Goal: Task Accomplishment & Management: Complete application form

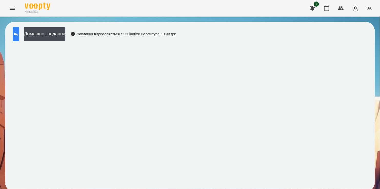
click at [19, 37] on icon at bounding box center [16, 34] width 6 height 6
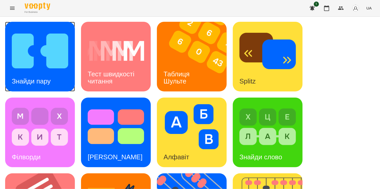
click at [42, 49] on img at bounding box center [40, 50] width 56 height 45
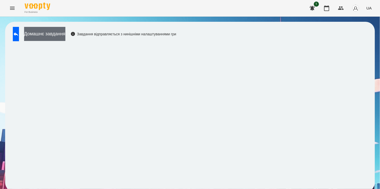
click at [59, 33] on button "Домашнє завдання" at bounding box center [44, 34] width 41 height 14
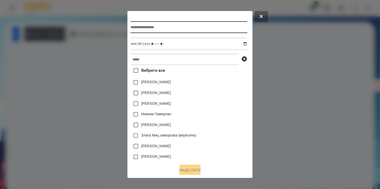
click at [147, 28] on input "text" at bounding box center [188, 27] width 117 height 12
type input "**********"
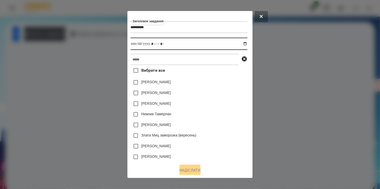
click at [247, 43] on input "datetime-local" at bounding box center [188, 44] width 117 height 12
type input "**********"
drag, startPoint x: 223, startPoint y: 97, endPoint x: 200, endPoint y: 83, distance: 27.0
click at [220, 94] on div "[PERSON_NAME]" at bounding box center [188, 93] width 117 height 11
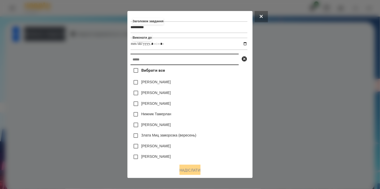
click at [165, 62] on input "text" at bounding box center [184, 59] width 108 height 11
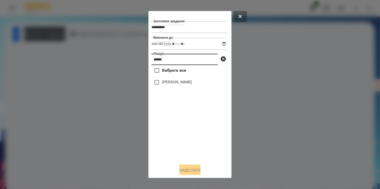
type input "******"
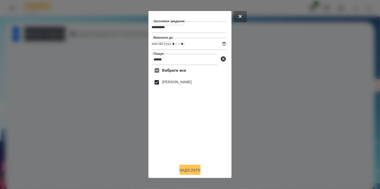
click at [194, 170] on button "Надіслати" at bounding box center [189, 170] width 21 height 11
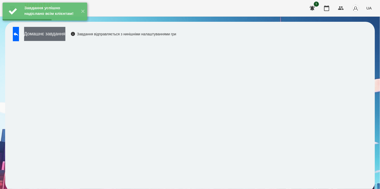
click at [60, 35] on button "Домашнє завдання" at bounding box center [44, 34] width 41 height 14
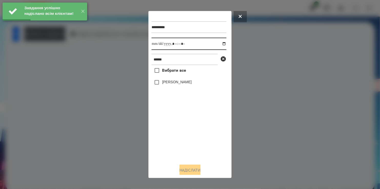
click at [219, 42] on input "datetime-local" at bounding box center [188, 44] width 75 height 12
type input "**********"
drag, startPoint x: 199, startPoint y: 148, endPoint x: 184, endPoint y: 123, distance: 29.0
click at [198, 141] on div "Вибрати все [PERSON_NAME]" at bounding box center [188, 112] width 75 height 95
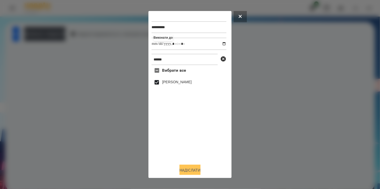
click at [191, 169] on button "Надіслати" at bounding box center [189, 170] width 21 height 11
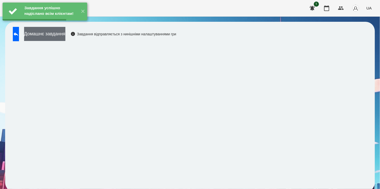
drag, startPoint x: 59, startPoint y: 34, endPoint x: 63, endPoint y: 34, distance: 3.7
click at [63, 34] on button "Домашнє завдання" at bounding box center [44, 34] width 41 height 14
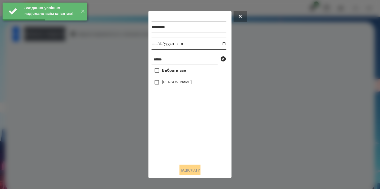
drag, startPoint x: 220, startPoint y: 44, endPoint x: 215, endPoint y: 49, distance: 7.3
click at [220, 44] on input "datetime-local" at bounding box center [188, 44] width 75 height 12
type input "**********"
drag, startPoint x: 188, startPoint y: 146, endPoint x: 188, endPoint y: 139, distance: 6.4
click at [188, 139] on div "Вибрати все [PERSON_NAME]" at bounding box center [188, 112] width 75 height 95
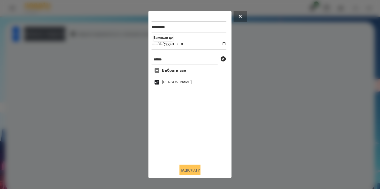
click at [190, 171] on button "Надіслати" at bounding box center [189, 170] width 21 height 11
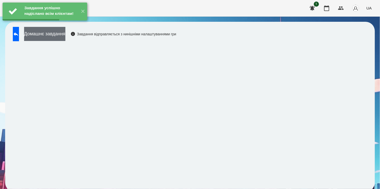
click at [60, 34] on button "Домашнє завдання" at bounding box center [44, 34] width 41 height 14
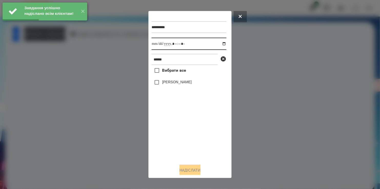
click at [219, 44] on input "datetime-local" at bounding box center [188, 44] width 75 height 12
type input "**********"
drag, startPoint x: 189, startPoint y: 129, endPoint x: 168, endPoint y: 99, distance: 37.0
click at [187, 123] on div "Вибрати все [PERSON_NAME]" at bounding box center [188, 112] width 75 height 95
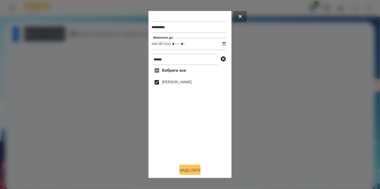
click at [188, 174] on button "Надіслати" at bounding box center [189, 170] width 21 height 11
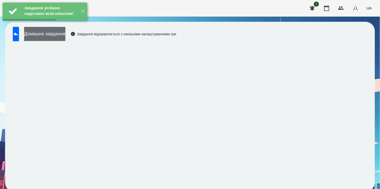
click at [54, 37] on button "Домашнє завдання" at bounding box center [44, 34] width 41 height 14
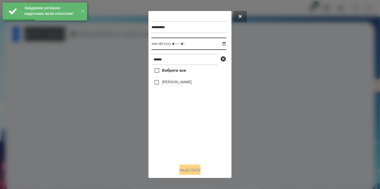
click at [219, 45] on input "datetime-local" at bounding box center [188, 44] width 75 height 12
type input "**********"
drag, startPoint x: 201, startPoint y: 127, endPoint x: 169, endPoint y: 87, distance: 51.6
click at [200, 121] on div "Вибрати все [PERSON_NAME]" at bounding box center [188, 112] width 75 height 95
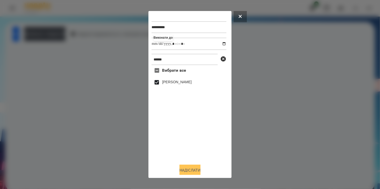
click at [191, 168] on button "Надіслати" at bounding box center [189, 170] width 21 height 11
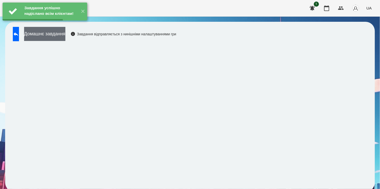
click at [61, 32] on button "Домашнє завдання" at bounding box center [44, 34] width 41 height 14
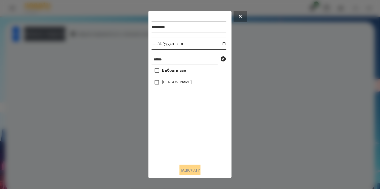
click at [221, 45] on input "datetime-local" at bounding box center [188, 44] width 75 height 12
type input "**********"
drag, startPoint x: 170, startPoint y: 129, endPoint x: 152, endPoint y: 94, distance: 39.1
click at [170, 127] on div "Вибрати все [PERSON_NAME]" at bounding box center [188, 112] width 75 height 95
click at [190, 171] on button "Надіслати" at bounding box center [189, 170] width 21 height 11
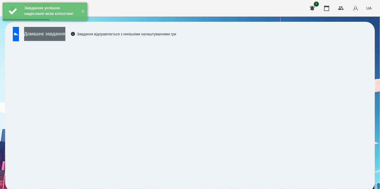
click at [65, 35] on button "Домашнє завдання" at bounding box center [44, 34] width 41 height 14
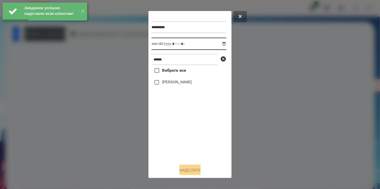
click at [218, 45] on input "datetime-local" at bounding box center [188, 44] width 75 height 12
type input "**********"
drag, startPoint x: 188, startPoint y: 137, endPoint x: 170, endPoint y: 96, distance: 44.3
click at [188, 134] on div "Вибрати все [PERSON_NAME]" at bounding box center [188, 112] width 75 height 95
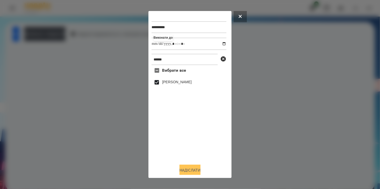
click at [186, 172] on button "Надіслати" at bounding box center [189, 170] width 21 height 11
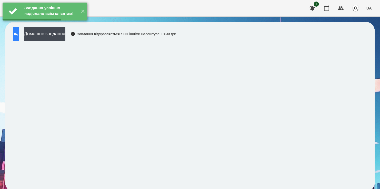
click at [19, 35] on icon at bounding box center [16, 34] width 6 height 6
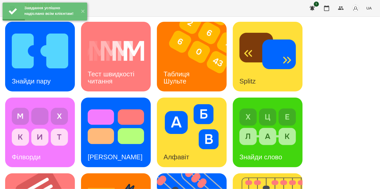
scroll to position [211, 0]
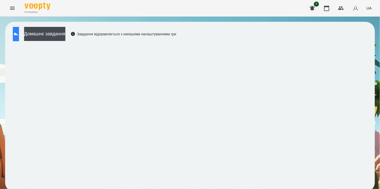
click at [19, 36] on button at bounding box center [16, 34] width 6 height 14
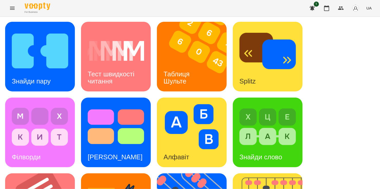
scroll to position [205, 0]
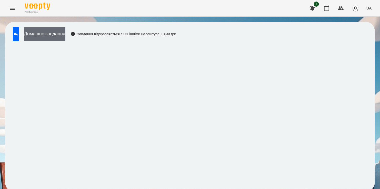
click at [65, 37] on button "Домашнє завдання" at bounding box center [44, 34] width 41 height 14
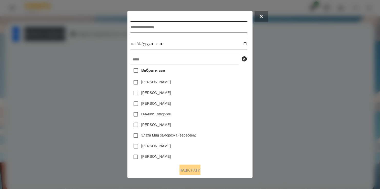
click at [139, 31] on input "text" at bounding box center [188, 27] width 117 height 12
type input "*"
type input "**********"
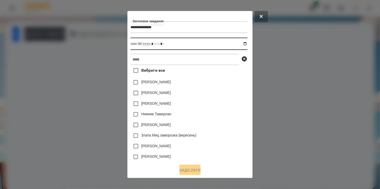
click at [247, 44] on input "datetime-local" at bounding box center [188, 44] width 117 height 12
type input "**********"
drag, startPoint x: 230, startPoint y: 89, endPoint x: 203, endPoint y: 74, distance: 30.5
click at [230, 88] on div "[PERSON_NAME]" at bounding box center [188, 82] width 117 height 11
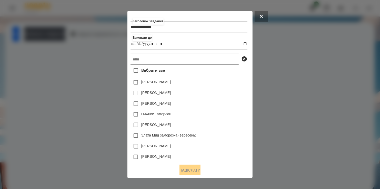
click at [191, 59] on input "text" at bounding box center [184, 59] width 108 height 11
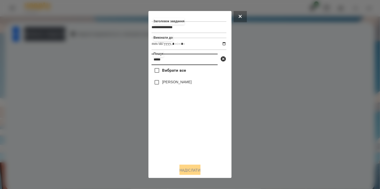
type input "*****"
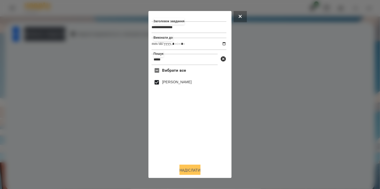
click at [191, 169] on button "Надіслати" at bounding box center [189, 170] width 21 height 11
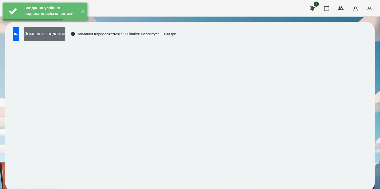
click at [60, 35] on button "Домашнє завдання" at bounding box center [44, 34] width 41 height 14
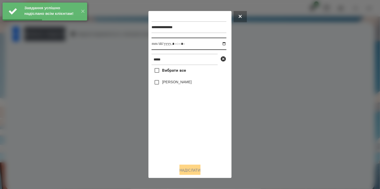
click at [220, 44] on input "datetime-local" at bounding box center [188, 44] width 75 height 12
type input "**********"
drag, startPoint x: 189, startPoint y: 132, endPoint x: 189, endPoint y: 126, distance: 5.6
click at [189, 126] on div "Вибрати все [PERSON_NAME]" at bounding box center [188, 112] width 75 height 95
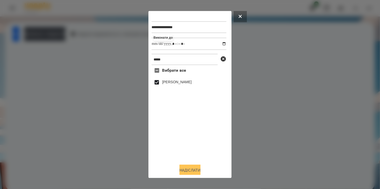
click at [190, 173] on button "Надіслати" at bounding box center [189, 170] width 21 height 11
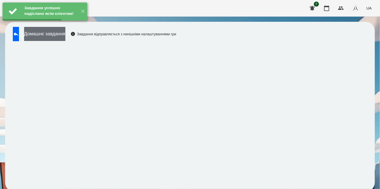
click at [55, 31] on button "Домашнє завдання" at bounding box center [44, 34] width 41 height 14
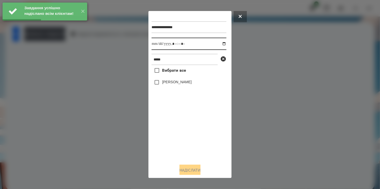
click at [221, 44] on input "datetime-local" at bounding box center [188, 44] width 75 height 12
type input "**********"
drag, startPoint x: 185, startPoint y: 135, endPoint x: 166, endPoint y: 106, distance: 34.5
click at [185, 129] on div "Вибрати все [PERSON_NAME]" at bounding box center [188, 112] width 75 height 95
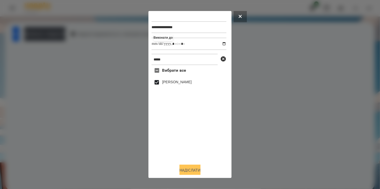
click at [191, 169] on button "Надіслати" at bounding box center [189, 170] width 21 height 11
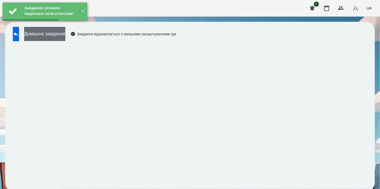
click at [65, 32] on button "Домашнє завдання" at bounding box center [44, 34] width 41 height 14
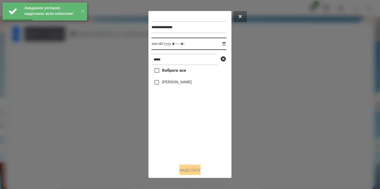
click at [219, 44] on input "datetime-local" at bounding box center [188, 44] width 75 height 12
type input "**********"
drag, startPoint x: 173, startPoint y: 157, endPoint x: 166, endPoint y: 116, distance: 42.5
click at [174, 151] on div "Вибрати все [PERSON_NAME]" at bounding box center [188, 112] width 75 height 95
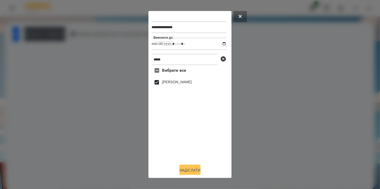
click at [189, 170] on button "Надіслати" at bounding box center [189, 170] width 21 height 11
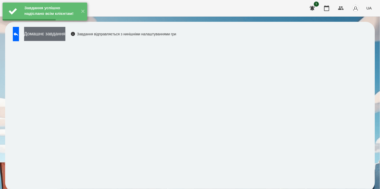
click at [60, 32] on button "Домашнє завдання" at bounding box center [44, 34] width 41 height 14
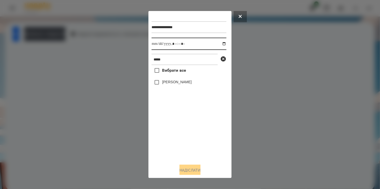
click at [220, 45] on input "datetime-local" at bounding box center [188, 44] width 75 height 12
type input "**********"
drag, startPoint x: 187, startPoint y: 145, endPoint x: 184, endPoint y: 128, distance: 17.5
click at [188, 140] on div "Вибрати все [PERSON_NAME]" at bounding box center [188, 112] width 75 height 95
click at [194, 170] on button "Надіслати" at bounding box center [189, 170] width 21 height 11
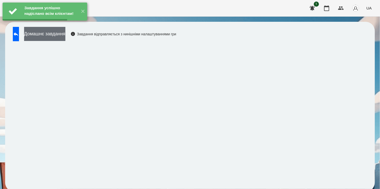
click at [57, 35] on button "Домашнє завдання" at bounding box center [44, 34] width 41 height 14
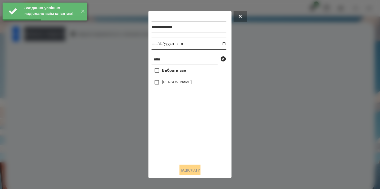
click at [219, 44] on input "datetime-local" at bounding box center [188, 44] width 75 height 12
type input "**********"
drag, startPoint x: 173, startPoint y: 140, endPoint x: 171, endPoint y: 114, distance: 26.2
click at [174, 137] on div "Вибрати все [PERSON_NAME]" at bounding box center [188, 112] width 75 height 95
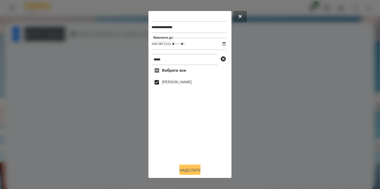
click at [189, 170] on button "Надіслати" at bounding box center [189, 170] width 21 height 11
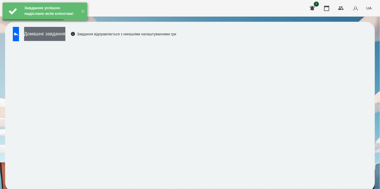
click at [58, 36] on button "Домашнє завдання" at bounding box center [44, 34] width 41 height 14
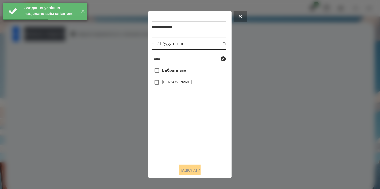
drag, startPoint x: 220, startPoint y: 44, endPoint x: 220, endPoint y: 47, distance: 2.9
click at [220, 44] on input "datetime-local" at bounding box center [188, 44] width 75 height 12
type input "**********"
drag, startPoint x: 175, startPoint y: 148, endPoint x: 171, endPoint y: 112, distance: 36.2
click at [177, 133] on div "Вибрати все [PERSON_NAME]" at bounding box center [188, 112] width 75 height 95
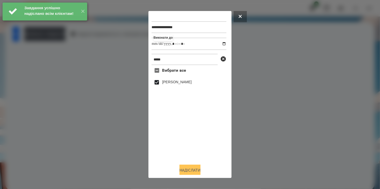
click at [193, 168] on button "Надіслати" at bounding box center [189, 170] width 21 height 11
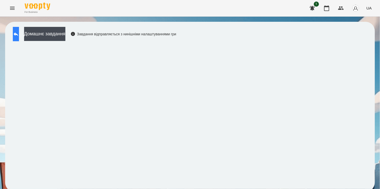
click at [19, 31] on icon at bounding box center [16, 34] width 6 height 6
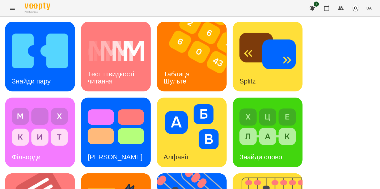
scroll to position [211, 0]
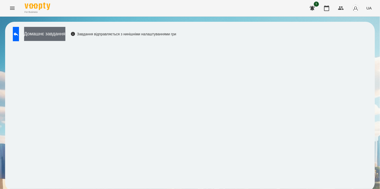
click at [61, 30] on button "Домашнє завдання" at bounding box center [44, 34] width 41 height 14
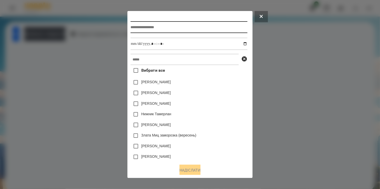
click at [162, 25] on input "text" at bounding box center [188, 27] width 117 height 12
type input "**********"
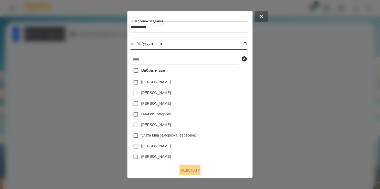
click at [246, 44] on input "datetime-local" at bounding box center [188, 44] width 117 height 12
type input "**********"
drag, startPoint x: 225, startPoint y: 93, endPoint x: 189, endPoint y: 69, distance: 43.5
click at [220, 87] on div "Вибрати все [PERSON_NAME] [PERSON_NAME] [PERSON_NAME] [PERSON_NAME] [PERSON_NAM…" at bounding box center [188, 112] width 117 height 95
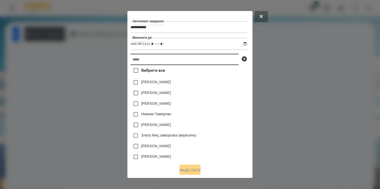
click at [182, 60] on input "text" at bounding box center [184, 59] width 108 height 11
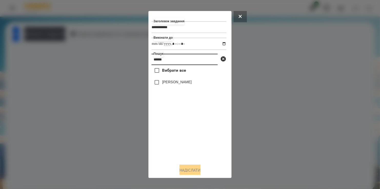
type input "******"
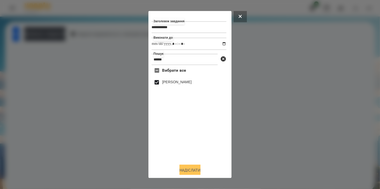
click at [189, 169] on button "Надіслати" at bounding box center [189, 170] width 21 height 11
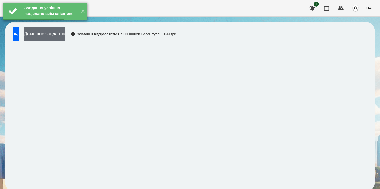
click at [56, 36] on button "Домашнє завдання" at bounding box center [44, 34] width 41 height 14
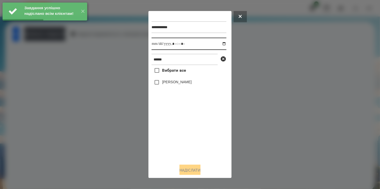
click at [220, 43] on input "datetime-local" at bounding box center [188, 44] width 75 height 12
type input "**********"
drag, startPoint x: 178, startPoint y: 132, endPoint x: 158, endPoint y: 95, distance: 42.4
click at [177, 126] on div "Вибрати все [PERSON_NAME]" at bounding box center [188, 112] width 75 height 95
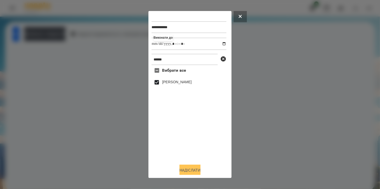
drag, startPoint x: 188, startPoint y: 165, endPoint x: 189, endPoint y: 169, distance: 3.6
click at [189, 169] on div "**********" at bounding box center [189, 94] width 77 height 161
click at [189, 169] on button "Надіслати" at bounding box center [189, 170] width 21 height 11
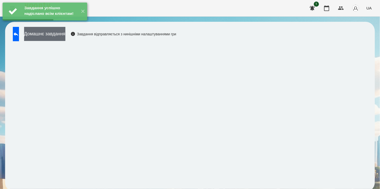
click at [55, 33] on button "Домашнє завдання" at bounding box center [44, 34] width 41 height 14
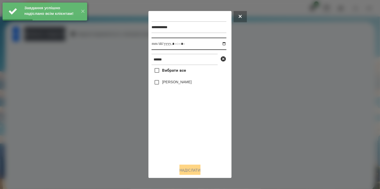
drag, startPoint x: 219, startPoint y: 44, endPoint x: 219, endPoint y: 47, distance: 3.8
click at [219, 44] on input "datetime-local" at bounding box center [188, 44] width 75 height 12
type input "**********"
drag, startPoint x: 196, startPoint y: 137, endPoint x: 175, endPoint y: 106, distance: 37.4
click at [196, 133] on div "Вибрати все [PERSON_NAME]" at bounding box center [188, 112] width 75 height 95
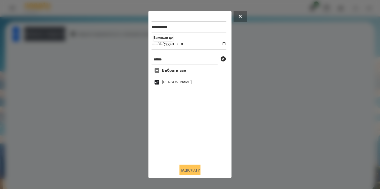
click at [192, 168] on button "Надіслати" at bounding box center [189, 170] width 21 height 11
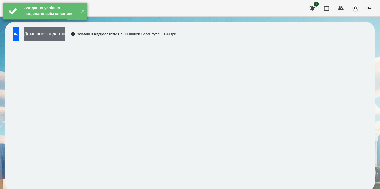
click at [58, 35] on button "Домашнє завдання" at bounding box center [44, 34] width 41 height 14
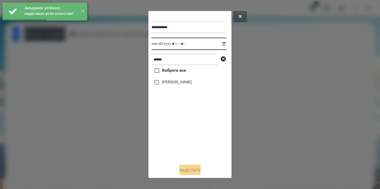
drag, startPoint x: 219, startPoint y: 45, endPoint x: 219, endPoint y: 49, distance: 4.4
click at [219, 45] on input "datetime-local" at bounding box center [188, 44] width 75 height 12
type input "**********"
drag, startPoint x: 194, startPoint y: 136, endPoint x: 177, endPoint y: 107, distance: 33.4
click at [193, 131] on div "Вибрати все [PERSON_NAME]" at bounding box center [188, 112] width 75 height 95
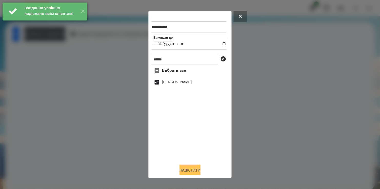
click at [192, 170] on button "Надіслати" at bounding box center [189, 170] width 21 height 11
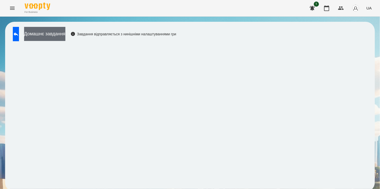
click at [63, 34] on button "Домашнє завдання" at bounding box center [44, 34] width 41 height 14
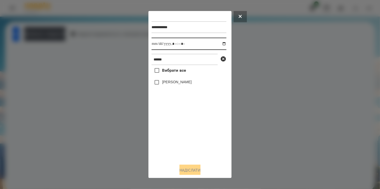
click at [220, 44] on input "datetime-local" at bounding box center [188, 44] width 75 height 12
type input "**********"
drag, startPoint x: 193, startPoint y: 157, endPoint x: 184, endPoint y: 132, distance: 26.2
click at [193, 146] on div "Вибрати все [PERSON_NAME]" at bounding box center [188, 112] width 75 height 95
click at [193, 169] on button "Надіслати" at bounding box center [189, 170] width 21 height 11
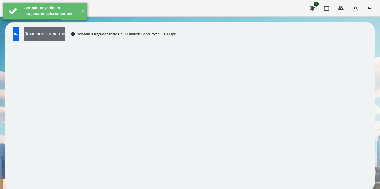
click at [62, 37] on button "Домашнє завдання" at bounding box center [44, 34] width 41 height 14
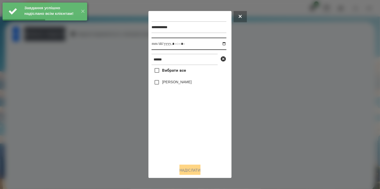
click at [219, 43] on input "datetime-local" at bounding box center [188, 44] width 75 height 12
type input "**********"
drag, startPoint x: 180, startPoint y: 139, endPoint x: 173, endPoint y: 116, distance: 24.5
click at [180, 135] on div "Вибрати все [PERSON_NAME]" at bounding box center [188, 112] width 75 height 95
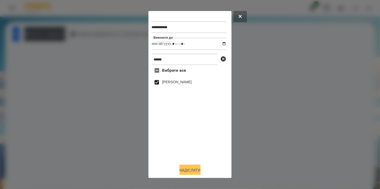
click at [186, 169] on button "Надіслати" at bounding box center [189, 170] width 21 height 11
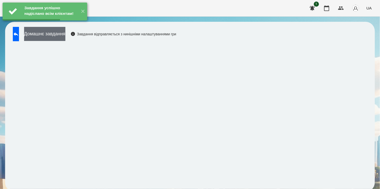
click at [55, 35] on button "Домашнє завдання" at bounding box center [44, 34] width 41 height 14
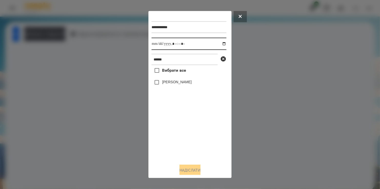
click at [219, 44] on input "datetime-local" at bounding box center [188, 44] width 75 height 12
type input "**********"
drag, startPoint x: 176, startPoint y: 128, endPoint x: 166, endPoint y: 96, distance: 33.5
click at [176, 126] on div "Вибрати все [PERSON_NAME]" at bounding box center [188, 112] width 75 height 95
click at [192, 169] on button "Надіслати" at bounding box center [189, 170] width 21 height 11
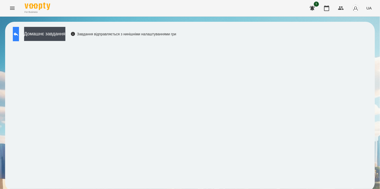
click at [19, 35] on icon at bounding box center [16, 34] width 6 height 6
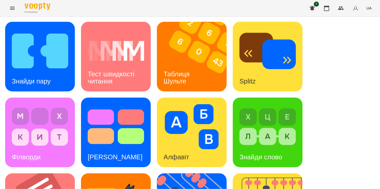
scroll to position [179, 0]
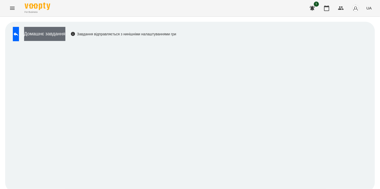
click at [65, 31] on button "Домашнє завдання" at bounding box center [44, 34] width 41 height 14
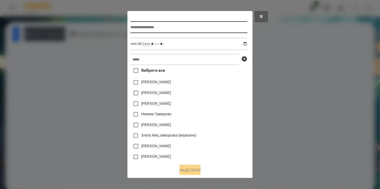
click at [144, 28] on input "text" at bounding box center [188, 27] width 117 height 12
type input "*********"
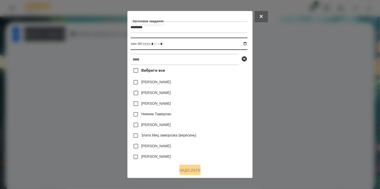
click at [247, 43] on input "datetime-local" at bounding box center [188, 44] width 117 height 12
type input "**********"
drag, startPoint x: 229, startPoint y: 108, endPoint x: 182, endPoint y: 82, distance: 53.7
click at [229, 108] on div "[PERSON_NAME]" at bounding box center [188, 103] width 117 height 11
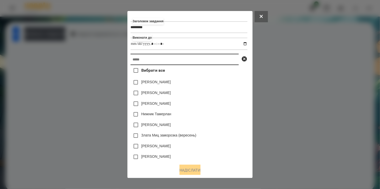
click at [149, 58] on input "text" at bounding box center [184, 59] width 108 height 11
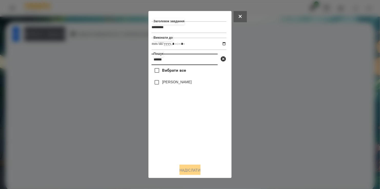
type input "******"
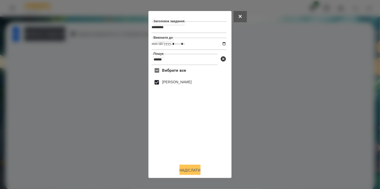
click at [191, 169] on button "Надіслати" at bounding box center [189, 170] width 21 height 11
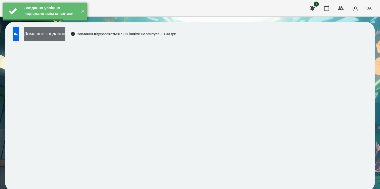
click at [63, 36] on button "Домашнє завдання" at bounding box center [44, 34] width 41 height 14
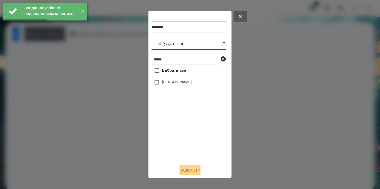
click at [219, 45] on input "datetime-local" at bounding box center [188, 44] width 75 height 12
type input "**********"
drag, startPoint x: 179, startPoint y: 144, endPoint x: 174, endPoint y: 123, distance: 22.1
click at [179, 139] on div "Вибрати все [PERSON_NAME]" at bounding box center [188, 112] width 75 height 95
click at [191, 168] on button "Надіслати" at bounding box center [189, 170] width 21 height 11
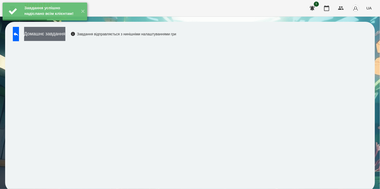
click at [65, 37] on button "Домашнє завдання" at bounding box center [44, 34] width 41 height 14
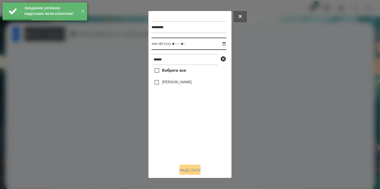
drag, startPoint x: 220, startPoint y: 43, endPoint x: 217, endPoint y: 51, distance: 8.5
click at [220, 43] on input "datetime-local" at bounding box center [188, 44] width 75 height 12
type input "**********"
drag, startPoint x: 194, startPoint y: 142, endPoint x: 186, endPoint y: 124, distance: 19.6
click at [193, 137] on div "Вибрати все [PERSON_NAME]" at bounding box center [188, 112] width 75 height 95
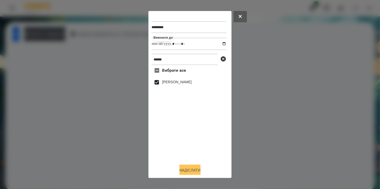
click at [192, 170] on button "Надіслати" at bounding box center [189, 170] width 21 height 11
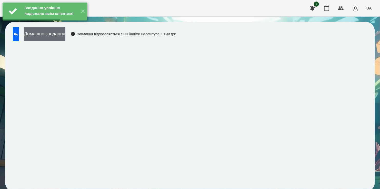
click at [54, 33] on button "Домашнє завдання" at bounding box center [44, 34] width 41 height 14
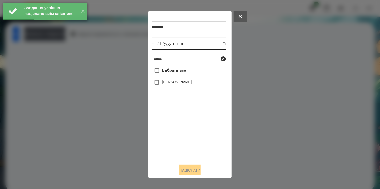
click at [219, 44] on input "datetime-local" at bounding box center [188, 44] width 75 height 12
type input "**********"
drag, startPoint x: 187, startPoint y: 132, endPoint x: 186, endPoint y: 128, distance: 4.5
click at [187, 131] on div "Вибрати все [PERSON_NAME]" at bounding box center [188, 112] width 75 height 95
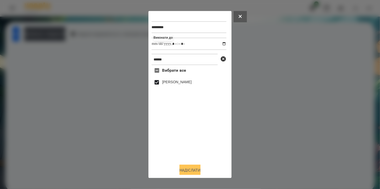
click at [187, 170] on button "Надіслати" at bounding box center [189, 170] width 21 height 11
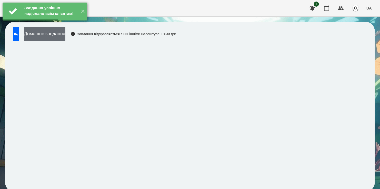
click at [52, 37] on button "Домашнє завдання" at bounding box center [44, 34] width 41 height 14
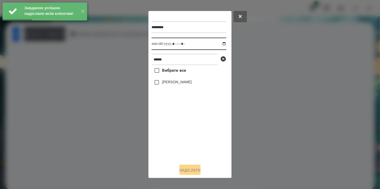
click at [220, 44] on input "datetime-local" at bounding box center [188, 44] width 75 height 12
type input "**********"
drag, startPoint x: 197, startPoint y: 148, endPoint x: 199, endPoint y: 135, distance: 13.0
click at [199, 141] on div "Вибрати все [PERSON_NAME]" at bounding box center [188, 112] width 75 height 95
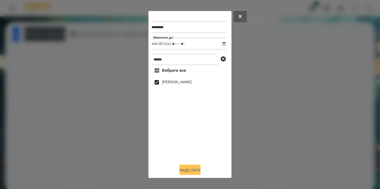
click at [191, 168] on button "Надіслати" at bounding box center [189, 170] width 21 height 11
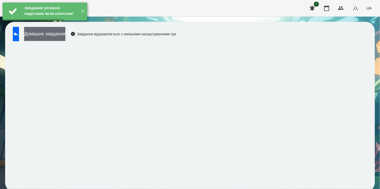
click at [60, 35] on button "Домашнє завдання" at bounding box center [44, 34] width 41 height 14
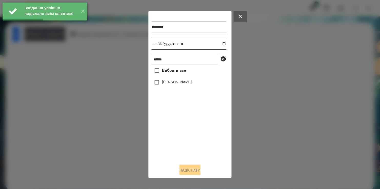
click at [220, 44] on input "datetime-local" at bounding box center [188, 44] width 75 height 12
type input "**********"
drag, startPoint x: 184, startPoint y: 139, endPoint x: 181, endPoint y: 126, distance: 13.4
click at [184, 133] on div "Вибрати все [PERSON_NAME]" at bounding box center [188, 112] width 75 height 95
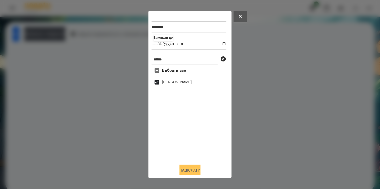
click at [194, 172] on button "Надіслати" at bounding box center [189, 170] width 21 height 11
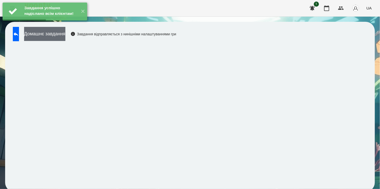
click at [59, 39] on button "Домашнє завдання" at bounding box center [44, 34] width 41 height 14
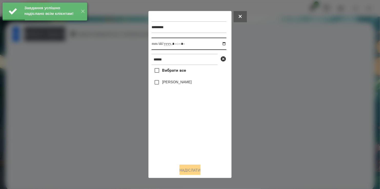
click at [221, 44] on input "datetime-local" at bounding box center [188, 44] width 75 height 12
type input "**********"
drag, startPoint x: 169, startPoint y: 130, endPoint x: 160, endPoint y: 103, distance: 28.7
click at [168, 126] on div "Вибрати все [PERSON_NAME]" at bounding box center [188, 112] width 75 height 95
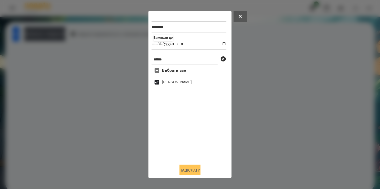
click at [190, 169] on button "Надіслати" at bounding box center [189, 170] width 21 height 11
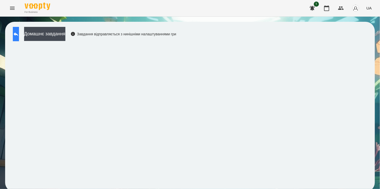
click at [19, 35] on icon at bounding box center [16, 34] width 6 height 6
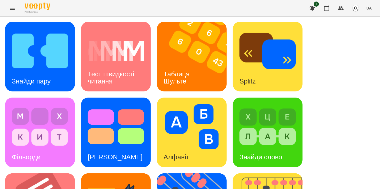
scroll to position [179, 0]
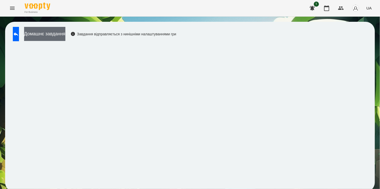
click at [65, 36] on button "Домашнє завдання" at bounding box center [44, 34] width 41 height 14
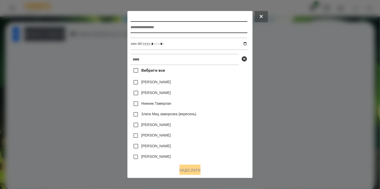
click at [150, 24] on input "text" at bounding box center [188, 27] width 117 height 12
type input "*******"
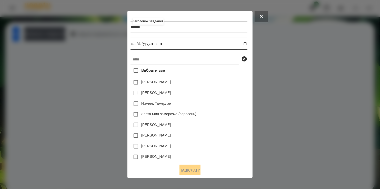
click at [247, 44] on input "datetime-local" at bounding box center [188, 44] width 117 height 12
type input "**********"
drag, startPoint x: 223, startPoint y: 91, endPoint x: 193, endPoint y: 72, distance: 35.5
click at [221, 90] on div "[PERSON_NAME]" at bounding box center [188, 93] width 117 height 11
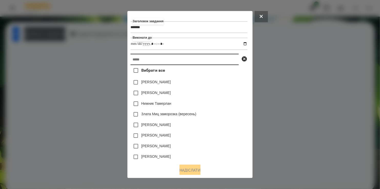
click at [180, 62] on input "text" at bounding box center [184, 59] width 108 height 11
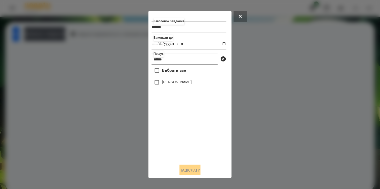
type input "******"
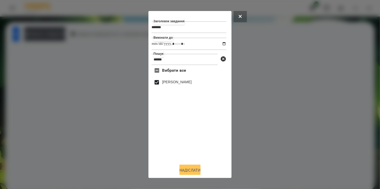
click at [192, 171] on button "Надіслати" at bounding box center [189, 170] width 21 height 11
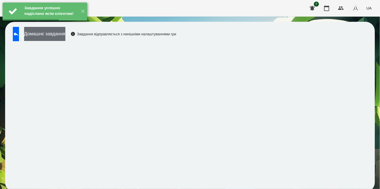
click at [62, 36] on button "Домашнє завдання" at bounding box center [44, 34] width 41 height 14
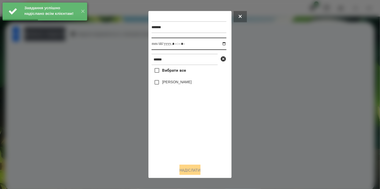
drag, startPoint x: 219, startPoint y: 44, endPoint x: 216, endPoint y: 50, distance: 7.2
click at [219, 44] on input "datetime-local" at bounding box center [188, 44] width 75 height 12
type input "**********"
drag, startPoint x: 196, startPoint y: 139, endPoint x: 194, endPoint y: 131, distance: 8.8
click at [194, 131] on div "Вибрати все [PERSON_NAME]" at bounding box center [188, 112] width 75 height 95
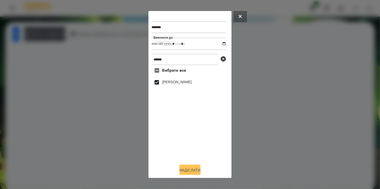
click at [194, 167] on button "Надіслати" at bounding box center [189, 170] width 21 height 11
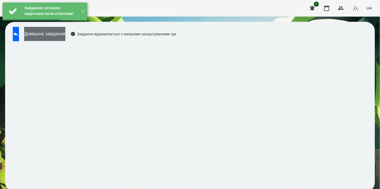
click at [64, 32] on button "Домашнє завдання" at bounding box center [44, 34] width 41 height 14
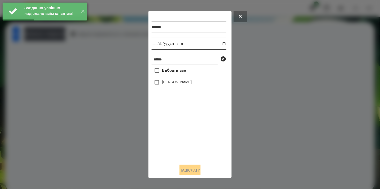
drag, startPoint x: 219, startPoint y: 44, endPoint x: 219, endPoint y: 51, distance: 6.4
click at [219, 45] on input "datetime-local" at bounding box center [188, 44] width 75 height 12
type input "**********"
drag, startPoint x: 192, startPoint y: 139, endPoint x: 176, endPoint y: 103, distance: 39.6
click at [193, 131] on div "Вибрати все [PERSON_NAME]" at bounding box center [188, 112] width 75 height 95
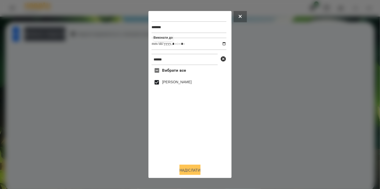
click at [193, 170] on button "Надіслати" at bounding box center [189, 170] width 21 height 11
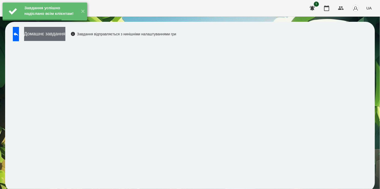
click at [60, 33] on button "Домашнє завдання" at bounding box center [44, 34] width 41 height 14
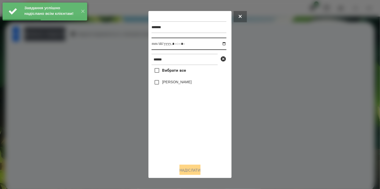
click at [219, 44] on input "datetime-local" at bounding box center [188, 44] width 75 height 12
type input "**********"
drag, startPoint x: 194, startPoint y: 131, endPoint x: 178, endPoint y: 98, distance: 37.2
click at [196, 125] on div "Вибрати все [PERSON_NAME]" at bounding box center [188, 112] width 75 height 95
click at [190, 171] on button "Надіслати" at bounding box center [189, 170] width 21 height 11
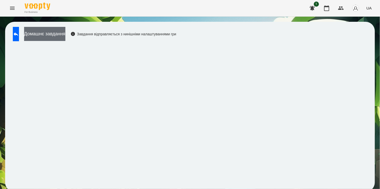
click at [65, 35] on button "Домашнє завдання" at bounding box center [44, 34] width 41 height 14
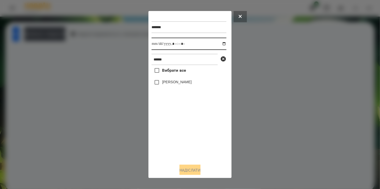
click at [221, 45] on input "datetime-local" at bounding box center [188, 44] width 75 height 12
type input "**********"
drag, startPoint x: 183, startPoint y: 146, endPoint x: 178, endPoint y: 118, distance: 28.4
click at [184, 137] on div "Вибрати все [PERSON_NAME]" at bounding box center [188, 112] width 75 height 95
click at [193, 169] on button "Надіслати" at bounding box center [189, 170] width 21 height 11
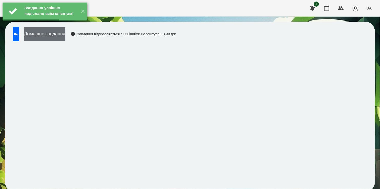
click at [56, 34] on button "Домашнє завдання" at bounding box center [44, 34] width 41 height 14
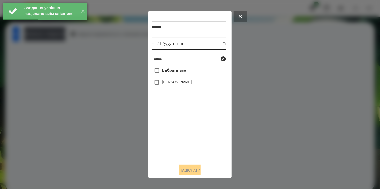
click at [220, 44] on input "datetime-local" at bounding box center [188, 44] width 75 height 12
type input "**********"
drag, startPoint x: 165, startPoint y: 146, endPoint x: 167, endPoint y: 130, distance: 16.3
click at [167, 139] on div "Вибрати все [PERSON_NAME]" at bounding box center [188, 112] width 75 height 95
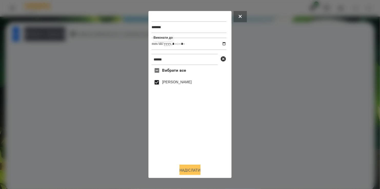
click at [195, 171] on button "Надіслати" at bounding box center [189, 170] width 21 height 11
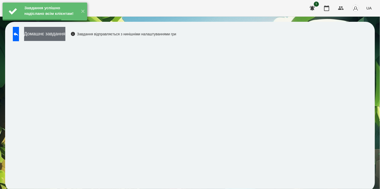
click at [65, 33] on button "Домашнє завдання" at bounding box center [44, 34] width 41 height 14
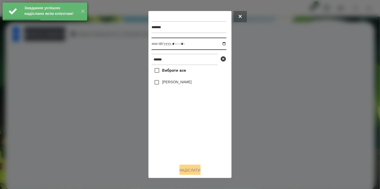
click at [219, 44] on input "datetime-local" at bounding box center [188, 44] width 75 height 12
type input "**********"
drag, startPoint x: 179, startPoint y: 143, endPoint x: 176, endPoint y: 136, distance: 7.0
click at [179, 143] on div "Вибрати все [PERSON_NAME]" at bounding box center [188, 112] width 75 height 95
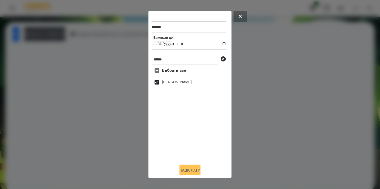
click at [191, 170] on button "Надіслати" at bounding box center [189, 170] width 21 height 11
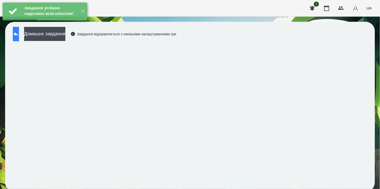
click at [17, 33] on button at bounding box center [16, 34] width 6 height 14
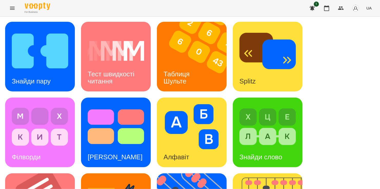
scroll to position [179, 0]
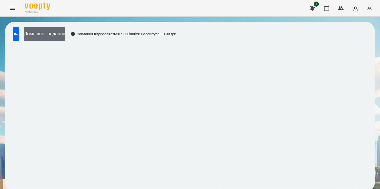
click at [61, 37] on button "Домашнє завдання" at bounding box center [44, 34] width 41 height 14
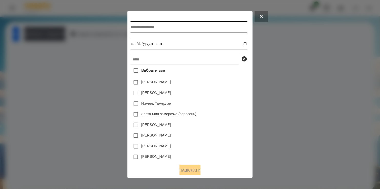
click at [137, 27] on input "text" at bounding box center [188, 27] width 117 height 12
type input "**********"
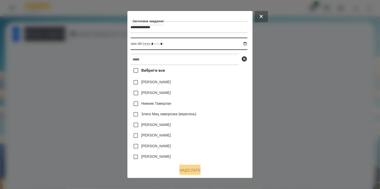
click at [247, 46] on input "datetime-local" at bounding box center [188, 44] width 117 height 12
type input "**********"
drag, startPoint x: 219, startPoint y: 82, endPoint x: 169, endPoint y: 59, distance: 54.9
click at [219, 81] on div "[PERSON_NAME]" at bounding box center [188, 82] width 117 height 11
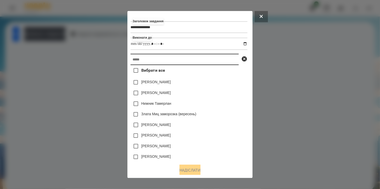
click at [169, 58] on input "text" at bounding box center [184, 59] width 108 height 11
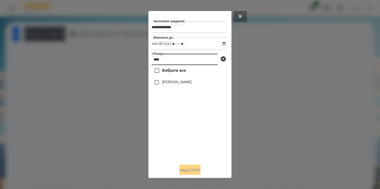
type input "****"
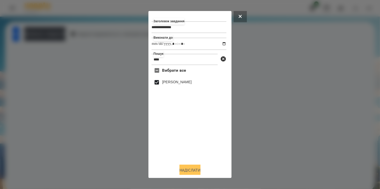
click at [190, 168] on button "Надіслати" at bounding box center [189, 170] width 21 height 11
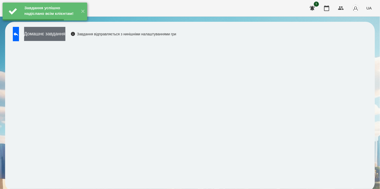
click at [65, 37] on button "Домашнє завдання" at bounding box center [44, 34] width 41 height 14
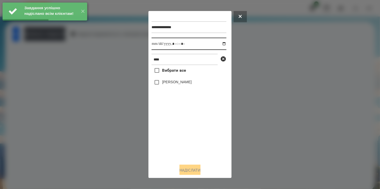
click at [218, 44] on input "datetime-local" at bounding box center [188, 44] width 75 height 12
drag, startPoint x: 182, startPoint y: 147, endPoint x: 166, endPoint y: 107, distance: 42.5
click at [182, 143] on div "Вибрати все [PERSON_NAME]" at bounding box center [188, 112] width 75 height 95
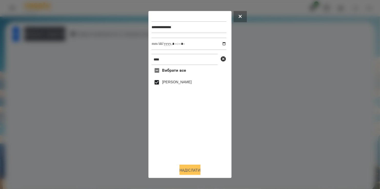
click at [194, 170] on button "Надіслати" at bounding box center [189, 170] width 21 height 11
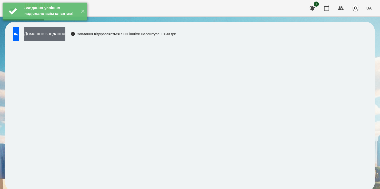
click at [64, 37] on button "Домашнє завдання" at bounding box center [44, 34] width 41 height 14
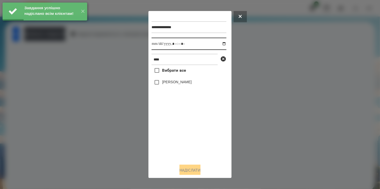
click at [220, 45] on input "datetime-local" at bounding box center [188, 44] width 75 height 12
type input "**********"
drag, startPoint x: 176, startPoint y: 142, endPoint x: 164, endPoint y: 108, distance: 36.1
click at [176, 137] on div "Вибрати все [PERSON_NAME]" at bounding box center [188, 112] width 75 height 95
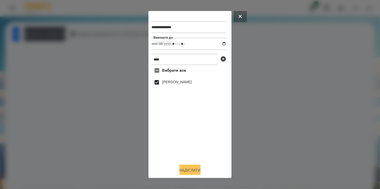
click at [195, 169] on button "Надіслати" at bounding box center [189, 170] width 21 height 11
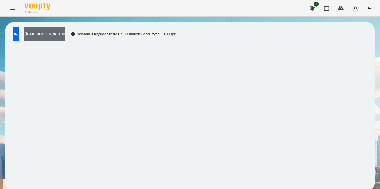
click at [65, 34] on button "Домашнє завдання" at bounding box center [44, 34] width 41 height 14
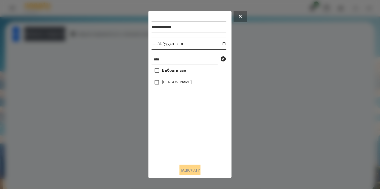
click at [220, 44] on input "datetime-local" at bounding box center [188, 44] width 75 height 12
type input "**********"
drag, startPoint x: 197, startPoint y: 141, endPoint x: 169, endPoint y: 99, distance: 49.9
click at [196, 137] on div "Вибрати все [PERSON_NAME]" at bounding box center [188, 112] width 75 height 95
click at [193, 171] on button "Надіслати" at bounding box center [189, 170] width 21 height 11
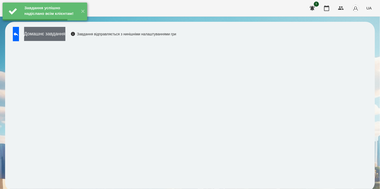
click at [65, 37] on button "Домашнє завдання" at bounding box center [44, 34] width 41 height 14
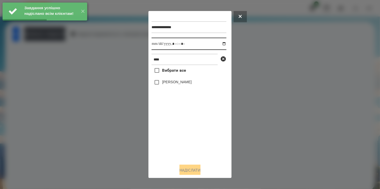
click at [219, 43] on input "datetime-local" at bounding box center [188, 44] width 75 height 12
type input "**********"
drag, startPoint x: 186, startPoint y: 139, endPoint x: 175, endPoint y: 99, distance: 41.4
click at [187, 128] on div "Вибрати все [PERSON_NAME]" at bounding box center [188, 112] width 75 height 95
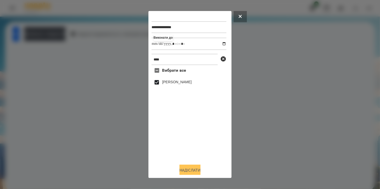
click at [188, 169] on button "Надіслати" at bounding box center [189, 170] width 21 height 11
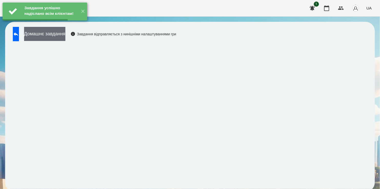
click at [55, 33] on button "Домашнє завдання" at bounding box center [44, 34] width 41 height 14
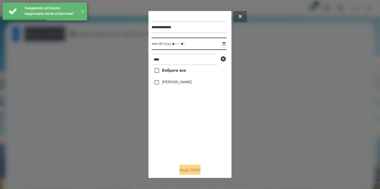
drag, startPoint x: 219, startPoint y: 44, endPoint x: 217, endPoint y: 49, distance: 5.3
click at [219, 44] on input "datetime-local" at bounding box center [188, 44] width 75 height 12
type input "**********"
drag, startPoint x: 184, startPoint y: 149, endPoint x: 170, endPoint y: 122, distance: 30.3
click at [183, 143] on div "Вибрати все [PERSON_NAME]" at bounding box center [188, 112] width 75 height 95
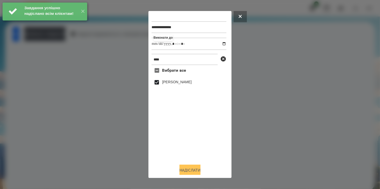
click at [191, 171] on button "Надіслати" at bounding box center [189, 170] width 21 height 11
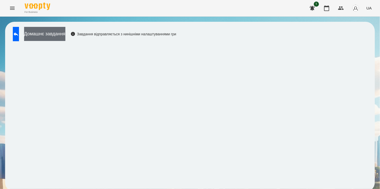
click at [63, 35] on button "Домашнє завдання" at bounding box center [44, 34] width 41 height 14
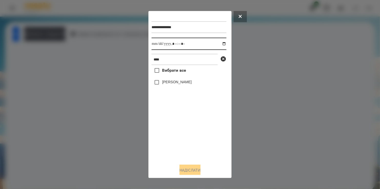
click at [220, 45] on input "datetime-local" at bounding box center [188, 44] width 75 height 12
type input "**********"
drag, startPoint x: 174, startPoint y: 154, endPoint x: 168, endPoint y: 120, distance: 35.1
click at [175, 147] on div "Вибрати все [PERSON_NAME]" at bounding box center [188, 112] width 75 height 95
click at [189, 171] on button "Надіслати" at bounding box center [189, 170] width 21 height 11
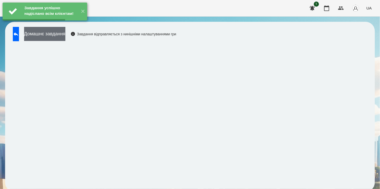
click at [60, 32] on button "Домашнє завдання" at bounding box center [44, 34] width 41 height 14
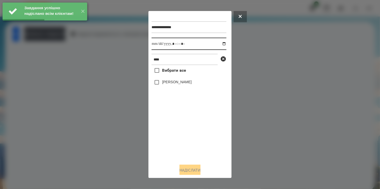
click at [218, 44] on input "datetime-local" at bounding box center [188, 44] width 75 height 12
type input "**********"
drag, startPoint x: 180, startPoint y: 148, endPoint x: 171, endPoint y: 114, distance: 35.9
click at [180, 143] on div "Вибрати все [PERSON_NAME]" at bounding box center [188, 112] width 75 height 95
click at [187, 169] on button "Надіслати" at bounding box center [189, 170] width 21 height 11
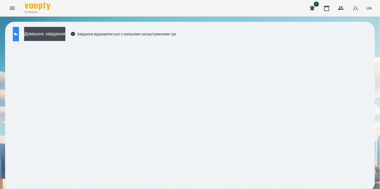
click at [19, 34] on icon at bounding box center [16, 34] width 6 height 6
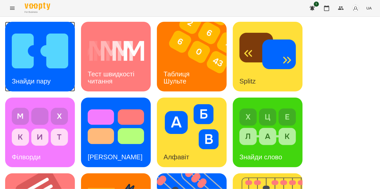
click at [48, 54] on img at bounding box center [40, 50] width 56 height 45
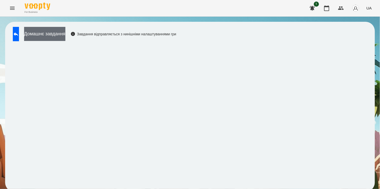
click at [64, 35] on button "Домашнє завдання" at bounding box center [44, 34] width 41 height 14
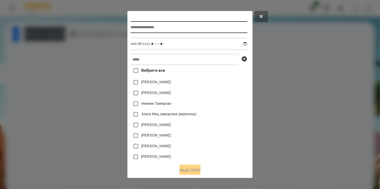
click at [159, 30] on input "text" at bounding box center [188, 27] width 117 height 12
type input "*"
type input "**********"
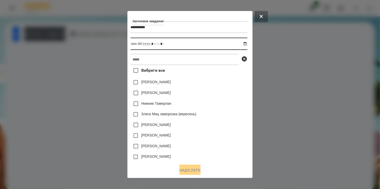
click at [247, 43] on input "datetime-local" at bounding box center [188, 44] width 117 height 12
type input "**********"
click at [229, 95] on div "[PERSON_NAME]" at bounding box center [188, 93] width 117 height 11
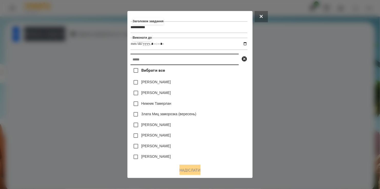
click at [177, 61] on input "text" at bounding box center [184, 59] width 108 height 11
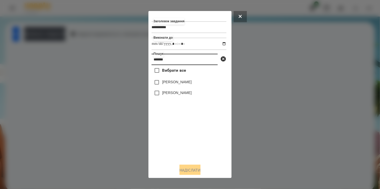
type input "*******"
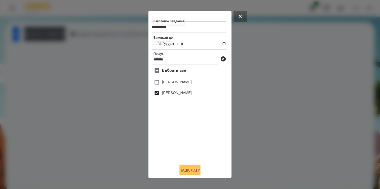
click at [189, 167] on button "Надіслати" at bounding box center [189, 170] width 21 height 11
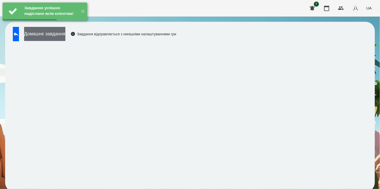
click at [51, 34] on button "Домашнє завдання" at bounding box center [44, 34] width 41 height 14
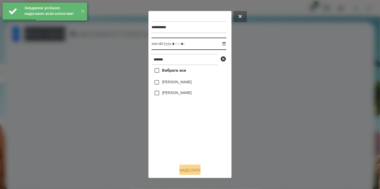
click at [218, 44] on input "datetime-local" at bounding box center [188, 44] width 75 height 12
type input "**********"
drag, startPoint x: 188, startPoint y: 144, endPoint x: 167, endPoint y: 111, distance: 39.3
click at [184, 133] on div "Вибрати все [PERSON_NAME] [PERSON_NAME]" at bounding box center [188, 112] width 75 height 95
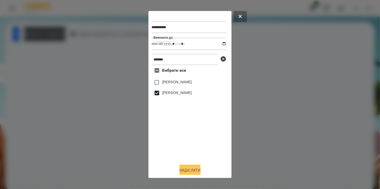
click at [192, 170] on button "Надіслати" at bounding box center [189, 170] width 21 height 11
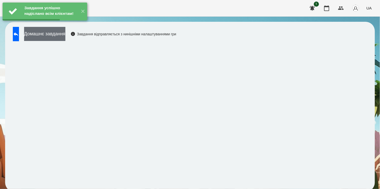
click at [65, 39] on button "Домашнє завдання" at bounding box center [44, 34] width 41 height 14
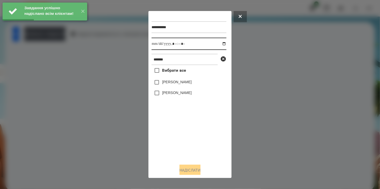
click at [220, 44] on input "datetime-local" at bounding box center [188, 44] width 75 height 12
type input "**********"
drag, startPoint x: 173, startPoint y: 140, endPoint x: 162, endPoint y: 92, distance: 48.6
click at [175, 132] on div "Вибрати все [PERSON_NAME] [PERSON_NAME]" at bounding box center [188, 112] width 75 height 95
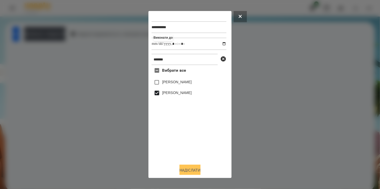
click at [192, 172] on button "Надіслати" at bounding box center [189, 170] width 21 height 11
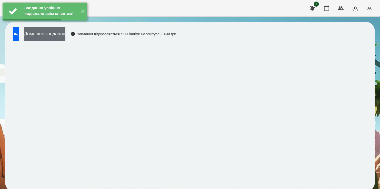
click at [65, 36] on button "Домашнє завдання" at bounding box center [44, 34] width 41 height 14
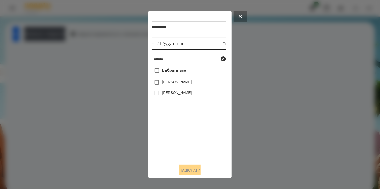
click at [220, 43] on input "datetime-local" at bounding box center [188, 44] width 75 height 12
type input "**********"
drag, startPoint x: 192, startPoint y: 160, endPoint x: 172, endPoint y: 122, distance: 42.8
click at [189, 148] on div "**********" at bounding box center [189, 94] width 77 height 161
click at [186, 168] on button "Надіслати" at bounding box center [189, 170] width 21 height 11
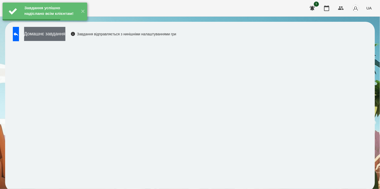
click at [61, 32] on button "Домашнє завдання" at bounding box center [44, 34] width 41 height 14
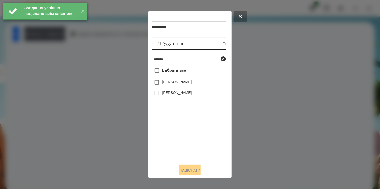
click at [219, 43] on input "datetime-local" at bounding box center [188, 44] width 75 height 12
type input "**********"
drag, startPoint x: 192, startPoint y: 127, endPoint x: 190, endPoint y: 117, distance: 10.1
click at [192, 123] on div "Вибрати все [PERSON_NAME] [PERSON_NAME]" at bounding box center [188, 112] width 75 height 95
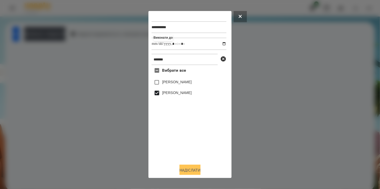
click at [190, 171] on button "Надіслати" at bounding box center [189, 170] width 21 height 11
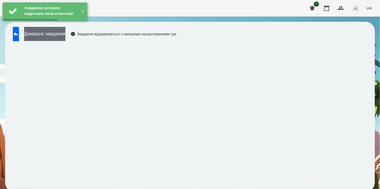
click at [62, 35] on button "Домашнє завдання" at bounding box center [44, 34] width 41 height 14
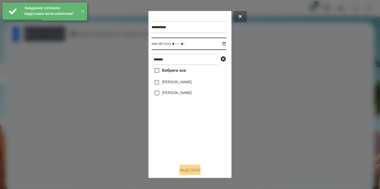
click at [217, 43] on input "datetime-local" at bounding box center [188, 44] width 75 height 12
type input "**********"
drag, startPoint x: 169, startPoint y: 137, endPoint x: 168, endPoint y: 117, distance: 20.0
click at [169, 131] on div "Вибрати все [PERSON_NAME] [PERSON_NAME]" at bounding box center [188, 112] width 75 height 95
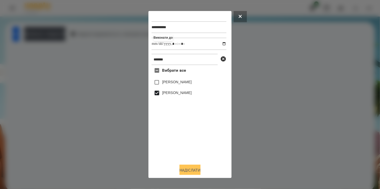
click at [191, 169] on button "Надіслати" at bounding box center [189, 170] width 21 height 11
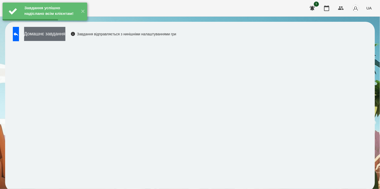
click at [59, 34] on button "Домашнє завдання" at bounding box center [44, 34] width 41 height 14
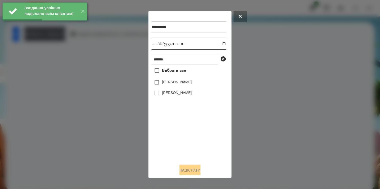
click at [221, 43] on input "datetime-local" at bounding box center [188, 44] width 75 height 12
type input "**********"
drag, startPoint x: 172, startPoint y: 142, endPoint x: 166, endPoint y: 110, distance: 32.6
click at [172, 135] on div "Вибрати все [PERSON_NAME] [PERSON_NAME]" at bounding box center [188, 112] width 75 height 95
click at [195, 167] on button "Надіслати" at bounding box center [189, 170] width 21 height 11
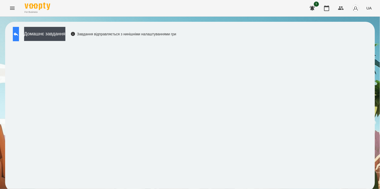
click at [19, 28] on button at bounding box center [16, 34] width 6 height 14
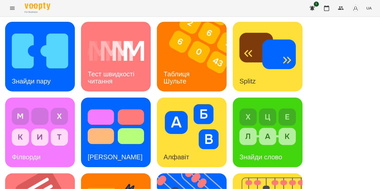
scroll to position [102, 0]
click at [263, 147] on div "Знайди слово" at bounding box center [261, 157] width 56 height 20
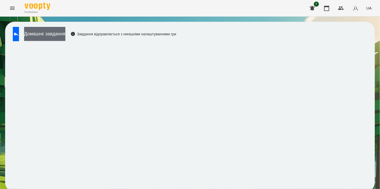
click at [65, 32] on button "Домашнє завдання" at bounding box center [44, 34] width 41 height 14
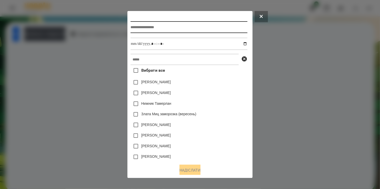
click at [136, 27] on input "text" at bounding box center [188, 27] width 117 height 12
type input "*"
type input "**********"
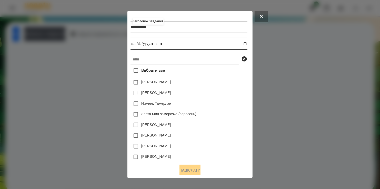
click at [245, 44] on input "datetime-local" at bounding box center [188, 44] width 117 height 12
type input "**********"
click at [236, 91] on div "[PERSON_NAME]" at bounding box center [188, 93] width 117 height 11
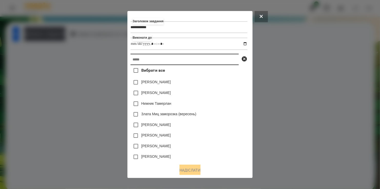
click at [172, 58] on input "text" at bounding box center [184, 59] width 108 height 11
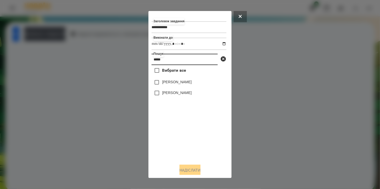
type input "*****"
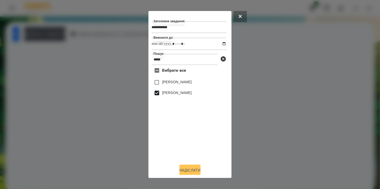
click at [189, 169] on button "Надіслати" at bounding box center [189, 170] width 21 height 11
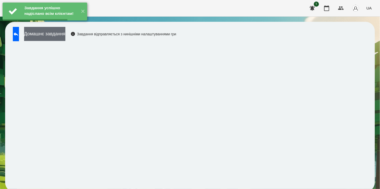
click at [60, 34] on button "Домашнє завдання" at bounding box center [44, 34] width 41 height 14
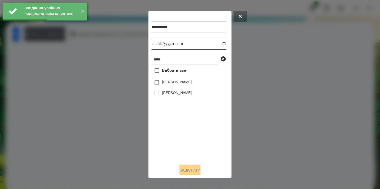
click at [221, 45] on input "datetime-local" at bounding box center [188, 44] width 75 height 12
type input "**********"
drag, startPoint x: 186, startPoint y: 133, endPoint x: 160, endPoint y: 105, distance: 38.8
click at [186, 130] on div "Вибрати все [PERSON_NAME] [PERSON_NAME]" at bounding box center [188, 112] width 75 height 95
click at [196, 168] on button "Надіслати" at bounding box center [189, 170] width 21 height 11
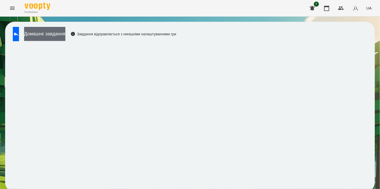
click at [61, 35] on button "Домашнє завдання" at bounding box center [44, 34] width 41 height 14
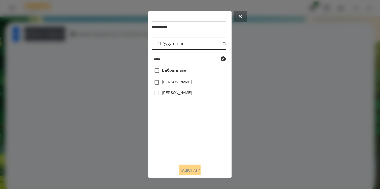
click at [220, 45] on input "datetime-local" at bounding box center [188, 44] width 75 height 12
type input "**********"
drag, startPoint x: 184, startPoint y: 140, endPoint x: 160, endPoint y: 104, distance: 43.5
click at [186, 133] on div "Вибрати все [PERSON_NAME] [PERSON_NAME]" at bounding box center [188, 112] width 75 height 95
click at [187, 170] on button "Надіслати" at bounding box center [189, 170] width 21 height 11
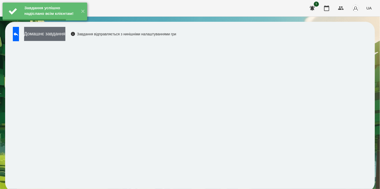
click at [61, 33] on button "Домашнє завдання" at bounding box center [44, 34] width 41 height 14
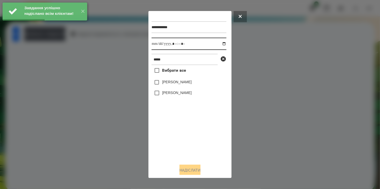
click at [220, 45] on input "datetime-local" at bounding box center [188, 44] width 75 height 12
type input "**********"
drag, startPoint x: 186, startPoint y: 136, endPoint x: 178, endPoint y: 104, distance: 32.8
click at [189, 127] on div "Вибрати все [PERSON_NAME] [PERSON_NAME]" at bounding box center [188, 112] width 75 height 95
click at [191, 170] on button "Надіслати" at bounding box center [189, 170] width 21 height 11
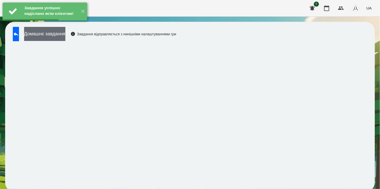
click at [60, 32] on button "Домашнє завдання" at bounding box center [44, 34] width 41 height 14
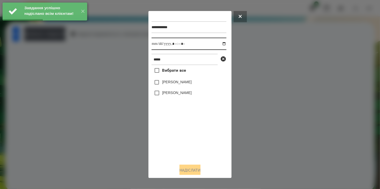
click at [220, 43] on input "datetime-local" at bounding box center [188, 44] width 75 height 12
type input "**********"
drag, startPoint x: 189, startPoint y: 137, endPoint x: 168, endPoint y: 107, distance: 37.0
click at [190, 131] on div "Вибрати все [PERSON_NAME] [PERSON_NAME]" at bounding box center [188, 112] width 75 height 95
click at [192, 170] on button "Надіслати" at bounding box center [189, 170] width 21 height 11
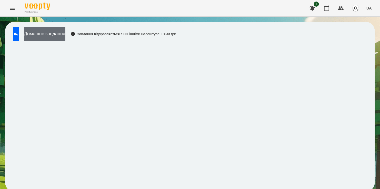
click at [56, 36] on button "Домашнє завдання" at bounding box center [44, 34] width 41 height 14
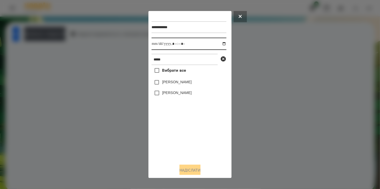
click at [221, 44] on input "datetime-local" at bounding box center [188, 44] width 75 height 12
type input "**********"
drag, startPoint x: 167, startPoint y: 149, endPoint x: 169, endPoint y: 133, distance: 15.5
click at [169, 138] on div "Вибрати все [PERSON_NAME] [PERSON_NAME]" at bounding box center [188, 112] width 75 height 95
click at [196, 172] on button "Надіслати" at bounding box center [189, 170] width 21 height 11
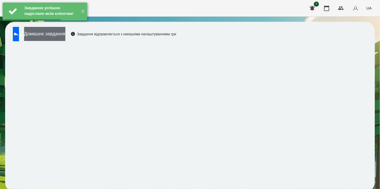
click at [65, 33] on button "Домашнє завдання" at bounding box center [44, 34] width 41 height 14
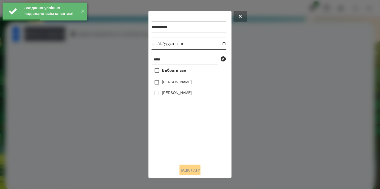
click at [220, 43] on input "datetime-local" at bounding box center [188, 44] width 75 height 12
type input "**********"
drag, startPoint x: 178, startPoint y: 147, endPoint x: 173, endPoint y: 121, distance: 26.3
click at [180, 140] on div "Вибрати все [PERSON_NAME] [PERSON_NAME]" at bounding box center [188, 112] width 75 height 95
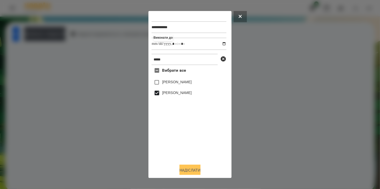
click at [190, 170] on button "Надіслати" at bounding box center [189, 170] width 21 height 11
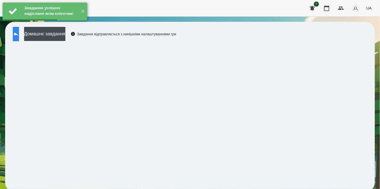
click at [19, 32] on icon at bounding box center [16, 34] width 6 height 6
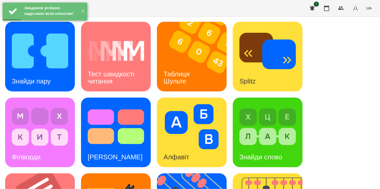
scroll to position [179, 0]
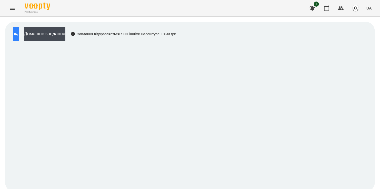
click at [19, 35] on button at bounding box center [16, 34] width 6 height 14
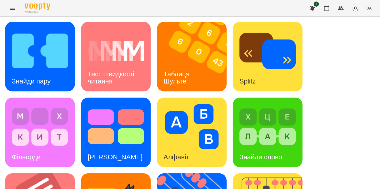
scroll to position [211, 0]
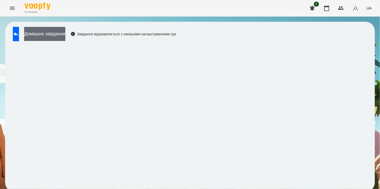
click at [57, 35] on button "Домашнє завдання" at bounding box center [44, 34] width 41 height 14
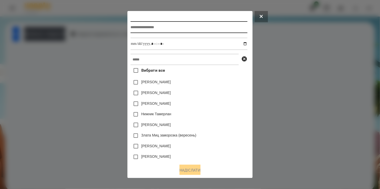
click at [158, 28] on input "text" at bounding box center [188, 27] width 117 height 12
type input "**********"
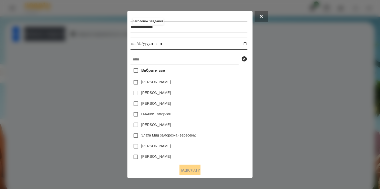
click at [247, 44] on input "datetime-local" at bounding box center [188, 44] width 117 height 12
type input "**********"
drag, startPoint x: 226, startPoint y: 88, endPoint x: 186, endPoint y: 65, distance: 45.8
click at [226, 87] on div "[PERSON_NAME]" at bounding box center [188, 82] width 117 height 11
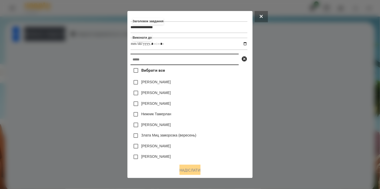
click at [185, 61] on input "text" at bounding box center [184, 59] width 108 height 11
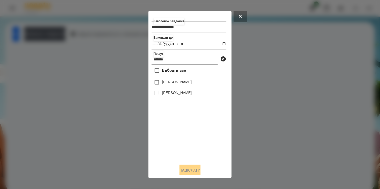
type input "*******"
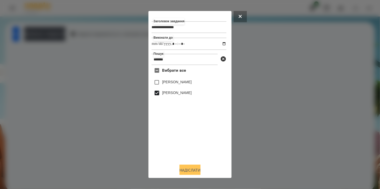
click at [194, 170] on button "Надіслати" at bounding box center [189, 170] width 21 height 11
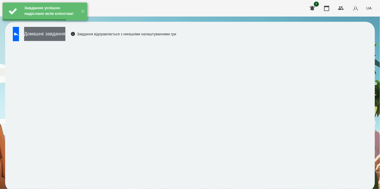
click at [61, 35] on button "Домашнє завдання" at bounding box center [44, 34] width 41 height 14
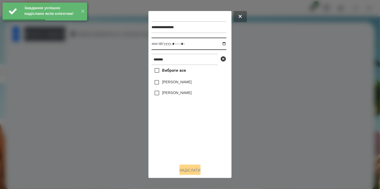
click at [220, 44] on input "datetime-local" at bounding box center [188, 44] width 75 height 12
type input "**********"
drag, startPoint x: 185, startPoint y: 144, endPoint x: 162, endPoint y: 108, distance: 42.6
click at [184, 139] on div "Вибрати все [PERSON_NAME] [PERSON_NAME]" at bounding box center [188, 112] width 75 height 95
click at [191, 171] on button "Надіслати" at bounding box center [189, 170] width 21 height 11
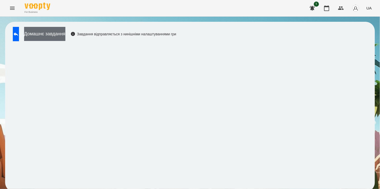
click at [52, 30] on button "Домашнє завдання" at bounding box center [44, 34] width 41 height 14
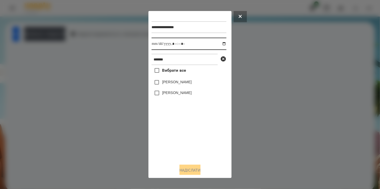
click at [220, 43] on input "datetime-local" at bounding box center [188, 44] width 75 height 12
type input "**********"
drag, startPoint x: 192, startPoint y: 143, endPoint x: 167, endPoint y: 109, distance: 42.5
click at [192, 138] on div "Вибрати все [PERSON_NAME] [PERSON_NAME]" at bounding box center [188, 112] width 75 height 95
click at [188, 168] on button "Надіслати" at bounding box center [189, 170] width 21 height 11
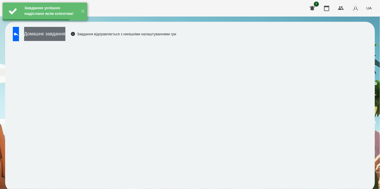
click at [62, 38] on button "Домашнє завдання" at bounding box center [44, 34] width 41 height 14
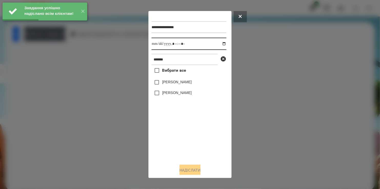
click at [221, 44] on input "datetime-local" at bounding box center [188, 44] width 75 height 12
type input "**********"
drag, startPoint x: 184, startPoint y: 133, endPoint x: 174, endPoint y: 110, distance: 24.6
click at [186, 130] on div "Вибрати все [PERSON_NAME] [PERSON_NAME]" at bounding box center [188, 112] width 75 height 95
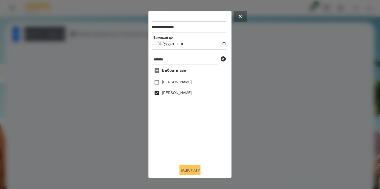
click at [190, 169] on button "Надіслати" at bounding box center [189, 170] width 21 height 11
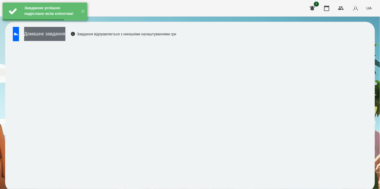
click at [61, 34] on button "Домашнє завдання" at bounding box center [44, 34] width 41 height 14
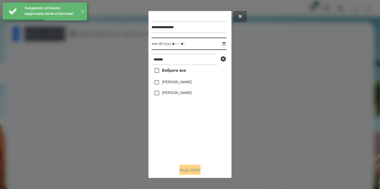
click at [220, 44] on input "datetime-local" at bounding box center [188, 44] width 75 height 12
type input "**********"
drag, startPoint x: 187, startPoint y: 136, endPoint x: 190, endPoint y: 126, distance: 11.0
click at [190, 132] on div "Вибрати все [PERSON_NAME] [PERSON_NAME]" at bounding box center [188, 112] width 75 height 95
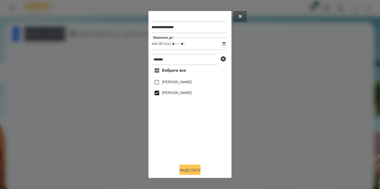
click at [186, 170] on button "Надіслати" at bounding box center [189, 170] width 21 height 11
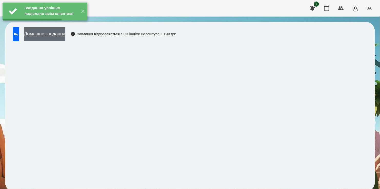
click at [56, 34] on button "Домашнє завдання" at bounding box center [44, 34] width 41 height 14
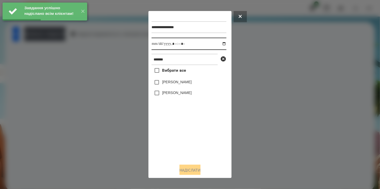
click at [220, 43] on input "datetime-local" at bounding box center [188, 44] width 75 height 12
type input "**********"
drag, startPoint x: 169, startPoint y: 128, endPoint x: 168, endPoint y: 131, distance: 3.0
click at [168, 130] on div "Вибрати все [PERSON_NAME] [PERSON_NAME]" at bounding box center [188, 112] width 75 height 95
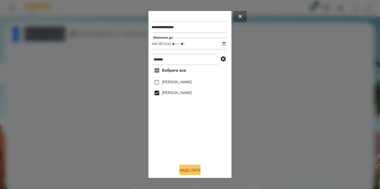
click at [192, 168] on button "Надіслати" at bounding box center [189, 170] width 21 height 11
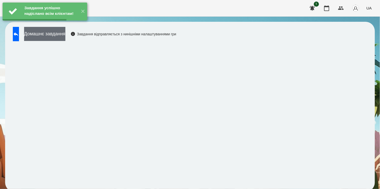
click at [65, 34] on button "Домашнє завдання" at bounding box center [44, 34] width 41 height 14
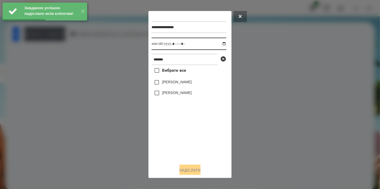
drag, startPoint x: 220, startPoint y: 44, endPoint x: 218, endPoint y: 50, distance: 5.8
click at [220, 45] on input "datetime-local" at bounding box center [188, 44] width 75 height 12
type input "**********"
drag, startPoint x: 182, startPoint y: 141, endPoint x: 168, endPoint y: 112, distance: 31.7
click at [183, 137] on div "Вибрати все [PERSON_NAME] [PERSON_NAME]" at bounding box center [188, 112] width 75 height 95
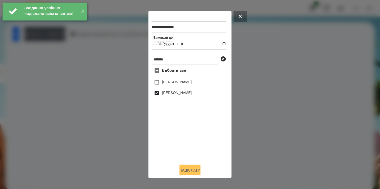
click at [192, 168] on button "Надіслати" at bounding box center [189, 170] width 21 height 11
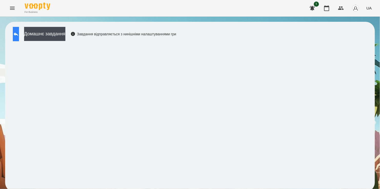
click at [18, 34] on icon at bounding box center [16, 34] width 5 height 4
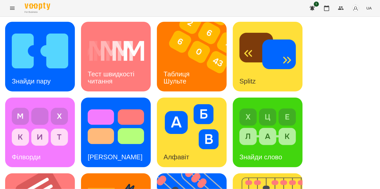
scroll to position [211, 0]
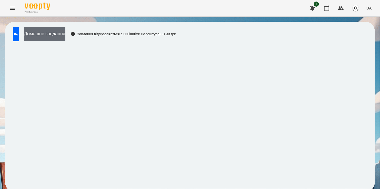
click at [58, 30] on button "Домашнє завдання" at bounding box center [44, 34] width 41 height 14
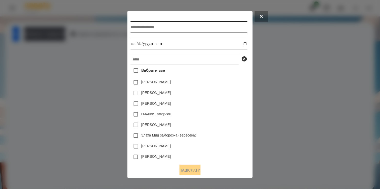
click at [151, 25] on input "text" at bounding box center [188, 27] width 117 height 12
type input "**********"
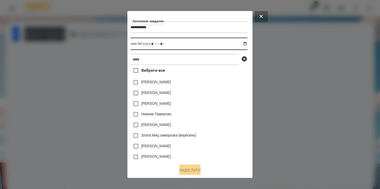
click at [245, 43] on input "datetime-local" at bounding box center [188, 44] width 117 height 12
type input "**********"
drag, startPoint x: 218, startPoint y: 89, endPoint x: 198, endPoint y: 73, distance: 25.2
click at [218, 88] on div "[PERSON_NAME]" at bounding box center [188, 82] width 117 height 11
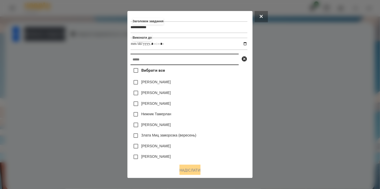
click at [188, 61] on input "text" at bounding box center [184, 59] width 108 height 11
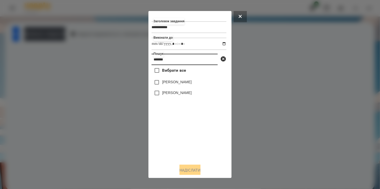
type input "*******"
click at [165, 92] on label "[PERSON_NAME]" at bounding box center [176, 92] width 29 height 5
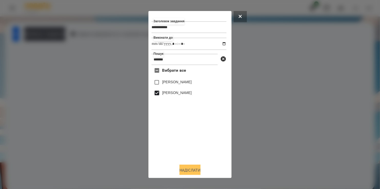
click at [194, 173] on button "Надіслати" at bounding box center [189, 170] width 21 height 11
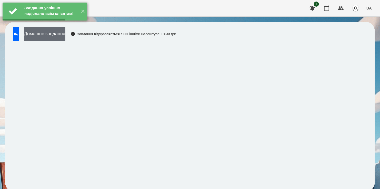
click at [57, 36] on button "Домашнє завдання" at bounding box center [44, 34] width 41 height 14
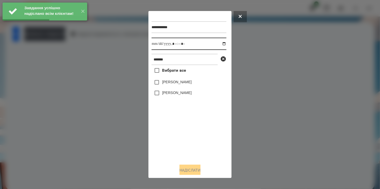
click at [218, 43] on input "datetime-local" at bounding box center [188, 44] width 75 height 12
type input "**********"
drag, startPoint x: 181, startPoint y: 130, endPoint x: 174, endPoint y: 111, distance: 20.1
click at [181, 126] on div "Вибрати все [PERSON_NAME] [PERSON_NAME]" at bounding box center [188, 112] width 75 height 95
click at [193, 172] on button "Надіслати" at bounding box center [189, 170] width 21 height 11
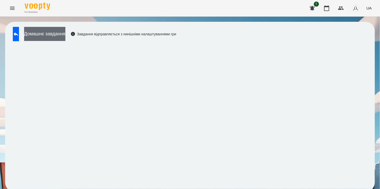
click at [63, 33] on button "Домашнє завдання" at bounding box center [44, 34] width 41 height 14
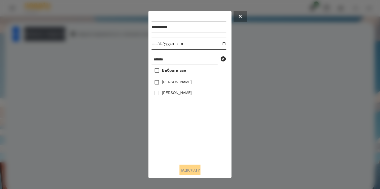
drag, startPoint x: 219, startPoint y: 44, endPoint x: 217, endPoint y: 48, distance: 4.5
click at [219, 44] on input "datetime-local" at bounding box center [188, 44] width 75 height 12
type input "**********"
drag, startPoint x: 183, startPoint y: 135, endPoint x: 177, endPoint y: 122, distance: 14.1
click at [183, 132] on div "Вибрати все [PERSON_NAME] [PERSON_NAME]" at bounding box center [188, 112] width 75 height 95
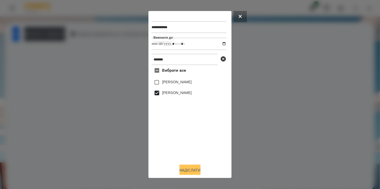
click at [189, 170] on button "Надіслати" at bounding box center [189, 170] width 21 height 11
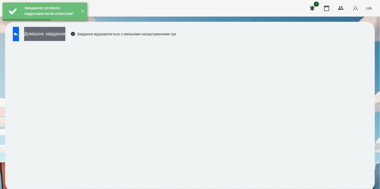
click at [65, 34] on button "Домашнє завдання" at bounding box center [44, 34] width 41 height 14
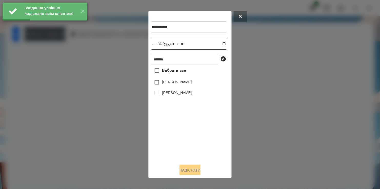
click at [219, 45] on input "datetime-local" at bounding box center [188, 44] width 75 height 12
type input "**********"
drag, startPoint x: 203, startPoint y: 163, endPoint x: 198, endPoint y: 147, distance: 17.7
click at [203, 155] on div "**********" at bounding box center [189, 94] width 77 height 161
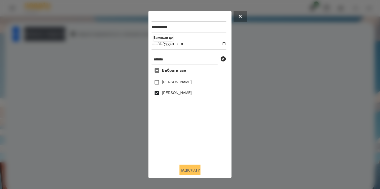
click at [190, 170] on button "Надіслати" at bounding box center [189, 170] width 21 height 11
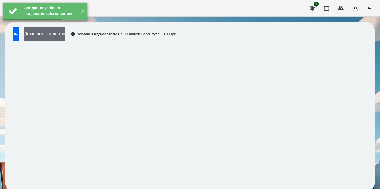
click at [65, 35] on button "Домашнє завдання" at bounding box center [44, 34] width 41 height 14
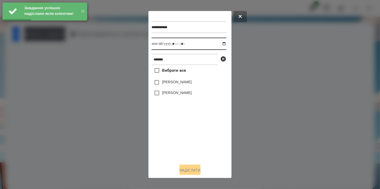
click at [220, 44] on input "datetime-local" at bounding box center [188, 44] width 75 height 12
type input "**********"
click at [176, 147] on div "Вибрати все [PERSON_NAME] [PERSON_NAME]" at bounding box center [188, 112] width 75 height 95
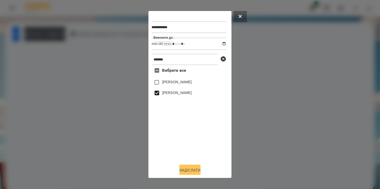
click at [194, 171] on button "Надіслати" at bounding box center [189, 170] width 21 height 11
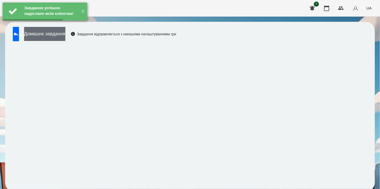
click at [62, 35] on button "Домашнє завдання" at bounding box center [44, 34] width 41 height 14
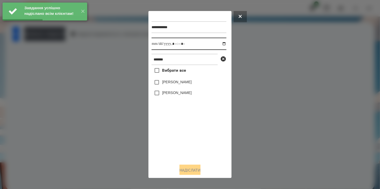
click at [221, 44] on input "datetime-local" at bounding box center [188, 44] width 75 height 12
type input "**********"
drag, startPoint x: 164, startPoint y: 142, endPoint x: 159, endPoint y: 115, distance: 27.5
click at [165, 138] on div "Вибрати все [PERSON_NAME] [PERSON_NAME]" at bounding box center [188, 112] width 75 height 95
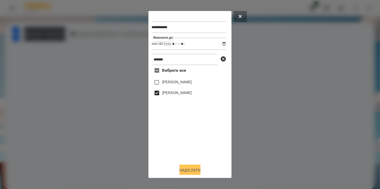
click at [191, 170] on button "Надіслати" at bounding box center [189, 170] width 21 height 11
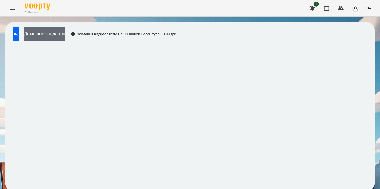
click at [55, 34] on button "Домашнє завдання" at bounding box center [44, 34] width 41 height 14
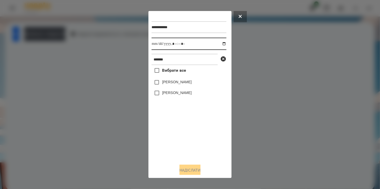
drag, startPoint x: 219, startPoint y: 44, endPoint x: 213, endPoint y: 50, distance: 8.7
click at [219, 44] on input "datetime-local" at bounding box center [188, 44] width 75 height 12
type input "**********"
drag, startPoint x: 175, startPoint y: 140, endPoint x: 169, endPoint y: 108, distance: 32.7
click at [174, 133] on div "Вибрати все [PERSON_NAME] [PERSON_NAME]" at bounding box center [188, 112] width 75 height 95
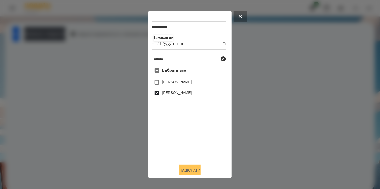
click at [192, 169] on button "Надіслати" at bounding box center [189, 170] width 21 height 11
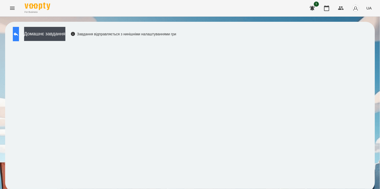
click at [19, 28] on button at bounding box center [16, 34] width 6 height 14
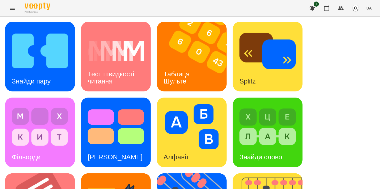
scroll to position [134, 0]
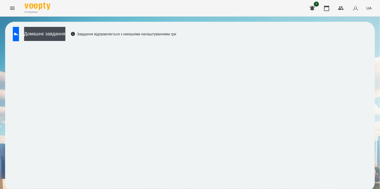
scroll to position [3, 0]
click at [63, 27] on button "Домашнє завдання" at bounding box center [44, 34] width 41 height 14
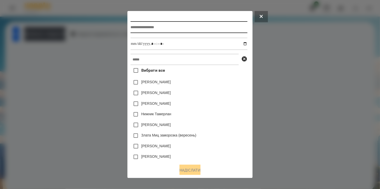
click at [155, 27] on input "text" at bounding box center [188, 27] width 117 height 12
type input "******"
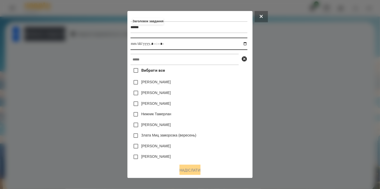
click at [245, 45] on input "datetime-local" at bounding box center [188, 44] width 117 height 12
type input "**********"
drag, startPoint x: 231, startPoint y: 96, endPoint x: 164, endPoint y: 61, distance: 75.9
click at [220, 90] on div "[PERSON_NAME]" at bounding box center [188, 93] width 117 height 11
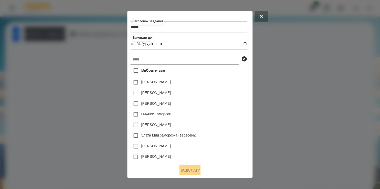
click at [164, 60] on input "text" at bounding box center [184, 59] width 108 height 11
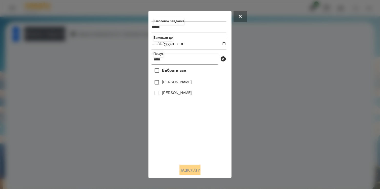
type input "*****"
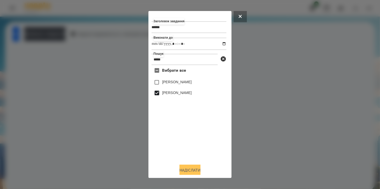
click at [192, 171] on button "Надіслати" at bounding box center [189, 170] width 21 height 11
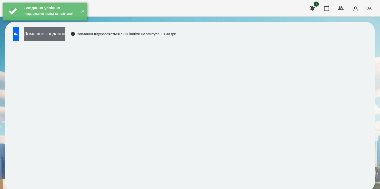
drag, startPoint x: 65, startPoint y: 27, endPoint x: 64, endPoint y: 32, distance: 4.8
click at [65, 20] on div "Завдання успішно надіслано всім клієнтам!" at bounding box center [50, 12] width 55 height 18
click at [64, 32] on button "Домашнє завдання" at bounding box center [44, 34] width 41 height 14
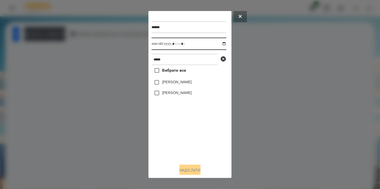
click at [218, 44] on input "datetime-local" at bounding box center [188, 44] width 75 height 12
type input "**********"
click at [179, 142] on div "Вибрати все [PERSON_NAME] [PERSON_NAME]" at bounding box center [188, 112] width 75 height 95
click at [196, 173] on button "Надіслати" at bounding box center [189, 170] width 21 height 11
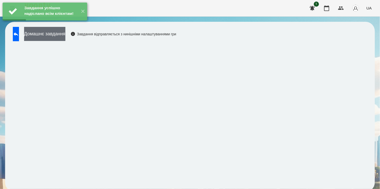
click at [62, 32] on button "Домашнє завдання" at bounding box center [44, 34] width 41 height 14
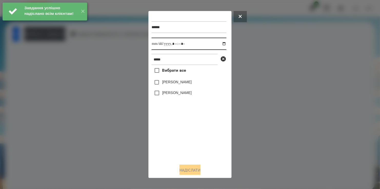
click at [219, 45] on input "datetime-local" at bounding box center [188, 44] width 75 height 12
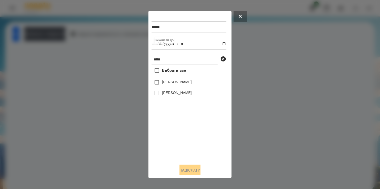
type input "**********"
drag, startPoint x: 173, startPoint y: 139, endPoint x: 164, endPoint y: 112, distance: 27.7
click at [173, 136] on div "Вибрати все [PERSON_NAME] [PERSON_NAME]" at bounding box center [188, 112] width 75 height 95
click at [191, 171] on button "Надіслати" at bounding box center [189, 170] width 21 height 11
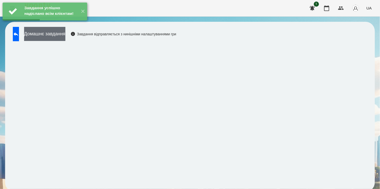
click at [63, 33] on button "Домашнє завдання" at bounding box center [44, 34] width 41 height 14
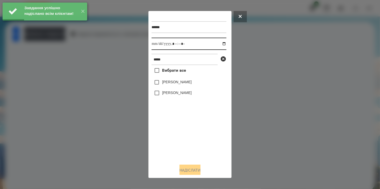
click at [220, 43] on input "datetime-local" at bounding box center [188, 44] width 75 height 12
type input "**********"
drag, startPoint x: 187, startPoint y: 141, endPoint x: 163, endPoint y: 111, distance: 38.4
click at [187, 139] on div "Вибрати все [PERSON_NAME] [PERSON_NAME]" at bounding box center [188, 112] width 75 height 95
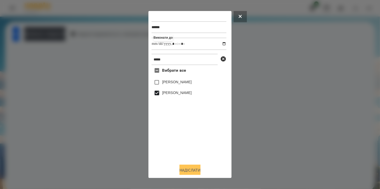
click at [192, 170] on button "Надіслати" at bounding box center [189, 170] width 21 height 11
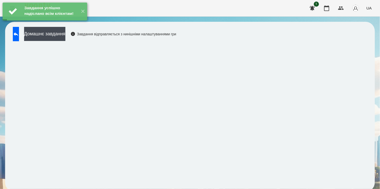
click at [64, 23] on div "Завдання успішно надіслано всім клієнтам! ✕" at bounding box center [45, 11] width 90 height 23
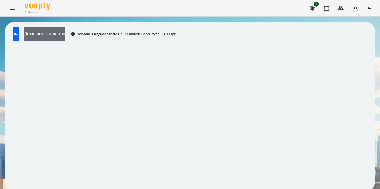
click at [65, 34] on button "Домашнє завдання" at bounding box center [44, 34] width 41 height 14
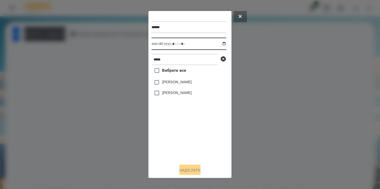
drag, startPoint x: 219, startPoint y: 44, endPoint x: 218, endPoint y: 50, distance: 6.3
click at [219, 44] on input "datetime-local" at bounding box center [188, 44] width 75 height 12
type input "**********"
drag, startPoint x: 194, startPoint y: 150, endPoint x: 170, endPoint y: 111, distance: 45.5
click at [194, 147] on div "Вибрати все [PERSON_NAME] [PERSON_NAME]" at bounding box center [188, 112] width 75 height 95
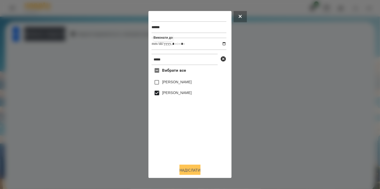
click at [190, 169] on button "Надіслати" at bounding box center [189, 170] width 21 height 11
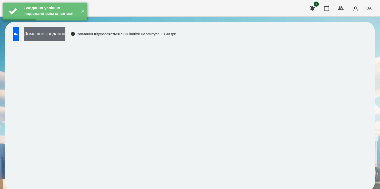
click at [61, 31] on button "Домашнє завдання" at bounding box center [44, 34] width 41 height 14
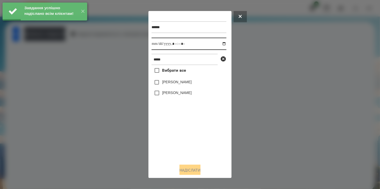
drag, startPoint x: 219, startPoint y: 44, endPoint x: 217, endPoint y: 50, distance: 6.4
click at [218, 45] on input "datetime-local" at bounding box center [188, 44] width 75 height 12
type input "**********"
drag, startPoint x: 171, startPoint y: 148, endPoint x: 167, endPoint y: 130, distance: 18.9
click at [171, 143] on div "Вибрати все [PERSON_NAME] [PERSON_NAME]" at bounding box center [188, 112] width 75 height 95
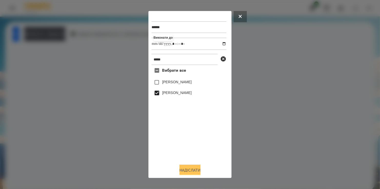
click at [189, 168] on button "Надіслати" at bounding box center [189, 170] width 21 height 11
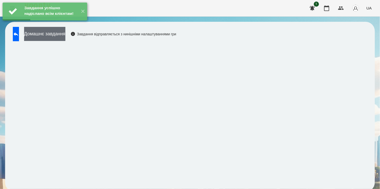
click at [64, 33] on button "Домашнє завдання" at bounding box center [44, 34] width 41 height 14
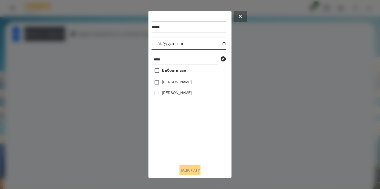
click at [219, 44] on input "datetime-local" at bounding box center [188, 44] width 75 height 12
type input "**********"
drag, startPoint x: 168, startPoint y: 142, endPoint x: 169, endPoint y: 139, distance: 2.7
click at [169, 139] on div "Вибрати все [PERSON_NAME] [PERSON_NAME]" at bounding box center [188, 112] width 75 height 95
click at [192, 170] on button "Надіслати" at bounding box center [189, 170] width 21 height 11
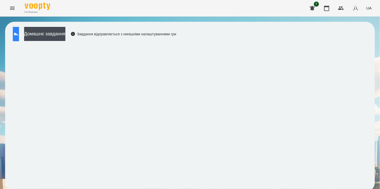
click at [19, 31] on icon at bounding box center [16, 34] width 6 height 6
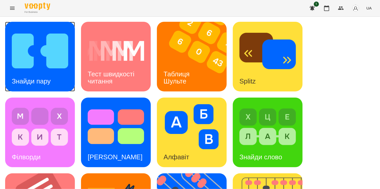
click at [35, 43] on img at bounding box center [40, 50] width 56 height 45
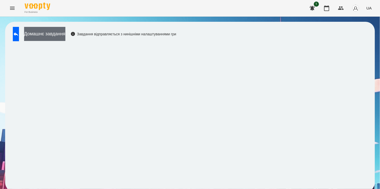
click at [60, 33] on button "Домашнє завдання" at bounding box center [44, 34] width 41 height 14
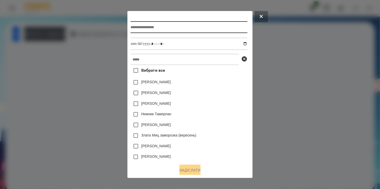
click at [162, 27] on input "text" at bounding box center [188, 27] width 117 height 12
type input "**********"
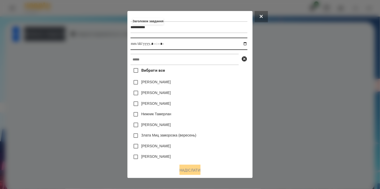
click at [245, 45] on input "datetime-local" at bounding box center [188, 44] width 117 height 12
type input "**********"
drag, startPoint x: 227, startPoint y: 88, endPoint x: 210, endPoint y: 76, distance: 20.9
click at [227, 88] on div "[PERSON_NAME]" at bounding box center [188, 82] width 117 height 11
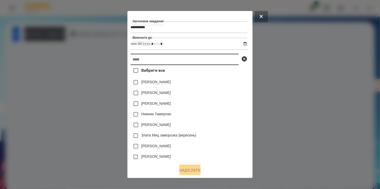
click at [190, 62] on input "text" at bounding box center [184, 59] width 108 height 11
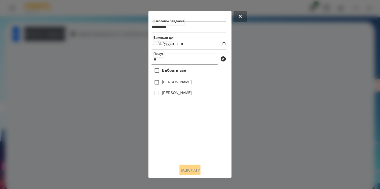
type input "**"
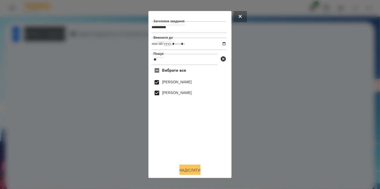
click at [190, 170] on button "Надіслати" at bounding box center [189, 170] width 21 height 11
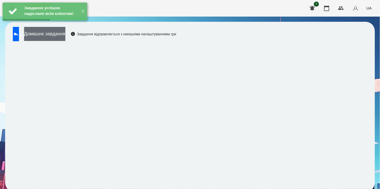
click at [64, 35] on button "Домашнє завдання" at bounding box center [44, 34] width 41 height 14
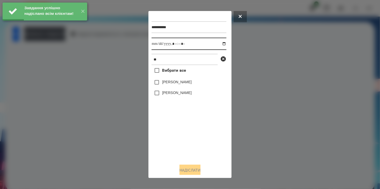
click at [220, 44] on input "datetime-local" at bounding box center [188, 44] width 75 height 12
type input "**********"
drag, startPoint x: 170, startPoint y: 137, endPoint x: 170, endPoint y: 120, distance: 16.7
click at [171, 136] on div "Вибрати все [PERSON_NAME] [PERSON_NAME]" at bounding box center [188, 112] width 75 height 95
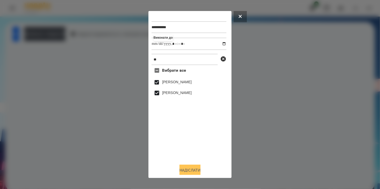
click at [194, 173] on button "Надіслати" at bounding box center [189, 170] width 21 height 11
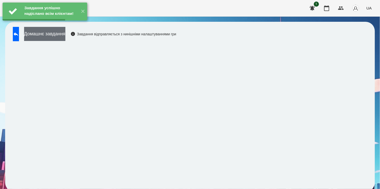
click at [57, 33] on button "Домашнє завдання" at bounding box center [44, 34] width 41 height 14
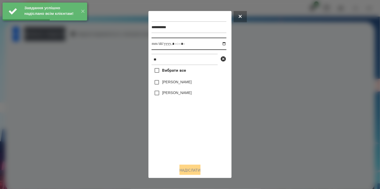
click at [218, 43] on input "datetime-local" at bounding box center [188, 44] width 75 height 12
type input "**********"
drag, startPoint x: 186, startPoint y: 139, endPoint x: 168, endPoint y: 108, distance: 36.1
click at [187, 137] on div "Вибрати все [PERSON_NAME] [PERSON_NAME]" at bounding box center [188, 112] width 75 height 95
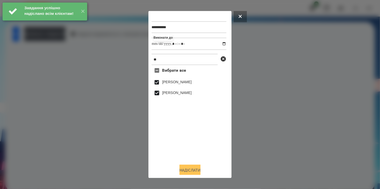
click at [191, 171] on button "Надіслати" at bounding box center [189, 170] width 21 height 11
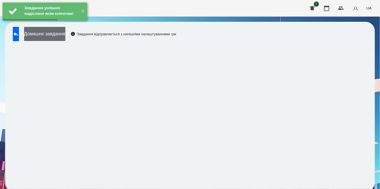
click at [60, 35] on button "Домашнє завдання" at bounding box center [44, 34] width 41 height 14
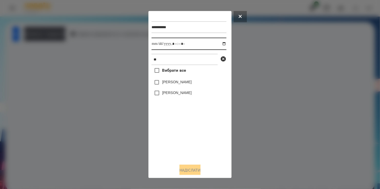
click at [220, 44] on input "datetime-local" at bounding box center [188, 44] width 75 height 12
type input "**********"
drag, startPoint x: 170, startPoint y: 137, endPoint x: 171, endPoint y: 119, distance: 18.8
click at [170, 134] on div "Вибрати все [PERSON_NAME] [PERSON_NAME]" at bounding box center [188, 112] width 75 height 95
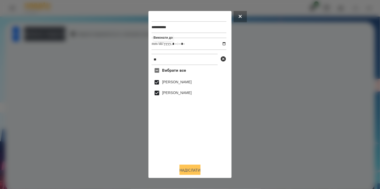
click at [186, 174] on button "Надіслати" at bounding box center [189, 170] width 21 height 11
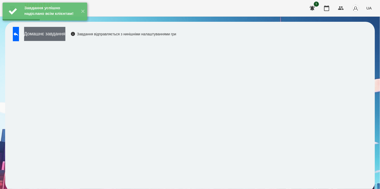
click at [62, 37] on button "Домашнє завдання" at bounding box center [44, 34] width 41 height 14
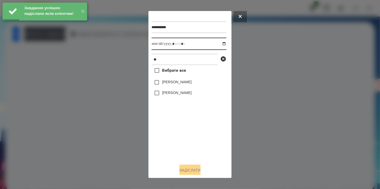
click at [221, 43] on input "datetime-local" at bounding box center [188, 44] width 75 height 12
type input "**********"
drag, startPoint x: 185, startPoint y: 150, endPoint x: 168, endPoint y: 114, distance: 40.5
click at [185, 147] on div "Вибрати все [PERSON_NAME] [PERSON_NAME]" at bounding box center [188, 112] width 75 height 95
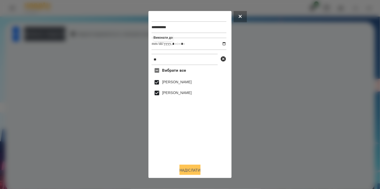
click at [193, 169] on button "Надіслати" at bounding box center [189, 170] width 21 height 11
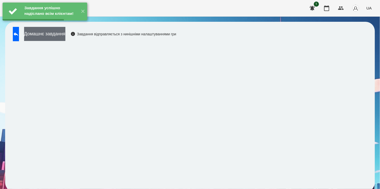
click at [64, 35] on button "Домашнє завдання" at bounding box center [44, 34] width 41 height 14
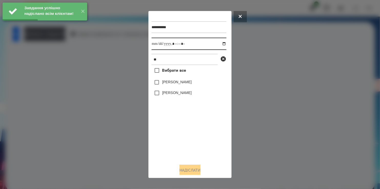
drag, startPoint x: 220, startPoint y: 44, endPoint x: 220, endPoint y: 50, distance: 6.7
click at [220, 44] on input "datetime-local" at bounding box center [188, 44] width 75 height 12
type input "**********"
drag, startPoint x: 180, startPoint y: 151, endPoint x: 166, endPoint y: 122, distance: 32.7
click at [180, 148] on div "Вибрати все [PERSON_NAME] [PERSON_NAME]" at bounding box center [188, 112] width 75 height 95
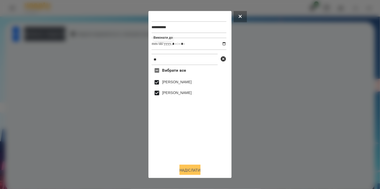
click at [187, 169] on button "Надіслати" at bounding box center [189, 170] width 21 height 11
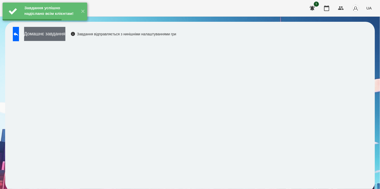
click at [57, 34] on button "Домашнє завдання" at bounding box center [44, 34] width 41 height 14
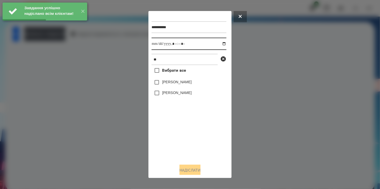
drag, startPoint x: 220, startPoint y: 45, endPoint x: 217, endPoint y: 50, distance: 6.0
click at [219, 46] on input "datetime-local" at bounding box center [188, 44] width 75 height 12
type input "**********"
drag, startPoint x: 182, startPoint y: 152, endPoint x: 184, endPoint y: 128, distance: 24.7
click at [185, 146] on div "Вибрати все [PERSON_NAME] [PERSON_NAME]" at bounding box center [188, 112] width 75 height 95
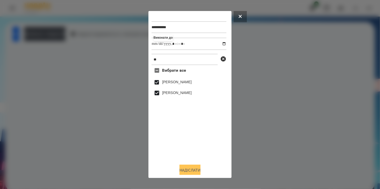
click at [193, 169] on button "Надіслати" at bounding box center [189, 170] width 21 height 11
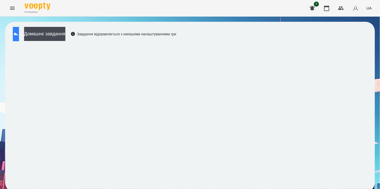
click at [19, 37] on button at bounding box center [16, 34] width 6 height 14
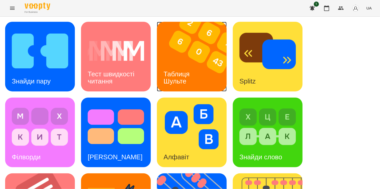
click at [182, 58] on img at bounding box center [195, 57] width 76 height 70
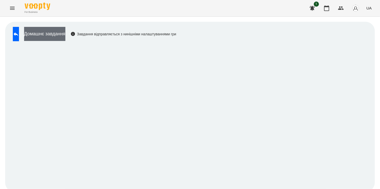
click at [52, 33] on button "Домашнє завдання" at bounding box center [44, 34] width 41 height 14
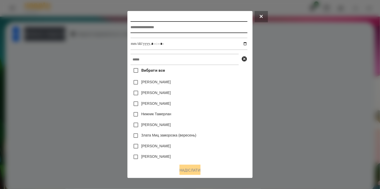
click at [152, 30] on input "text" at bounding box center [188, 27] width 117 height 12
type input "**********"
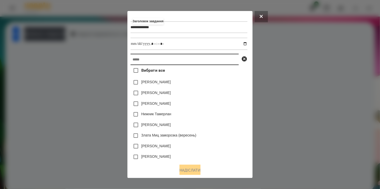
click at [142, 61] on input "text" at bounding box center [184, 59] width 108 height 11
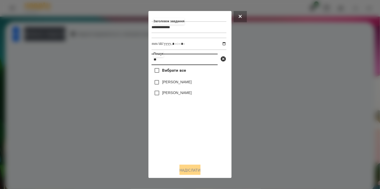
type input "**"
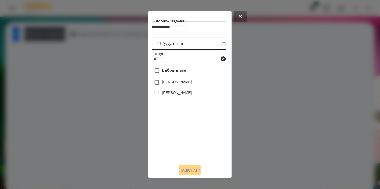
click at [219, 44] on input "datetime-local" at bounding box center [188, 44] width 75 height 12
type input "**********"
click at [275, 111] on div at bounding box center [190, 94] width 380 height 189
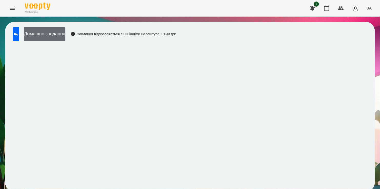
click at [48, 28] on button "Домашнє завдання" at bounding box center [44, 34] width 41 height 14
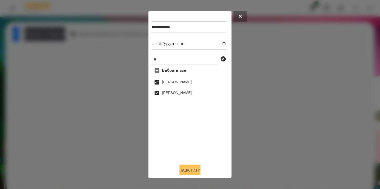
click at [193, 172] on button "Надіслати" at bounding box center [189, 170] width 21 height 11
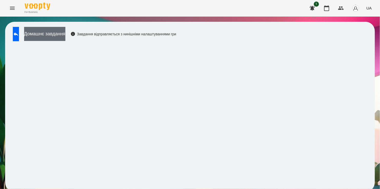
click at [65, 35] on button "Домашнє завдання" at bounding box center [44, 34] width 41 height 14
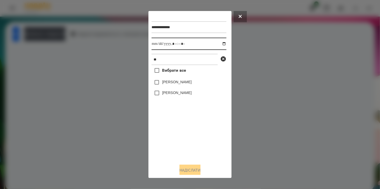
drag, startPoint x: 219, startPoint y: 44, endPoint x: 215, endPoint y: 51, distance: 8.1
click at [219, 44] on input "datetime-local" at bounding box center [188, 44] width 75 height 12
type input "**********"
drag, startPoint x: 183, startPoint y: 142, endPoint x: 181, endPoint y: 122, distance: 20.3
click at [184, 135] on div "Вибрати все [PERSON_NAME] [PERSON_NAME]" at bounding box center [188, 112] width 75 height 95
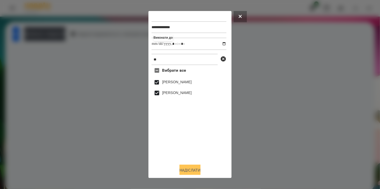
click at [189, 170] on button "Надіслати" at bounding box center [189, 170] width 21 height 11
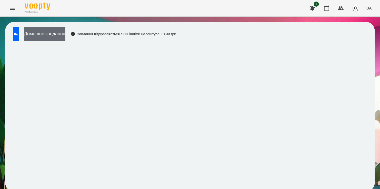
click at [61, 35] on button "Домашнє завдання" at bounding box center [44, 34] width 41 height 14
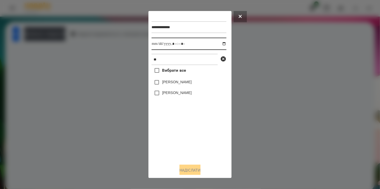
click at [220, 43] on input "datetime-local" at bounding box center [188, 44] width 75 height 12
type input "**********"
drag, startPoint x: 194, startPoint y: 143, endPoint x: 188, endPoint y: 125, distance: 19.1
click at [194, 139] on div "Вибрати все [PERSON_NAME] [PERSON_NAME]" at bounding box center [188, 112] width 75 height 95
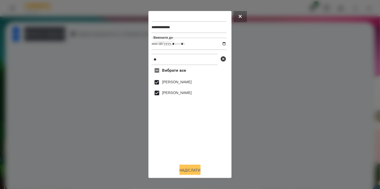
click at [188, 170] on button "Надіслати" at bounding box center [189, 170] width 21 height 11
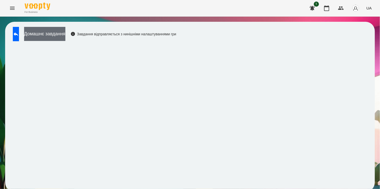
click at [65, 35] on button "Домашнє завдання" at bounding box center [44, 34] width 41 height 14
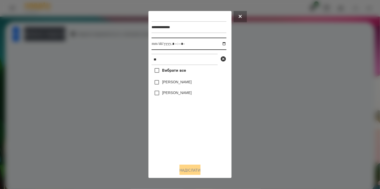
drag, startPoint x: 218, startPoint y: 43, endPoint x: 215, endPoint y: 50, distance: 7.4
click at [218, 43] on input "datetime-local" at bounding box center [188, 44] width 75 height 12
type input "**********"
drag, startPoint x: 202, startPoint y: 144, endPoint x: 187, endPoint y: 123, distance: 25.6
click at [201, 142] on div "Вибрати все [PERSON_NAME] [PERSON_NAME]" at bounding box center [188, 112] width 75 height 95
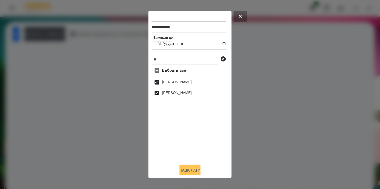
click at [188, 172] on button "Надіслати" at bounding box center [189, 170] width 21 height 11
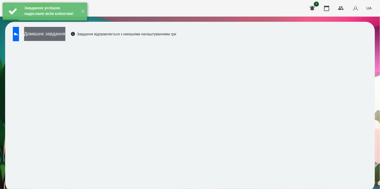
click at [57, 32] on button "Домашнє завдання" at bounding box center [44, 34] width 41 height 14
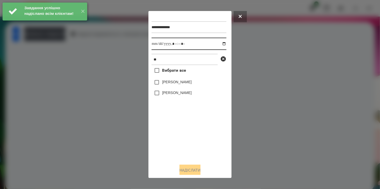
click at [218, 45] on input "datetime-local" at bounding box center [188, 44] width 75 height 12
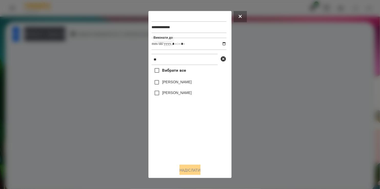
type input "**********"
drag, startPoint x: 192, startPoint y: 140, endPoint x: 175, endPoint y: 113, distance: 31.6
click at [192, 136] on div "Вибрати все [PERSON_NAME] [PERSON_NAME]" at bounding box center [188, 112] width 75 height 95
click at [193, 170] on button "Надіслати" at bounding box center [189, 170] width 21 height 11
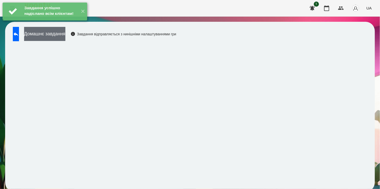
click at [60, 32] on button "Домашнє завдання" at bounding box center [44, 34] width 41 height 14
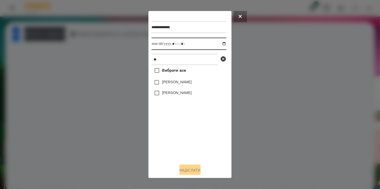
click at [219, 44] on input "datetime-local" at bounding box center [188, 44] width 75 height 12
type input "**********"
drag, startPoint x: 172, startPoint y: 137, endPoint x: 167, endPoint y: 106, distance: 31.5
click at [172, 133] on div "Вибрати все [PERSON_NAME] [PERSON_NAME]" at bounding box center [188, 112] width 75 height 95
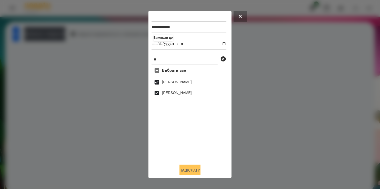
click at [188, 171] on button "Надіслати" at bounding box center [189, 170] width 21 height 11
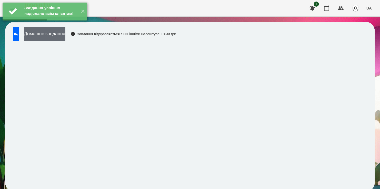
click at [56, 33] on button "Домашнє завдання" at bounding box center [44, 34] width 41 height 14
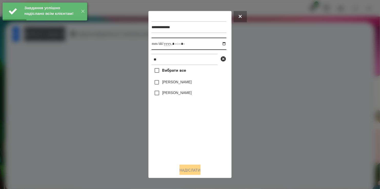
click at [220, 45] on input "datetime-local" at bounding box center [188, 44] width 75 height 12
type input "**********"
drag, startPoint x: 178, startPoint y: 136, endPoint x: 168, endPoint y: 120, distance: 18.1
click at [175, 132] on div "Вибрати все [PERSON_NAME] [PERSON_NAME]" at bounding box center [188, 112] width 75 height 95
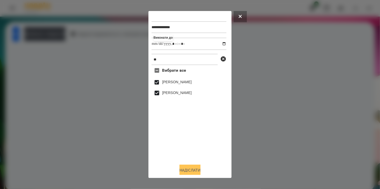
click at [188, 171] on button "Надіслати" at bounding box center [189, 170] width 21 height 11
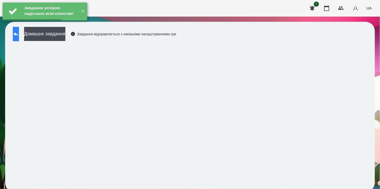
click at [19, 33] on icon at bounding box center [16, 34] width 6 height 6
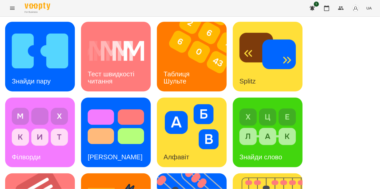
scroll to position [154, 0]
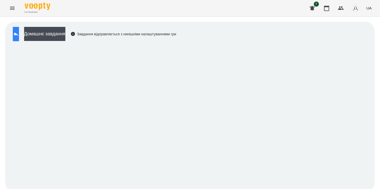
click at [18, 33] on icon at bounding box center [16, 34] width 5 height 4
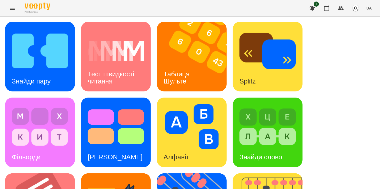
scroll to position [205, 0]
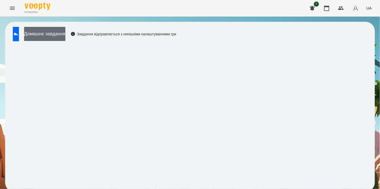
click at [64, 31] on button "Домашнє завдання" at bounding box center [44, 34] width 41 height 14
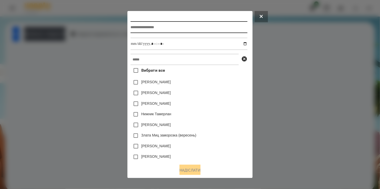
click at [130, 26] on input "text" at bounding box center [188, 27] width 117 height 12
type input "**********"
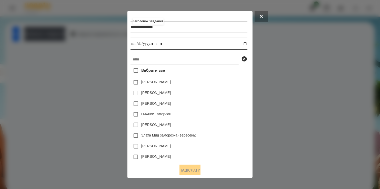
click at [246, 44] on input "datetime-local" at bounding box center [188, 44] width 117 height 12
type input "**********"
drag, startPoint x: 245, startPoint y: 103, endPoint x: 156, endPoint y: 62, distance: 97.6
click at [243, 102] on div "[PERSON_NAME]" at bounding box center [188, 103] width 117 height 11
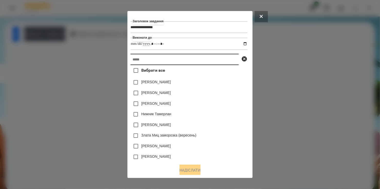
click at [154, 57] on input "text" at bounding box center [184, 59] width 108 height 11
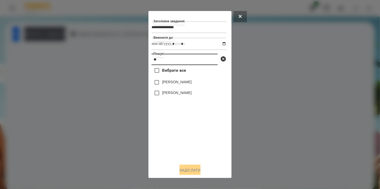
type input "**"
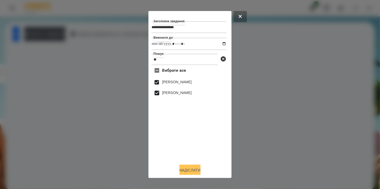
drag, startPoint x: 189, startPoint y: 169, endPoint x: 187, endPoint y: 168, distance: 2.8
click at [189, 169] on button "Надіслати" at bounding box center [189, 170] width 21 height 11
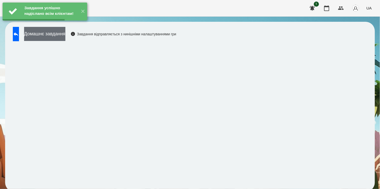
click at [59, 37] on button "Домашнє завдання" at bounding box center [44, 34] width 41 height 14
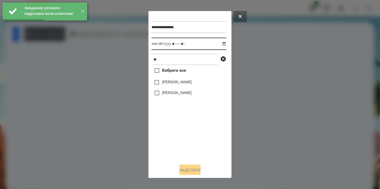
drag, startPoint x: 218, startPoint y: 44, endPoint x: 214, endPoint y: 49, distance: 7.2
click at [218, 45] on input "datetime-local" at bounding box center [188, 44] width 75 height 12
type input "**********"
drag, startPoint x: 190, startPoint y: 133, endPoint x: 190, endPoint y: 131, distance: 2.6
click at [190, 131] on div "Вибрати все [PERSON_NAME] [PERSON_NAME]" at bounding box center [188, 112] width 75 height 95
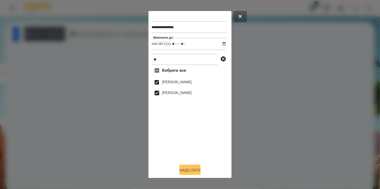
click at [191, 172] on button "Надіслати" at bounding box center [189, 170] width 21 height 11
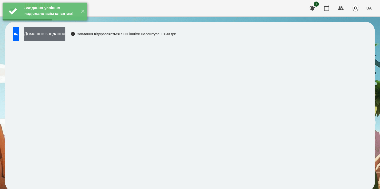
click at [58, 34] on button "Домашнє завдання" at bounding box center [44, 34] width 41 height 14
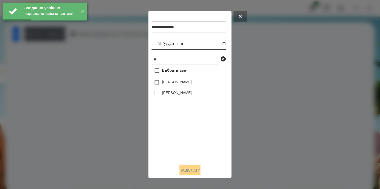
click at [220, 45] on input "datetime-local" at bounding box center [188, 44] width 75 height 12
type input "**********"
drag, startPoint x: 194, startPoint y: 142, endPoint x: 187, endPoint y: 119, distance: 24.1
click at [194, 140] on div "Вибрати все [PERSON_NAME] [PERSON_NAME]" at bounding box center [188, 112] width 75 height 95
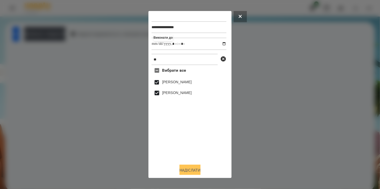
click at [190, 171] on button "Надіслати" at bounding box center [189, 170] width 21 height 11
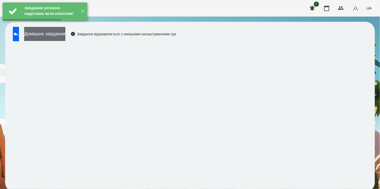
click at [64, 34] on button "Домашнє завдання" at bounding box center [44, 34] width 41 height 14
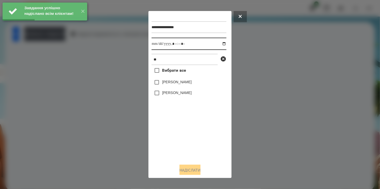
click at [219, 44] on input "datetime-local" at bounding box center [188, 44] width 75 height 12
type input "**********"
drag, startPoint x: 173, startPoint y: 140, endPoint x: 170, endPoint y: 109, distance: 31.6
click at [174, 133] on div "Вибрати все [PERSON_NAME] [PERSON_NAME]" at bounding box center [188, 112] width 75 height 95
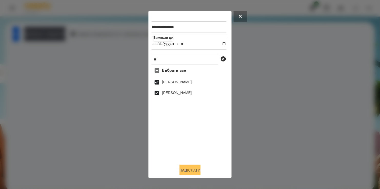
click at [193, 171] on button "Надіслати" at bounding box center [189, 170] width 21 height 11
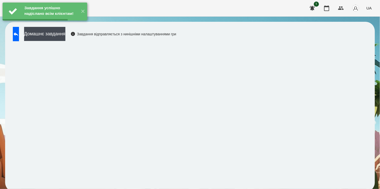
click at [60, 35] on button "Домашнє завдання" at bounding box center [44, 34] width 41 height 14
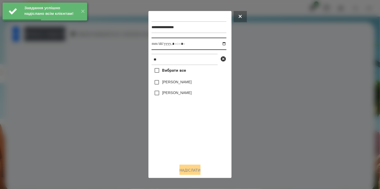
click at [220, 44] on input "datetime-local" at bounding box center [188, 44] width 75 height 12
type input "**********"
drag, startPoint x: 171, startPoint y: 146, endPoint x: 173, endPoint y: 129, distance: 16.8
click at [171, 143] on div "Вибрати все [PERSON_NAME] [PERSON_NAME]" at bounding box center [188, 112] width 75 height 95
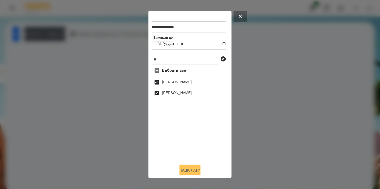
click at [193, 171] on button "Надіслати" at bounding box center [189, 170] width 21 height 11
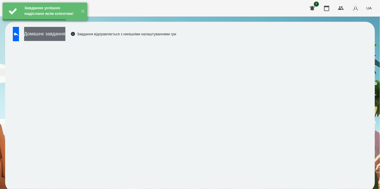
click at [64, 34] on button "Домашнє завдання" at bounding box center [44, 34] width 41 height 14
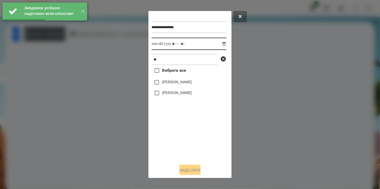
click at [218, 44] on input "datetime-local" at bounding box center [188, 44] width 75 height 12
type input "**********"
drag, startPoint x: 174, startPoint y: 136, endPoint x: 169, endPoint y: 87, distance: 49.7
click at [175, 134] on div "Вибрати все [PERSON_NAME] [PERSON_NAME]" at bounding box center [188, 112] width 75 height 95
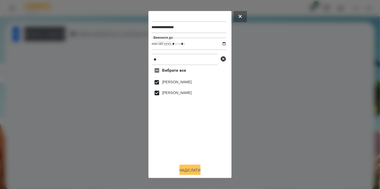
click at [194, 171] on button "Надіслати" at bounding box center [189, 170] width 21 height 11
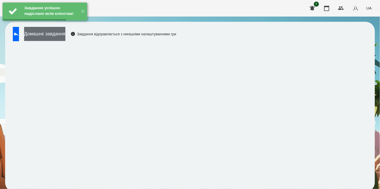
click at [58, 35] on button "Домашнє завдання" at bounding box center [44, 34] width 41 height 14
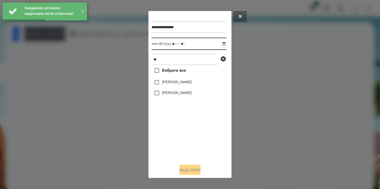
drag, startPoint x: 220, startPoint y: 44, endPoint x: 217, endPoint y: 48, distance: 5.3
click at [220, 44] on input "datetime-local" at bounding box center [188, 44] width 75 height 12
type input "**********"
drag, startPoint x: 173, startPoint y: 148, endPoint x: 178, endPoint y: 113, distance: 35.7
click at [178, 134] on div "Вибрати все [PERSON_NAME] [PERSON_NAME]" at bounding box center [188, 112] width 75 height 95
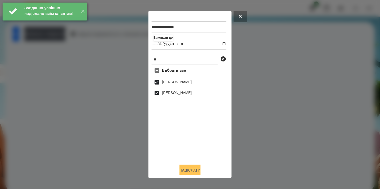
click at [189, 172] on button "Надіслати" at bounding box center [189, 170] width 21 height 11
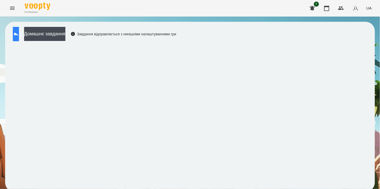
click at [14, 29] on button at bounding box center [16, 34] width 6 height 14
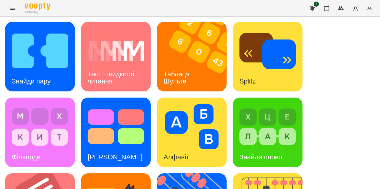
scroll to position [179, 0]
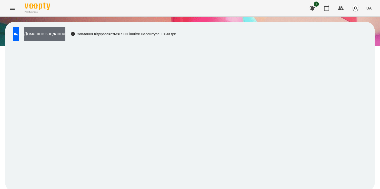
click at [65, 29] on button "Домашнє завдання" at bounding box center [44, 34] width 41 height 14
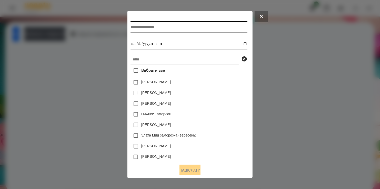
click at [137, 23] on input "text" at bounding box center [188, 27] width 117 height 12
type input "*********"
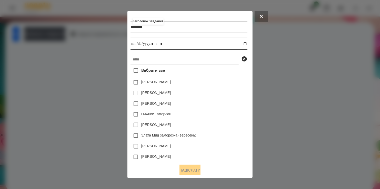
click at [245, 45] on input "datetime-local" at bounding box center [188, 44] width 117 height 12
type input "**********"
click at [238, 152] on div "[PERSON_NAME]" at bounding box center [188, 146] width 117 height 11
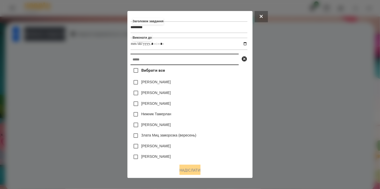
click at [142, 60] on input "text" at bounding box center [184, 59] width 108 height 11
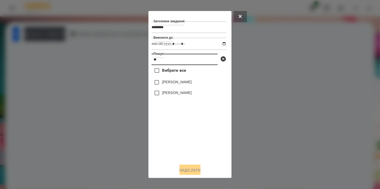
type input "**"
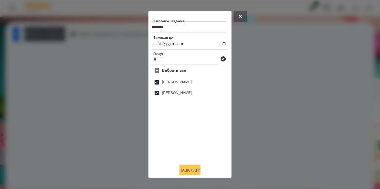
click at [193, 172] on button "Надіслати" at bounding box center [189, 170] width 21 height 11
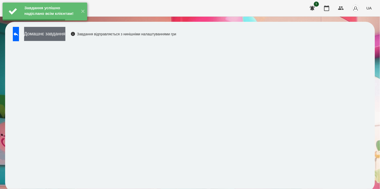
click at [65, 38] on button "Домашнє завдання" at bounding box center [44, 34] width 41 height 14
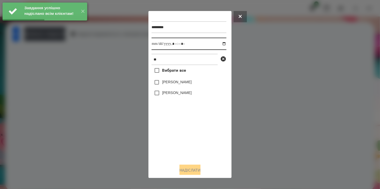
click at [220, 43] on input "datetime-local" at bounding box center [188, 44] width 75 height 12
type input "**********"
drag, startPoint x: 175, startPoint y: 144, endPoint x: 174, endPoint y: 127, distance: 17.2
click at [176, 137] on div "Вибрати все [PERSON_NAME] [PERSON_NAME]" at bounding box center [188, 112] width 75 height 95
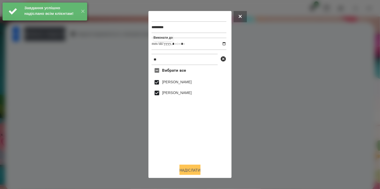
click at [189, 170] on button "Надіслати" at bounding box center [189, 170] width 21 height 11
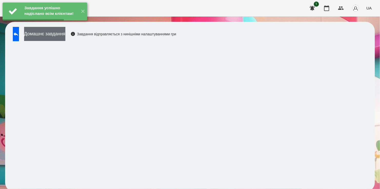
click at [65, 34] on button "Домашнє завдання" at bounding box center [44, 34] width 41 height 14
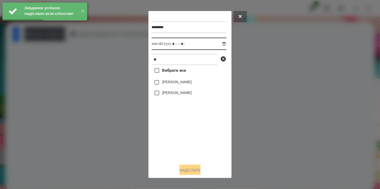
click at [218, 44] on input "datetime-local" at bounding box center [188, 44] width 75 height 12
type input "**********"
drag, startPoint x: 190, startPoint y: 152, endPoint x: 177, endPoint y: 99, distance: 54.1
click at [191, 146] on div "Вибрати все [PERSON_NAME] [PERSON_NAME]" at bounding box center [188, 112] width 75 height 95
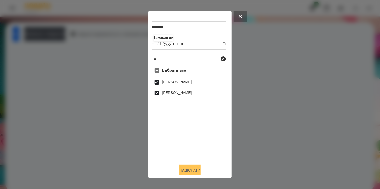
click at [196, 170] on button "Надіслати" at bounding box center [189, 170] width 21 height 11
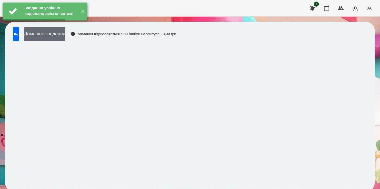
click at [63, 34] on button "Домашнє завдання" at bounding box center [44, 34] width 41 height 14
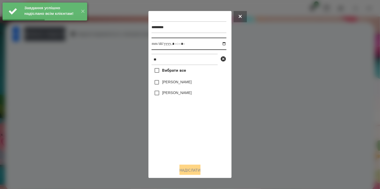
drag, startPoint x: 220, startPoint y: 43, endPoint x: 220, endPoint y: 50, distance: 6.7
click at [220, 44] on input "datetime-local" at bounding box center [188, 44] width 75 height 12
type input "**********"
drag, startPoint x: 180, startPoint y: 142, endPoint x: 180, endPoint y: 117, distance: 24.6
click at [181, 136] on div "Вибрати все [PERSON_NAME] [PERSON_NAME]" at bounding box center [188, 112] width 75 height 95
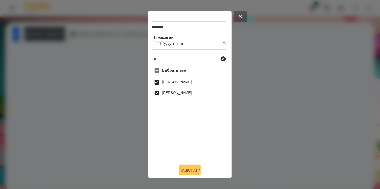
click at [191, 171] on button "Надіслати" at bounding box center [189, 170] width 21 height 11
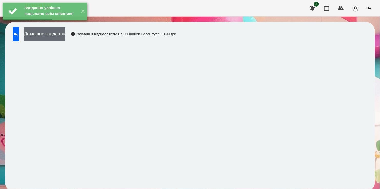
click at [65, 33] on button "Домашнє завдання" at bounding box center [44, 34] width 41 height 14
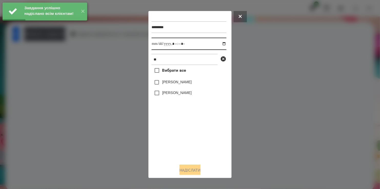
click at [219, 45] on input "datetime-local" at bounding box center [188, 44] width 75 height 12
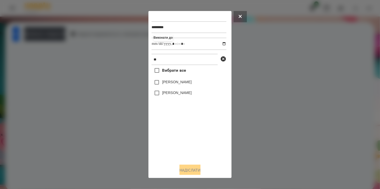
type input "**********"
drag, startPoint x: 188, startPoint y: 145, endPoint x: 167, endPoint y: 110, distance: 40.3
click at [186, 138] on div "Вибрати все [PERSON_NAME] [PERSON_NAME]" at bounding box center [188, 112] width 75 height 95
click at [191, 170] on button "Надіслати" at bounding box center [189, 170] width 21 height 11
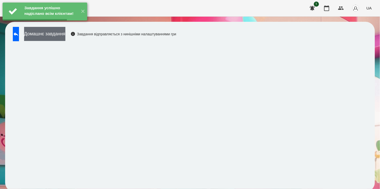
click at [61, 33] on button "Домашнє завдання" at bounding box center [44, 34] width 41 height 14
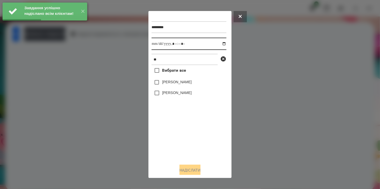
click at [221, 44] on input "datetime-local" at bounding box center [188, 44] width 75 height 12
type input "**********"
drag, startPoint x: 168, startPoint y: 149, endPoint x: 166, endPoint y: 124, distance: 25.7
click at [169, 146] on div "Вибрати все [PERSON_NAME] [PERSON_NAME]" at bounding box center [188, 112] width 75 height 95
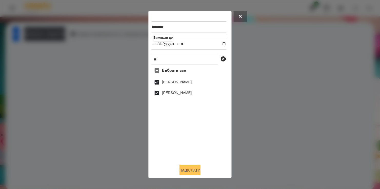
click at [191, 171] on button "Надіслати" at bounding box center [189, 170] width 21 height 11
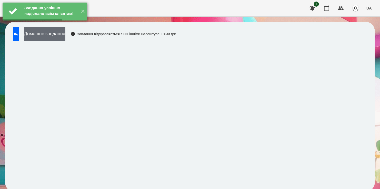
click at [54, 32] on button "Домашнє завдання" at bounding box center [44, 34] width 41 height 14
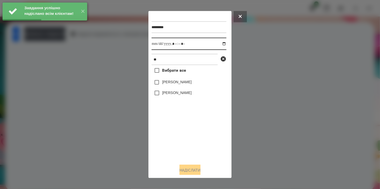
drag, startPoint x: 220, startPoint y: 43, endPoint x: 215, endPoint y: 51, distance: 9.5
click at [220, 43] on input "datetime-local" at bounding box center [188, 44] width 75 height 12
type input "**********"
click at [164, 146] on div "Вибрати все [PERSON_NAME] [PERSON_NAME]" at bounding box center [188, 112] width 75 height 95
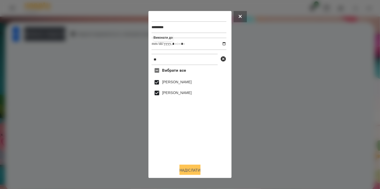
click at [195, 170] on button "Надіслати" at bounding box center [189, 170] width 21 height 11
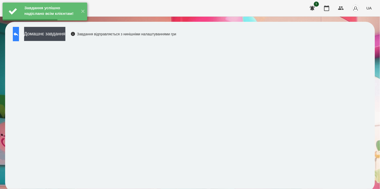
click at [17, 35] on button at bounding box center [16, 34] width 6 height 14
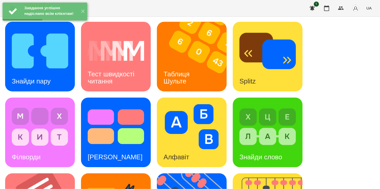
scroll to position [211, 0]
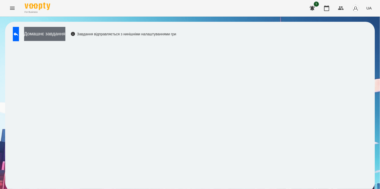
click at [54, 37] on button "Домашнє завдання" at bounding box center [44, 34] width 41 height 14
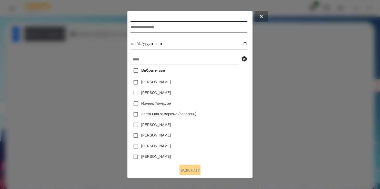
click at [142, 29] on input "text" at bounding box center [188, 27] width 117 height 12
type input "*"
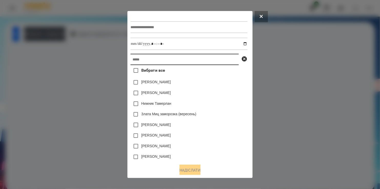
click at [139, 60] on input "text" at bounding box center [184, 59] width 108 height 11
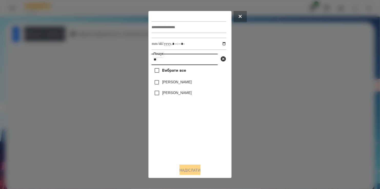
type input "**"
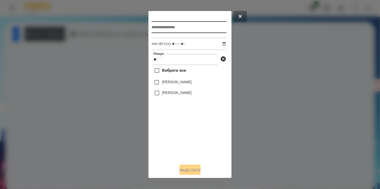
click at [171, 25] on input "text" at bounding box center [188, 27] width 75 height 12
type input "*******"
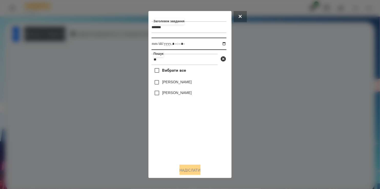
click at [216, 43] on input "datetime-local" at bounding box center [188, 44] width 75 height 12
click at [220, 45] on input "datetime-local" at bounding box center [188, 44] width 75 height 12
type input "**********"
drag, startPoint x: 209, startPoint y: 143, endPoint x: 187, endPoint y: 105, distance: 44.1
click at [209, 133] on div "Вибрати все [PERSON_NAME] [PERSON_NAME]" at bounding box center [188, 112] width 75 height 95
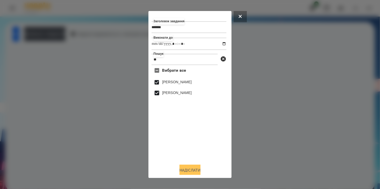
click at [187, 171] on button "Надіслати" at bounding box center [189, 170] width 21 height 11
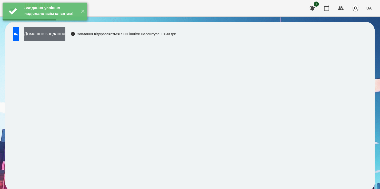
click at [59, 36] on button "Домашнє завдання" at bounding box center [44, 34] width 41 height 14
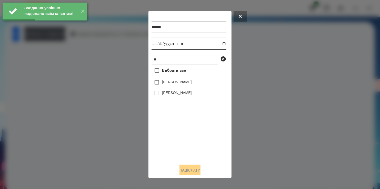
drag, startPoint x: 220, startPoint y: 44, endPoint x: 214, endPoint y: 50, distance: 8.3
click at [220, 44] on input "datetime-local" at bounding box center [188, 44] width 75 height 12
type input "**********"
drag, startPoint x: 193, startPoint y: 158, endPoint x: 181, endPoint y: 121, distance: 38.7
click at [189, 140] on div "Вибрати все [PERSON_NAME] [PERSON_NAME]" at bounding box center [188, 112] width 75 height 95
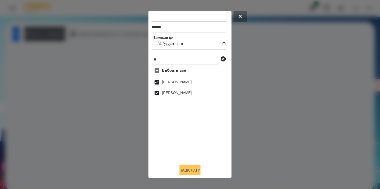
click at [192, 171] on button "Надіслати" at bounding box center [189, 170] width 21 height 11
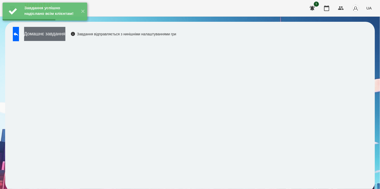
click at [61, 31] on button "Домашнє завдання" at bounding box center [44, 34] width 41 height 14
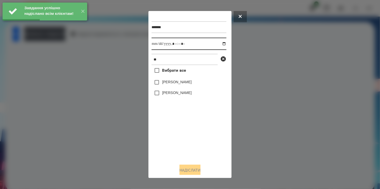
click at [220, 43] on input "datetime-local" at bounding box center [188, 44] width 75 height 12
type input "**********"
drag, startPoint x: 195, startPoint y: 146, endPoint x: 194, endPoint y: 136, distance: 9.8
click at [196, 139] on div "Вибрати все [PERSON_NAME] [PERSON_NAME]" at bounding box center [188, 112] width 75 height 95
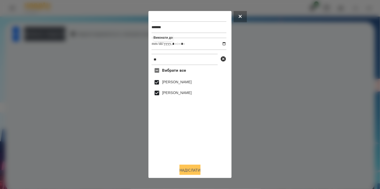
click at [192, 170] on button "Надіслати" at bounding box center [189, 170] width 21 height 11
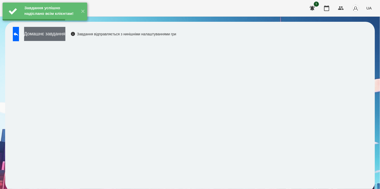
click at [58, 34] on button "Домашнє завдання" at bounding box center [44, 34] width 41 height 14
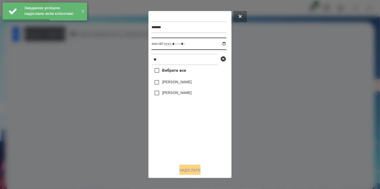
click at [219, 44] on input "datetime-local" at bounding box center [188, 44] width 75 height 12
type input "**********"
drag, startPoint x: 186, startPoint y: 135, endPoint x: 175, endPoint y: 109, distance: 27.4
click at [186, 129] on div "Вибрати все [PERSON_NAME] [PERSON_NAME]" at bounding box center [188, 112] width 75 height 95
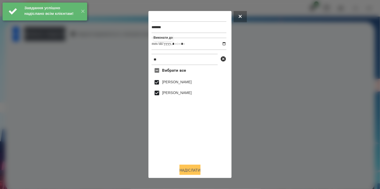
click at [188, 170] on button "Надіслати" at bounding box center [189, 170] width 21 height 11
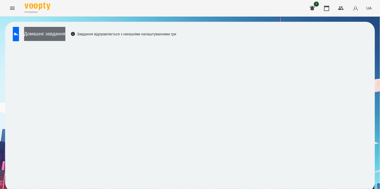
click at [65, 32] on button "Домашнє завдання" at bounding box center [44, 34] width 41 height 14
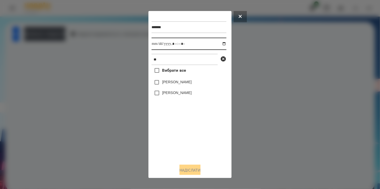
click at [220, 43] on input "datetime-local" at bounding box center [188, 44] width 75 height 12
type input "**********"
drag, startPoint x: 187, startPoint y: 141, endPoint x: 187, endPoint y: 138, distance: 2.8
click at [187, 138] on div "Вибрати все [PERSON_NAME] [PERSON_NAME]" at bounding box center [188, 112] width 75 height 95
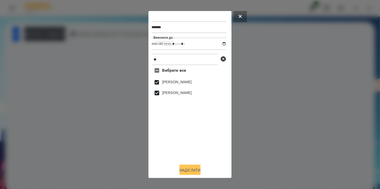
click at [191, 172] on button "Надіслати" at bounding box center [189, 170] width 21 height 11
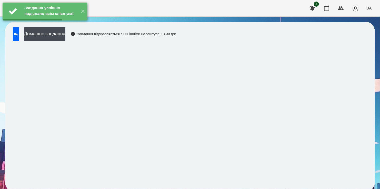
click at [64, 33] on button "Домашнє завдання" at bounding box center [44, 34] width 41 height 14
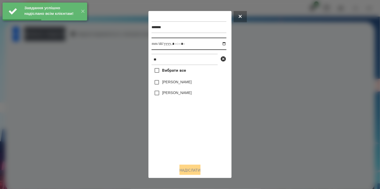
click at [218, 44] on input "datetime-local" at bounding box center [188, 44] width 75 height 12
type input "**********"
drag, startPoint x: 161, startPoint y: 137, endPoint x: 161, endPoint y: 132, distance: 5.2
click at [161, 136] on div "Вибрати все [PERSON_NAME] [PERSON_NAME]" at bounding box center [188, 112] width 75 height 95
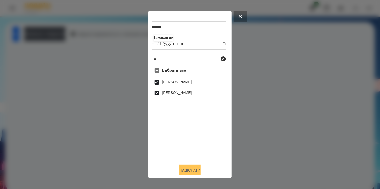
click at [189, 171] on button "Надіслати" at bounding box center [189, 170] width 21 height 11
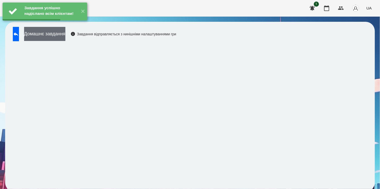
click at [63, 37] on button "Домашнє завдання" at bounding box center [44, 34] width 41 height 14
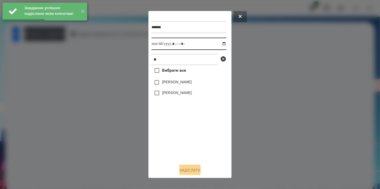
click at [221, 44] on input "datetime-local" at bounding box center [188, 44] width 75 height 12
type input "**********"
drag, startPoint x: 172, startPoint y: 147, endPoint x: 164, endPoint y: 117, distance: 31.7
click at [172, 144] on div "Вибрати все [PERSON_NAME] [PERSON_NAME]" at bounding box center [188, 112] width 75 height 95
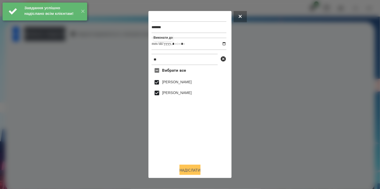
click at [196, 170] on button "Надіслати" at bounding box center [189, 170] width 21 height 11
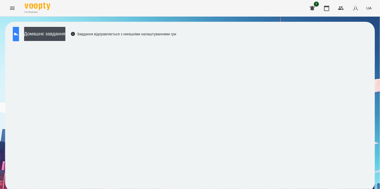
click at [19, 33] on icon at bounding box center [16, 34] width 6 height 6
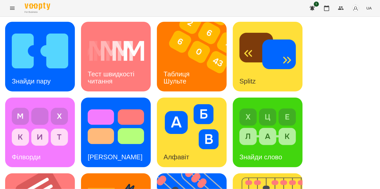
scroll to position [211, 0]
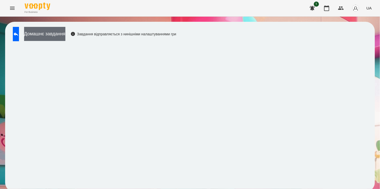
click at [58, 31] on button "Домашнє завдання" at bounding box center [44, 34] width 41 height 14
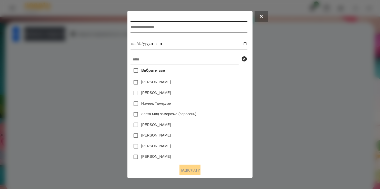
click at [154, 27] on input "text" at bounding box center [188, 27] width 117 height 12
type input "**********"
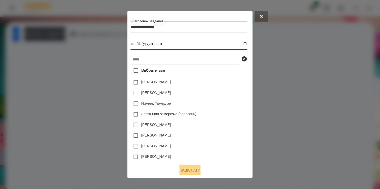
click at [247, 44] on input "datetime-local" at bounding box center [188, 44] width 117 height 12
type input "**********"
click at [231, 109] on div "Нижник Тамерлан" at bounding box center [188, 103] width 117 height 11
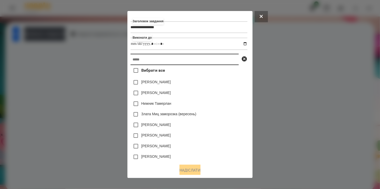
click at [150, 60] on input "text" at bounding box center [184, 59] width 108 height 11
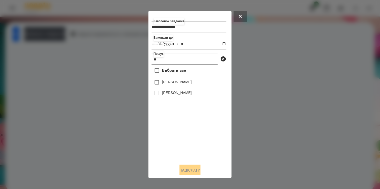
type input "**"
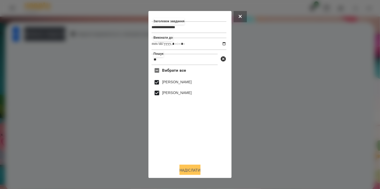
click at [191, 169] on button "Надіслати" at bounding box center [189, 170] width 21 height 11
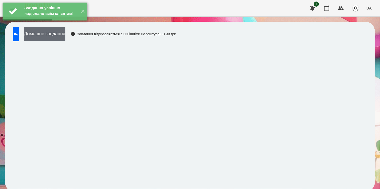
click at [64, 35] on button "Домашнє завдання" at bounding box center [44, 34] width 41 height 14
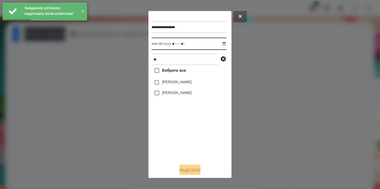
drag, startPoint x: 220, startPoint y: 45, endPoint x: 219, endPoint y: 50, distance: 5.0
click at [220, 45] on input "datetime-local" at bounding box center [188, 44] width 75 height 12
type input "**********"
drag, startPoint x: 183, startPoint y: 149, endPoint x: 174, endPoint y: 121, distance: 29.7
click at [183, 141] on div "Вибрати все [PERSON_NAME] [PERSON_NAME]" at bounding box center [188, 112] width 75 height 95
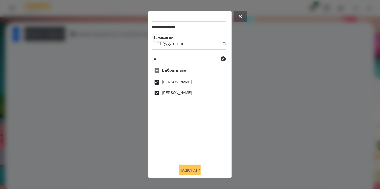
click at [194, 172] on button "Надіслати" at bounding box center [189, 170] width 21 height 11
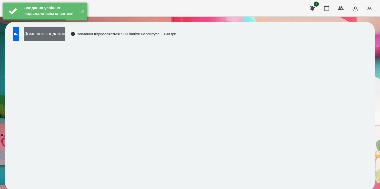
click at [58, 33] on button "Домашнє завдання" at bounding box center [44, 34] width 41 height 14
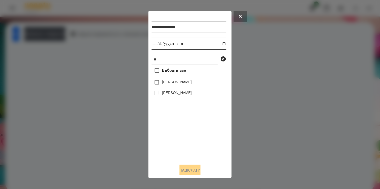
drag, startPoint x: 219, startPoint y: 44, endPoint x: 217, endPoint y: 46, distance: 2.7
click at [219, 45] on input "datetime-local" at bounding box center [188, 44] width 75 height 12
type input "**********"
drag, startPoint x: 164, startPoint y: 150, endPoint x: 168, endPoint y: 118, distance: 32.5
click at [168, 144] on div "Вибрати все [PERSON_NAME] [PERSON_NAME]" at bounding box center [188, 112] width 75 height 95
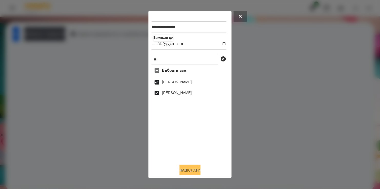
click at [192, 173] on button "Надіслати" at bounding box center [189, 170] width 21 height 11
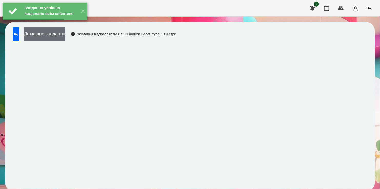
click at [56, 32] on button "Домашнє завдання" at bounding box center [44, 34] width 41 height 14
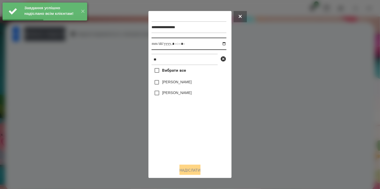
click at [219, 44] on input "datetime-local" at bounding box center [188, 44] width 75 height 12
type input "**********"
drag, startPoint x: 179, startPoint y: 143, endPoint x: 175, endPoint y: 116, distance: 28.1
click at [180, 138] on div "Вибрати все [PERSON_NAME] [PERSON_NAME]" at bounding box center [188, 112] width 75 height 95
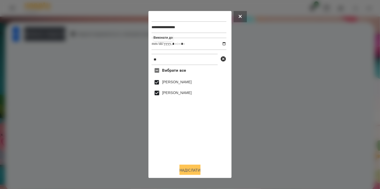
click at [192, 170] on button "Надіслати" at bounding box center [189, 170] width 21 height 11
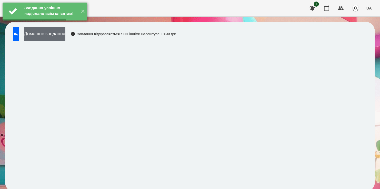
click at [56, 35] on button "Домашнє завдання" at bounding box center [44, 34] width 41 height 14
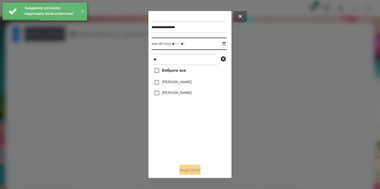
click at [219, 45] on input "datetime-local" at bounding box center [188, 44] width 75 height 12
type input "**********"
drag, startPoint x: 175, startPoint y: 143, endPoint x: 165, endPoint y: 107, distance: 37.6
click at [177, 135] on div "Вибрати все [PERSON_NAME] [PERSON_NAME]" at bounding box center [188, 112] width 75 height 95
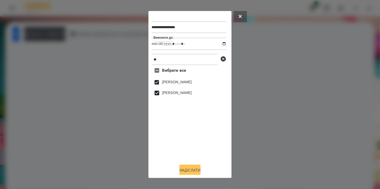
click at [193, 169] on button "Надіслати" at bounding box center [189, 170] width 21 height 11
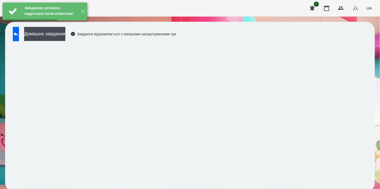
click at [65, 23] on div "Завдання успішно надіслано всім клієнтам! ✕" at bounding box center [45, 11] width 90 height 23
click at [65, 34] on button "Домашнє завдання" at bounding box center [44, 34] width 41 height 14
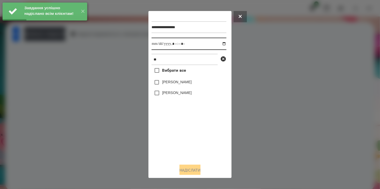
click at [219, 44] on input "datetime-local" at bounding box center [188, 44] width 75 height 12
type input "**********"
drag, startPoint x: 170, startPoint y: 155, endPoint x: 169, endPoint y: 129, distance: 25.7
click at [172, 148] on div "Вибрати все [PERSON_NAME] [PERSON_NAME]" at bounding box center [188, 112] width 75 height 95
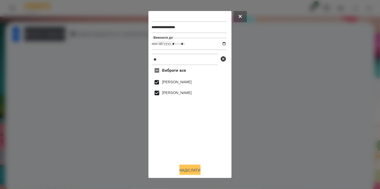
click at [189, 169] on button "Надіслати" at bounding box center [189, 170] width 21 height 11
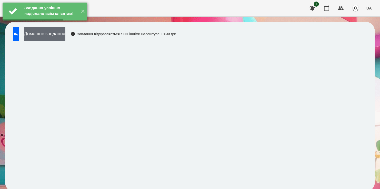
click at [65, 34] on button "Домашнє завдання" at bounding box center [44, 34] width 41 height 14
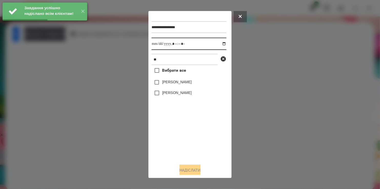
click at [220, 44] on input "datetime-local" at bounding box center [188, 44] width 75 height 12
type input "**********"
drag, startPoint x: 167, startPoint y: 151, endPoint x: 168, endPoint y: 108, distance: 43.1
click at [168, 146] on div "Вибрати все [PERSON_NAME] [PERSON_NAME]" at bounding box center [188, 112] width 75 height 95
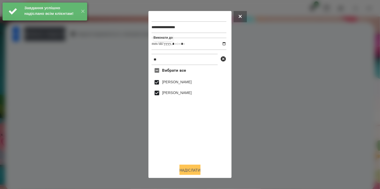
click at [191, 170] on button "Надіслати" at bounding box center [189, 170] width 21 height 11
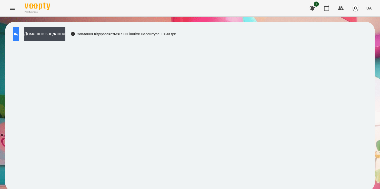
click at [19, 36] on icon at bounding box center [16, 34] width 6 height 6
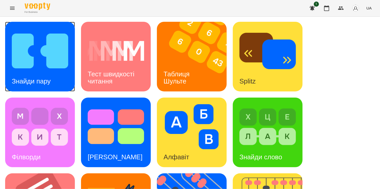
click at [37, 55] on img at bounding box center [40, 50] width 56 height 45
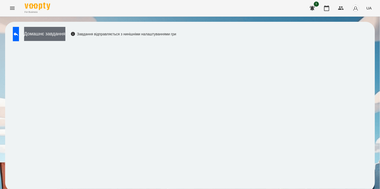
click at [65, 34] on button "Домашнє завдання" at bounding box center [44, 34] width 41 height 14
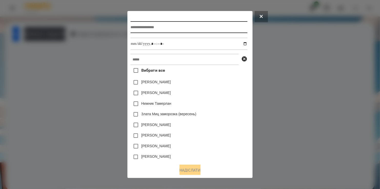
drag, startPoint x: 143, startPoint y: 25, endPoint x: 138, endPoint y: 28, distance: 5.5
click at [142, 25] on input "text" at bounding box center [188, 27] width 117 height 12
type input "*"
type input "**********"
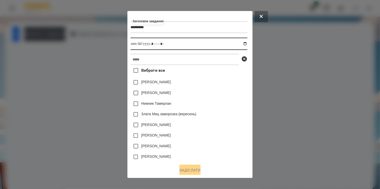
click at [246, 45] on input "datetime-local" at bounding box center [188, 44] width 117 height 12
type input "**********"
drag, startPoint x: 231, startPoint y: 104, endPoint x: 171, endPoint y: 66, distance: 71.6
click at [229, 101] on div "Нижник Тамерлан" at bounding box center [188, 103] width 117 height 11
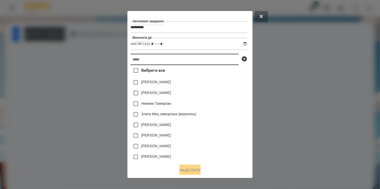
click at [167, 59] on input "text" at bounding box center [184, 59] width 108 height 11
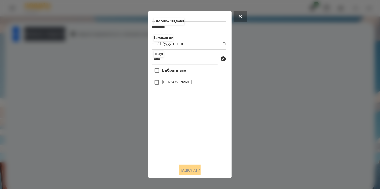
type input "*****"
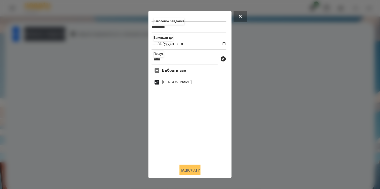
click at [189, 173] on button "Надіслати" at bounding box center [189, 170] width 21 height 11
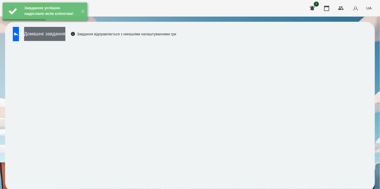
click at [54, 32] on button "Домашнє завдання" at bounding box center [44, 34] width 41 height 14
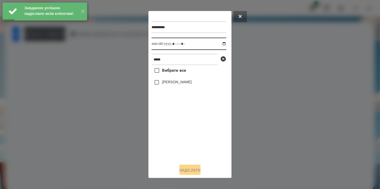
click at [220, 44] on input "datetime-local" at bounding box center [188, 44] width 75 height 12
type input "**********"
drag, startPoint x: 187, startPoint y: 136, endPoint x: 188, endPoint y: 127, distance: 8.8
click at [188, 130] on div "Вибрати все [PERSON_NAME]" at bounding box center [188, 112] width 75 height 95
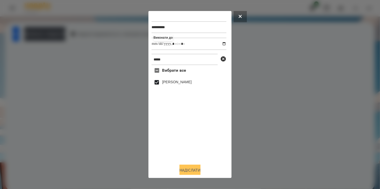
click at [191, 172] on button "Надіслати" at bounding box center [189, 170] width 21 height 11
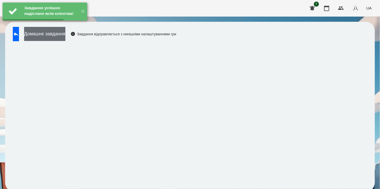
click at [59, 35] on button "Домашнє завдання" at bounding box center [44, 34] width 41 height 14
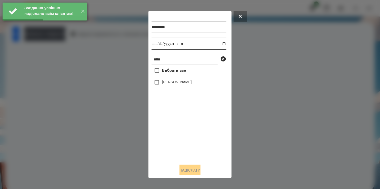
click at [219, 44] on input "datetime-local" at bounding box center [188, 44] width 75 height 12
type input "**********"
drag, startPoint x: 181, startPoint y: 140, endPoint x: 173, endPoint y: 121, distance: 21.3
click at [181, 138] on div "Вибрати все [PERSON_NAME]" at bounding box center [188, 112] width 75 height 95
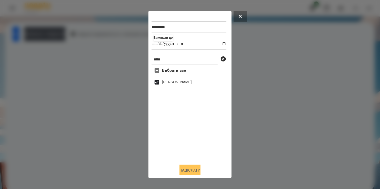
click at [190, 171] on button "Надіслати" at bounding box center [189, 170] width 21 height 11
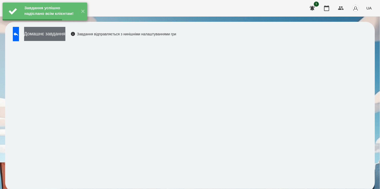
click at [58, 34] on button "Домашнє завдання" at bounding box center [44, 34] width 41 height 14
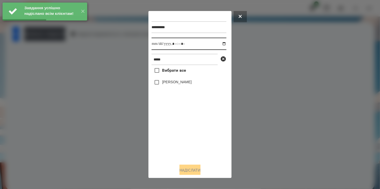
click at [218, 45] on input "datetime-local" at bounding box center [188, 44] width 75 height 12
type input "**********"
drag, startPoint x: 190, startPoint y: 148, endPoint x: 190, endPoint y: 138, distance: 9.3
click at [190, 142] on div "Вибрати все [PERSON_NAME]" at bounding box center [188, 112] width 75 height 95
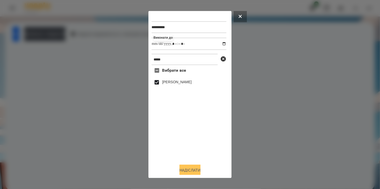
click at [189, 170] on button "Надіслати" at bounding box center [189, 170] width 21 height 11
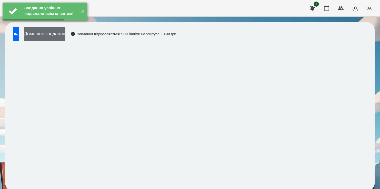
click at [65, 33] on button "Домашнє завдання" at bounding box center [44, 34] width 41 height 14
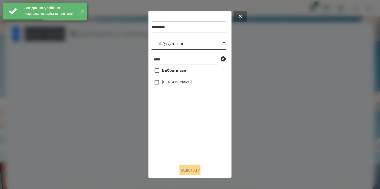
click at [219, 44] on input "datetime-local" at bounding box center [188, 44] width 75 height 12
type input "**********"
drag, startPoint x: 189, startPoint y: 140, endPoint x: 187, endPoint y: 128, distance: 12.1
click at [189, 135] on div "Вибрати все [PERSON_NAME]" at bounding box center [188, 112] width 75 height 95
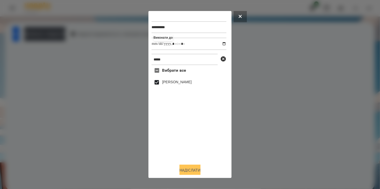
click at [187, 170] on button "Надіслати" at bounding box center [189, 170] width 21 height 11
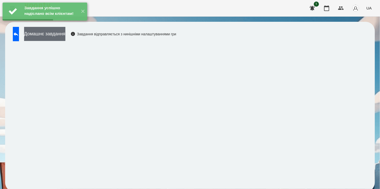
click at [65, 33] on button "Домашнє завдання" at bounding box center [44, 34] width 41 height 14
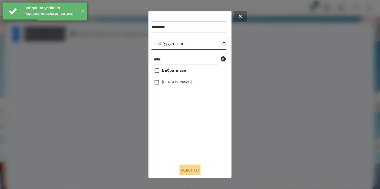
drag, startPoint x: 220, startPoint y: 43, endPoint x: 220, endPoint y: 50, distance: 7.7
click at [220, 43] on input "datetime-local" at bounding box center [188, 44] width 75 height 12
type input "**********"
drag, startPoint x: 176, startPoint y: 158, endPoint x: 171, endPoint y: 119, distance: 38.8
click at [177, 148] on div "Вибрати все [PERSON_NAME]" at bounding box center [188, 112] width 75 height 95
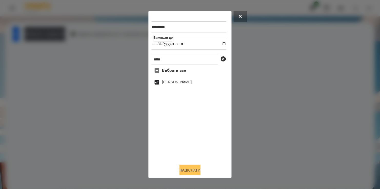
click at [187, 167] on button "Надіслати" at bounding box center [189, 170] width 21 height 11
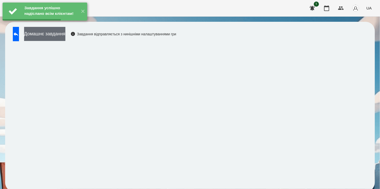
click at [57, 34] on button "Домашнє завдання" at bounding box center [44, 34] width 41 height 14
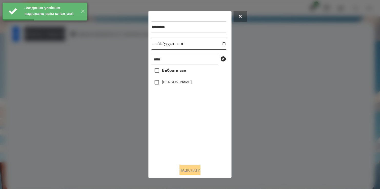
click at [220, 44] on input "datetime-local" at bounding box center [188, 44] width 75 height 12
type input "**********"
drag, startPoint x: 171, startPoint y: 133, endPoint x: 165, endPoint y: 98, distance: 35.6
click at [171, 132] on div "Вибрати все [PERSON_NAME]" at bounding box center [188, 112] width 75 height 95
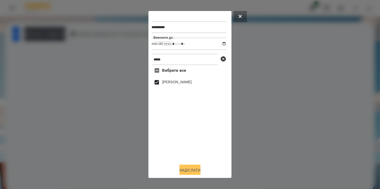
click at [197, 170] on button "Надіслати" at bounding box center [189, 170] width 21 height 11
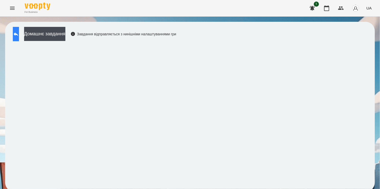
click at [19, 31] on icon at bounding box center [16, 34] width 6 height 6
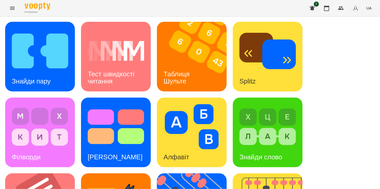
scroll to position [205, 0]
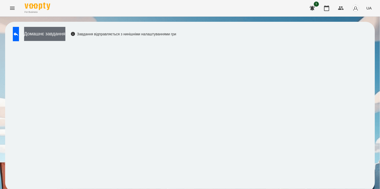
click at [61, 28] on button "Домашнє завдання" at bounding box center [44, 34] width 41 height 14
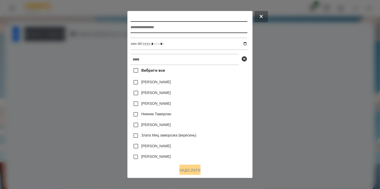
click at [130, 28] on input "text" at bounding box center [188, 27] width 117 height 12
type input "**********"
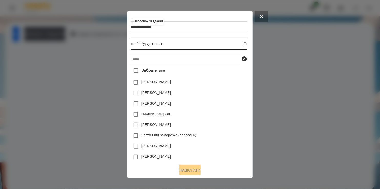
click at [247, 44] on input "datetime-local" at bounding box center [188, 44] width 117 height 12
type input "**********"
drag, startPoint x: 218, startPoint y: 98, endPoint x: 202, endPoint y: 90, distance: 17.7
click at [216, 97] on div "[PERSON_NAME]" at bounding box center [188, 93] width 117 height 11
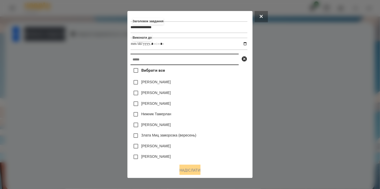
click at [161, 64] on input "text" at bounding box center [184, 59] width 108 height 11
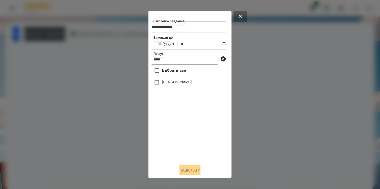
type input "*****"
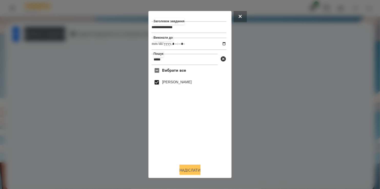
click at [195, 170] on button "Надіслати" at bounding box center [189, 170] width 21 height 11
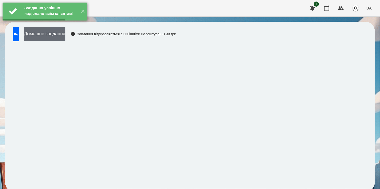
click at [62, 35] on button "Домашнє завдання" at bounding box center [44, 34] width 41 height 14
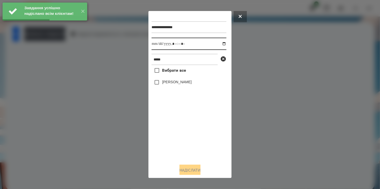
click at [219, 43] on input "datetime-local" at bounding box center [188, 44] width 75 height 12
type input "**********"
drag, startPoint x: 184, startPoint y: 137, endPoint x: 165, endPoint y: 99, distance: 42.4
click at [184, 133] on div "Вибрати все [PERSON_NAME]" at bounding box center [188, 112] width 75 height 95
click at [189, 167] on button "Надіслати" at bounding box center [189, 170] width 21 height 11
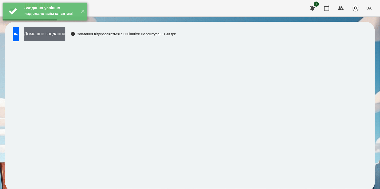
click at [63, 36] on button "Домашнє завдання" at bounding box center [44, 34] width 41 height 14
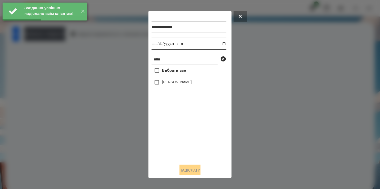
click at [221, 44] on input "datetime-local" at bounding box center [188, 44] width 75 height 12
type input "**********"
drag, startPoint x: 187, startPoint y: 145, endPoint x: 187, endPoint y: 137, distance: 7.7
click at [187, 137] on div "Вибрати все [PERSON_NAME]" at bounding box center [188, 112] width 75 height 95
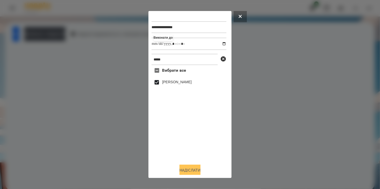
click at [194, 171] on button "Надіслати" at bounding box center [189, 170] width 21 height 11
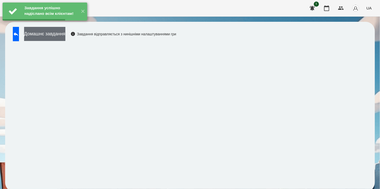
click at [64, 33] on button "Домашнє завдання" at bounding box center [44, 34] width 41 height 14
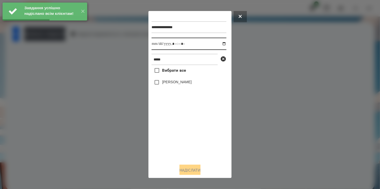
drag, startPoint x: 218, startPoint y: 44, endPoint x: 215, endPoint y: 49, distance: 5.7
click at [217, 44] on input "datetime-local" at bounding box center [188, 44] width 75 height 12
type input "**********"
drag, startPoint x: 179, startPoint y: 137, endPoint x: 173, endPoint y: 105, distance: 32.0
click at [181, 126] on div "Вибрати все [PERSON_NAME]" at bounding box center [188, 112] width 75 height 95
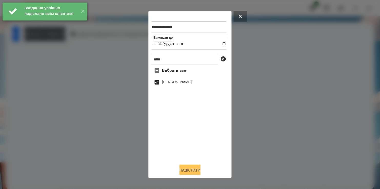
click at [193, 170] on button "Надіслати" at bounding box center [189, 170] width 21 height 11
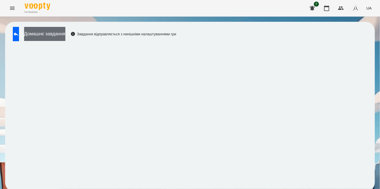
click at [56, 34] on button "Домашнє завдання" at bounding box center [44, 34] width 41 height 14
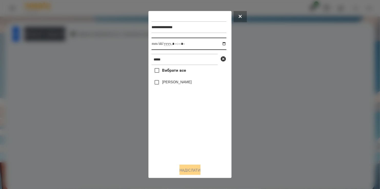
click at [220, 44] on input "datetime-local" at bounding box center [188, 44] width 75 height 12
type input "**********"
drag, startPoint x: 180, startPoint y: 140, endPoint x: 158, endPoint y: 103, distance: 42.8
click at [179, 131] on div "Вибрати все [PERSON_NAME]" at bounding box center [188, 112] width 75 height 95
click at [187, 170] on button "Надіслати" at bounding box center [189, 170] width 21 height 11
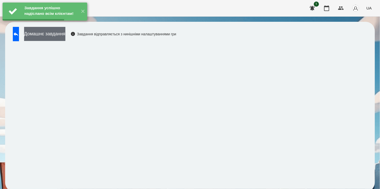
click at [60, 34] on button "Домашнє завдання" at bounding box center [44, 34] width 41 height 14
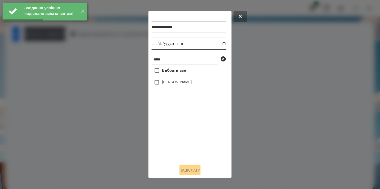
click at [218, 44] on input "datetime-local" at bounding box center [188, 44] width 75 height 12
type input "**********"
drag, startPoint x: 169, startPoint y: 137, endPoint x: 166, endPoint y: 97, distance: 39.8
click at [171, 130] on div "Вибрати все [PERSON_NAME]" at bounding box center [188, 112] width 75 height 95
click at [190, 171] on button "Надіслати" at bounding box center [189, 170] width 21 height 11
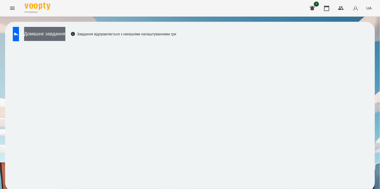
click at [57, 34] on button "Домашнє завдання" at bounding box center [44, 34] width 41 height 14
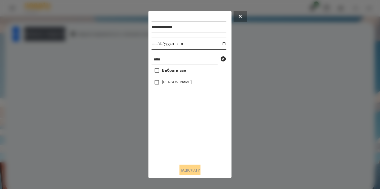
click at [220, 45] on input "datetime-local" at bounding box center [188, 44] width 75 height 12
type input "**********"
drag, startPoint x: 172, startPoint y: 137, endPoint x: 169, endPoint y: 117, distance: 20.7
click at [172, 135] on div "Вибрати все [PERSON_NAME]" at bounding box center [188, 112] width 75 height 95
click at [192, 170] on button "Надіслати" at bounding box center [189, 170] width 21 height 11
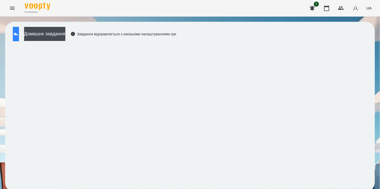
click at [19, 32] on icon at bounding box center [16, 34] width 6 height 6
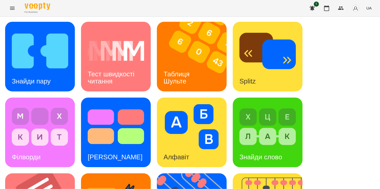
scroll to position [205, 0]
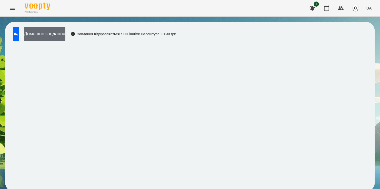
click at [65, 30] on button "Домашнє завдання" at bounding box center [44, 34] width 41 height 14
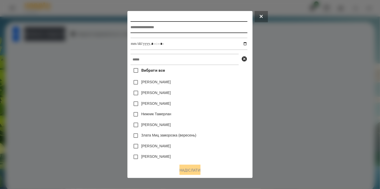
click at [184, 29] on input "text" at bounding box center [188, 27] width 117 height 12
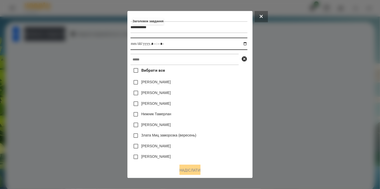
click at [247, 45] on input "datetime-local" at bounding box center [188, 44] width 117 height 12
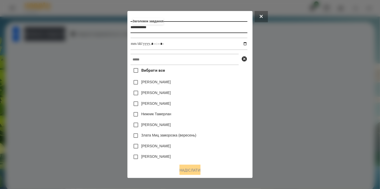
click at [184, 30] on input "**********" at bounding box center [188, 27] width 117 height 12
type input "**********"
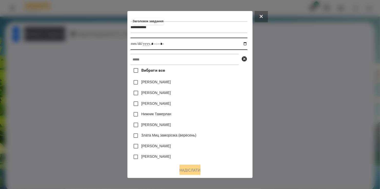
click at [246, 46] on input "datetime-local" at bounding box center [188, 44] width 117 height 12
type input "**********"
click at [222, 97] on div "[PERSON_NAME]" at bounding box center [188, 93] width 117 height 11
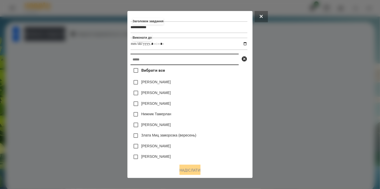
click at [177, 63] on input "text" at bounding box center [184, 59] width 108 height 11
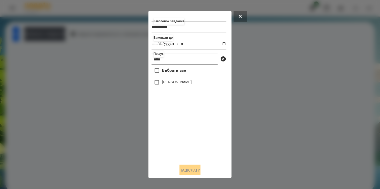
type input "*****"
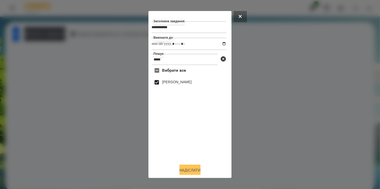
click at [197, 173] on button "Надіслати" at bounding box center [189, 170] width 21 height 11
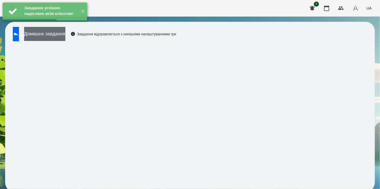
click at [65, 36] on button "Домашнє завдання" at bounding box center [44, 34] width 41 height 14
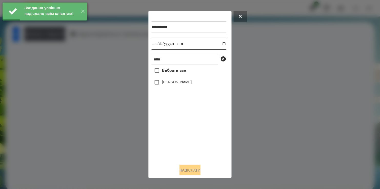
click at [219, 45] on input "datetime-local" at bounding box center [188, 44] width 75 height 12
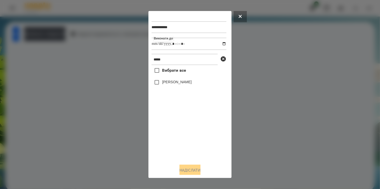
type input "**********"
drag, startPoint x: 168, startPoint y: 146, endPoint x: 169, endPoint y: 130, distance: 16.2
click at [169, 140] on div "Вибрати все [PERSON_NAME]" at bounding box center [188, 112] width 75 height 95
click at [188, 168] on button "Надіслати" at bounding box center [189, 170] width 21 height 11
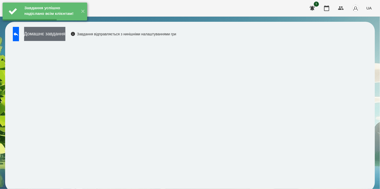
click at [60, 32] on button "Домашнє завдання" at bounding box center [44, 34] width 41 height 14
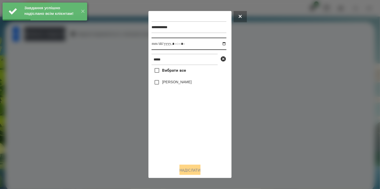
click at [219, 44] on input "datetime-local" at bounding box center [188, 44] width 75 height 12
type input "**********"
drag, startPoint x: 189, startPoint y: 131, endPoint x: 174, endPoint y: 104, distance: 30.9
click at [189, 129] on div "Вибрати все [PERSON_NAME]" at bounding box center [188, 112] width 75 height 95
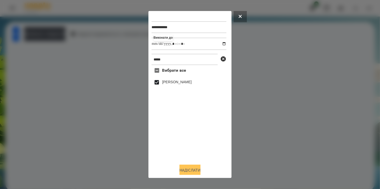
click at [189, 170] on button "Надіслати" at bounding box center [189, 170] width 21 height 11
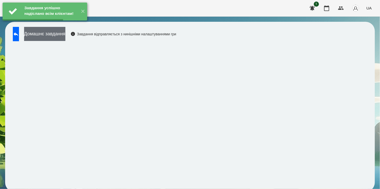
click at [60, 34] on button "Домашнє завдання" at bounding box center [44, 34] width 41 height 14
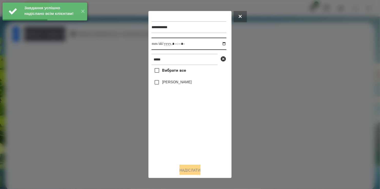
click at [220, 45] on input "datetime-local" at bounding box center [188, 44] width 75 height 12
type input "**********"
click at [181, 138] on div "Вибрати все [PERSON_NAME]" at bounding box center [188, 112] width 75 height 95
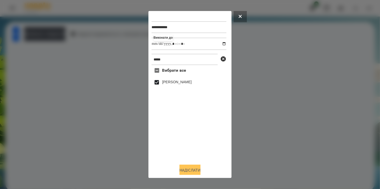
click at [189, 170] on button "Надіслати" at bounding box center [189, 170] width 21 height 11
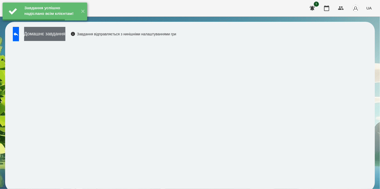
click at [58, 35] on button "Домашнє завдання" at bounding box center [44, 34] width 41 height 14
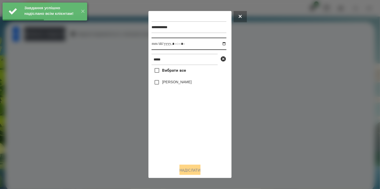
click at [219, 44] on input "datetime-local" at bounding box center [188, 44] width 75 height 12
type input "**********"
drag, startPoint x: 188, startPoint y: 135, endPoint x: 159, endPoint y: 99, distance: 46.3
click at [187, 131] on div "Вибрати все [PERSON_NAME]" at bounding box center [188, 112] width 75 height 95
click at [189, 170] on button "Надіслати" at bounding box center [189, 170] width 21 height 11
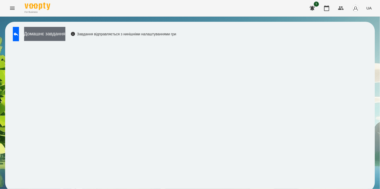
click at [52, 31] on button "Домашнє завдання" at bounding box center [44, 34] width 41 height 14
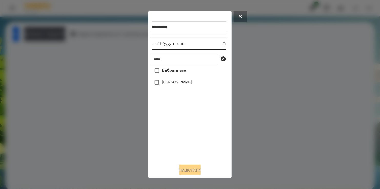
click at [219, 44] on input "datetime-local" at bounding box center [188, 44] width 75 height 12
type input "**********"
drag, startPoint x: 169, startPoint y: 146, endPoint x: 162, endPoint y: 106, distance: 40.8
click at [170, 142] on div "Вибрати все [PERSON_NAME]" at bounding box center [188, 112] width 75 height 95
click at [192, 169] on button "Надіслати" at bounding box center [189, 170] width 21 height 11
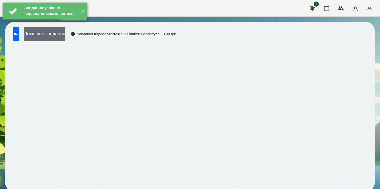
click at [57, 34] on button "Домашнє завдання" at bounding box center [44, 34] width 41 height 14
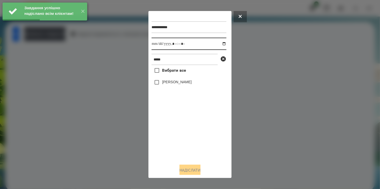
click at [220, 44] on input "datetime-local" at bounding box center [188, 44] width 75 height 12
type input "**********"
click at [176, 142] on div "Вибрати все [PERSON_NAME]" at bounding box center [188, 112] width 75 height 95
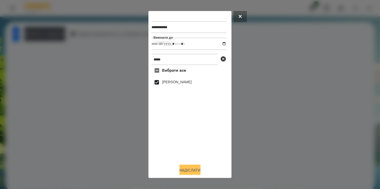
click at [189, 171] on button "Надіслати" at bounding box center [189, 170] width 21 height 11
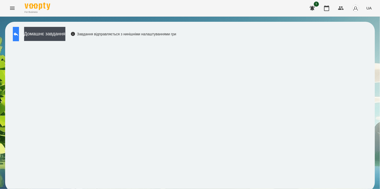
click at [19, 31] on icon at bounding box center [16, 34] width 6 height 6
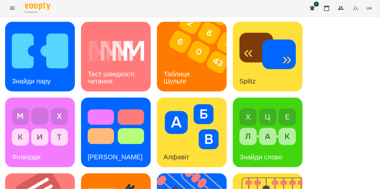
scroll to position [154, 0]
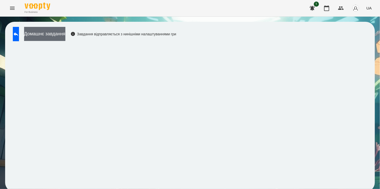
click at [65, 32] on button "Домашнє завдання" at bounding box center [44, 34] width 41 height 14
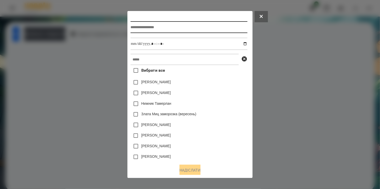
click at [174, 30] on input "text" at bounding box center [188, 27] width 117 height 12
type input "*********"
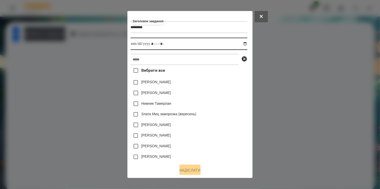
click at [247, 44] on input "datetime-local" at bounding box center [188, 44] width 117 height 12
type input "**********"
drag, startPoint x: 237, startPoint y: 112, endPoint x: 167, endPoint y: 70, distance: 81.0
click at [232, 108] on div "Вибрати все [PERSON_NAME] [PERSON_NAME] [PERSON_NAME] [PERSON_NAME] заморозка (…" at bounding box center [188, 112] width 117 height 95
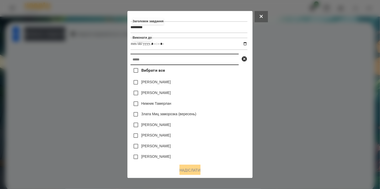
click at [168, 64] on input "text" at bounding box center [184, 59] width 108 height 11
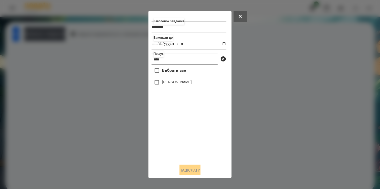
type input "****"
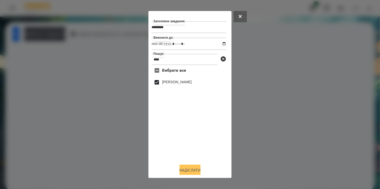
click at [192, 168] on button "Надіслати" at bounding box center [189, 170] width 21 height 11
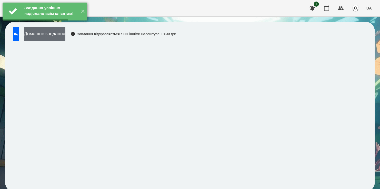
click at [64, 35] on button "Домашнє завдання" at bounding box center [44, 34] width 41 height 14
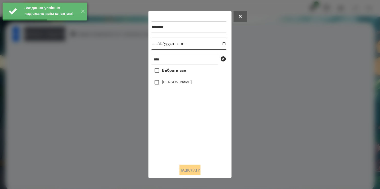
click at [221, 43] on input "datetime-local" at bounding box center [188, 44] width 75 height 12
type input "**********"
drag, startPoint x: 180, startPoint y: 129, endPoint x: 163, endPoint y: 101, distance: 33.2
click at [180, 127] on div "Вибрати все [PERSON_NAME]" at bounding box center [188, 112] width 75 height 95
click at [190, 172] on button "Надіслати" at bounding box center [189, 170] width 21 height 11
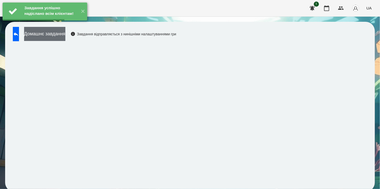
click at [59, 34] on button "Домашнє завдання" at bounding box center [44, 34] width 41 height 14
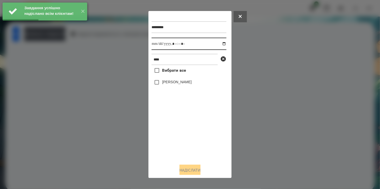
click at [221, 45] on input "datetime-local" at bounding box center [188, 44] width 75 height 12
type input "**********"
drag, startPoint x: 193, startPoint y: 158, endPoint x: 185, endPoint y: 140, distance: 20.3
click at [192, 151] on div "Вибрати все [PERSON_NAME]" at bounding box center [188, 112] width 75 height 95
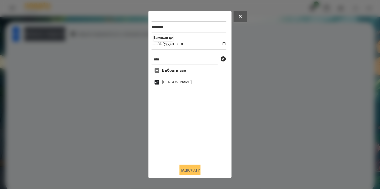
click at [186, 167] on button "Надіслати" at bounding box center [189, 170] width 21 height 11
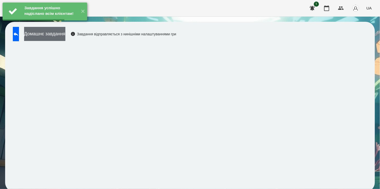
click at [61, 36] on button "Домашнє завдання" at bounding box center [44, 34] width 41 height 14
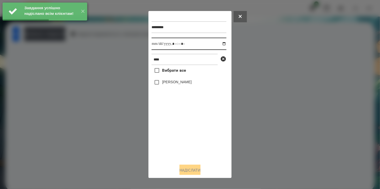
click at [220, 43] on input "datetime-local" at bounding box center [188, 44] width 75 height 12
type input "**********"
drag, startPoint x: 190, startPoint y: 137, endPoint x: 190, endPoint y: 133, distance: 4.1
click at [190, 133] on div "Вибрати все [PERSON_NAME]" at bounding box center [188, 112] width 75 height 95
click at [194, 169] on button "Надіслати" at bounding box center [189, 170] width 21 height 11
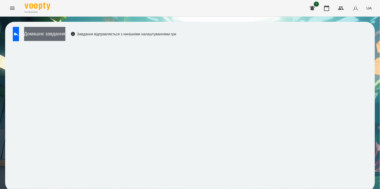
click at [65, 35] on button "Домашнє завдання" at bounding box center [44, 34] width 41 height 14
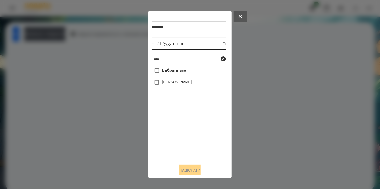
click at [219, 45] on input "datetime-local" at bounding box center [188, 44] width 75 height 12
type input "**********"
drag, startPoint x: 186, startPoint y: 137, endPoint x: 187, endPoint y: 133, distance: 4.4
click at [187, 133] on div "Вибрати все [PERSON_NAME]" at bounding box center [188, 112] width 75 height 95
click at [189, 169] on button "Надіслати" at bounding box center [189, 170] width 21 height 11
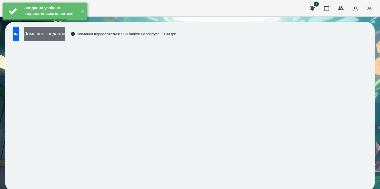
click at [55, 36] on button "Домашнє завдання" at bounding box center [44, 34] width 41 height 14
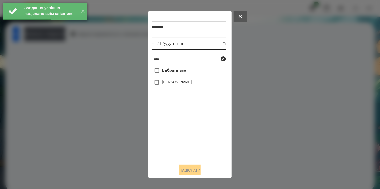
drag, startPoint x: 217, startPoint y: 44, endPoint x: 217, endPoint y: 47, distance: 3.6
click at [217, 44] on input "datetime-local" at bounding box center [188, 44] width 75 height 12
type input "**********"
drag, startPoint x: 170, startPoint y: 132, endPoint x: 161, endPoint y: 96, distance: 36.9
click at [170, 127] on div "Вибрати все [PERSON_NAME]" at bounding box center [188, 112] width 75 height 95
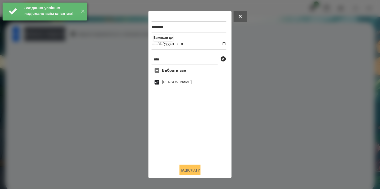
click at [193, 173] on button "Надіслати" at bounding box center [189, 170] width 21 height 11
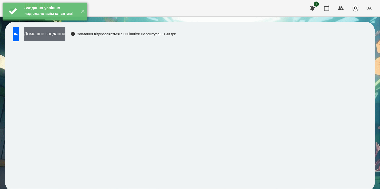
click at [59, 35] on button "Домашнє завдання" at bounding box center [44, 34] width 41 height 14
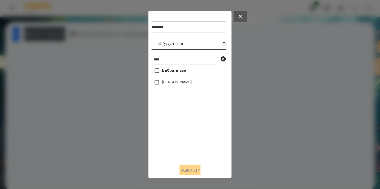
click at [220, 44] on input "datetime-local" at bounding box center [188, 44] width 75 height 12
type input "**********"
drag, startPoint x: 168, startPoint y: 139, endPoint x: 169, endPoint y: 110, distance: 29.5
click at [169, 135] on div "Вибрати все [PERSON_NAME]" at bounding box center [188, 112] width 75 height 95
click at [193, 170] on button "Надіслати" at bounding box center [189, 170] width 21 height 11
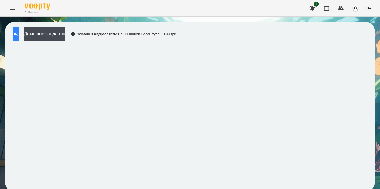
click at [19, 33] on button at bounding box center [16, 34] width 6 height 14
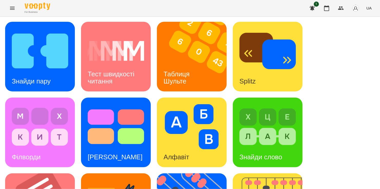
scroll to position [205, 0]
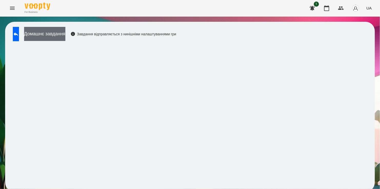
click at [53, 35] on button "Домашнє завдання" at bounding box center [44, 34] width 41 height 14
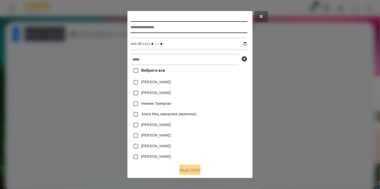
click at [165, 30] on input "text" at bounding box center [188, 27] width 117 height 12
type input "*******"
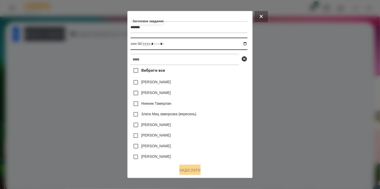
click at [247, 45] on input "datetime-local" at bounding box center [188, 44] width 117 height 12
type input "**********"
click at [235, 98] on div "[PERSON_NAME]" at bounding box center [188, 93] width 117 height 11
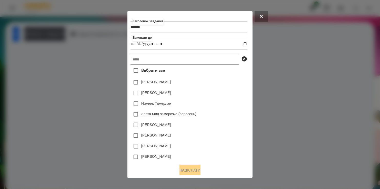
drag, startPoint x: 167, startPoint y: 56, endPoint x: 167, endPoint y: 59, distance: 3.3
click at [167, 57] on input "text" at bounding box center [184, 59] width 108 height 11
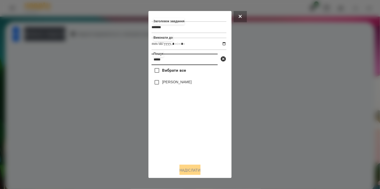
type input "*****"
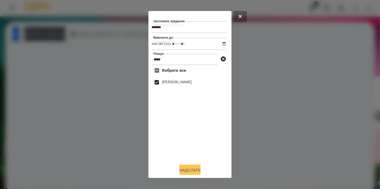
click at [180, 167] on button "Надіслати" at bounding box center [189, 170] width 21 height 11
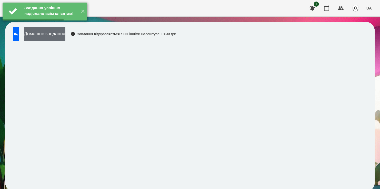
click at [60, 31] on button "Домашнє завдання" at bounding box center [44, 34] width 41 height 14
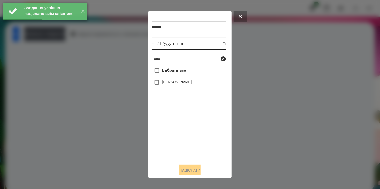
click at [220, 43] on input "datetime-local" at bounding box center [188, 44] width 75 height 12
type input "**********"
drag, startPoint x: 178, startPoint y: 138, endPoint x: 166, endPoint y: 99, distance: 40.8
click at [178, 134] on div "Вибрати все [PERSON_NAME]" at bounding box center [188, 112] width 75 height 95
drag, startPoint x: 194, startPoint y: 171, endPoint x: 191, endPoint y: 170, distance: 3.2
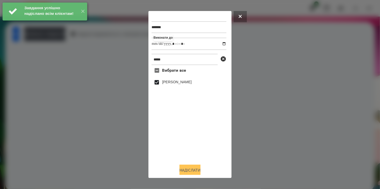
click at [194, 171] on button "Надіслати" at bounding box center [189, 170] width 21 height 11
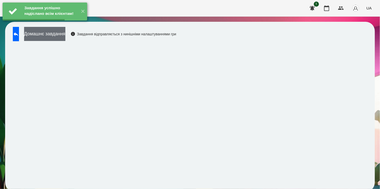
click at [63, 35] on button "Домашнє завдання" at bounding box center [44, 34] width 41 height 14
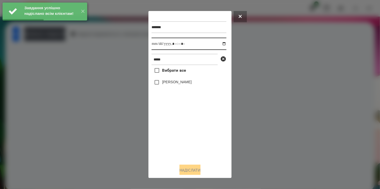
click at [218, 44] on input "datetime-local" at bounding box center [188, 44] width 75 height 12
type input "**********"
click at [195, 136] on div "Вибрати все [PERSON_NAME]" at bounding box center [188, 112] width 75 height 95
click at [162, 83] on label "[PERSON_NAME]" at bounding box center [176, 81] width 29 height 5
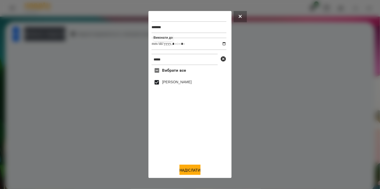
drag, startPoint x: 192, startPoint y: 171, endPoint x: 204, endPoint y: 163, distance: 15.2
click at [192, 171] on button "Надіслати" at bounding box center [189, 170] width 21 height 11
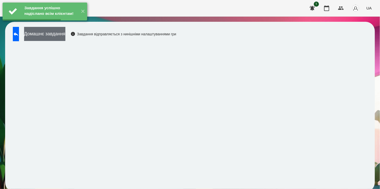
click at [61, 38] on button "Домашнє завдання" at bounding box center [44, 34] width 41 height 14
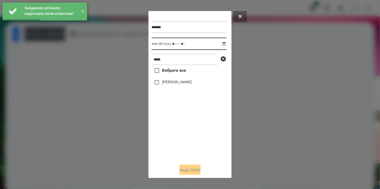
drag, startPoint x: 220, startPoint y: 44, endPoint x: 217, endPoint y: 50, distance: 6.1
click at [220, 45] on input "datetime-local" at bounding box center [188, 44] width 75 height 12
click at [186, 145] on div "Вибрати все [PERSON_NAME]" at bounding box center [188, 112] width 75 height 95
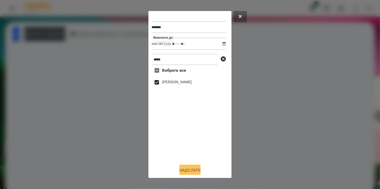
click at [187, 170] on button "Надіслати" at bounding box center [189, 170] width 21 height 11
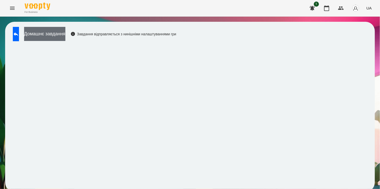
click at [60, 34] on button "Домашнє завдання" at bounding box center [44, 34] width 41 height 14
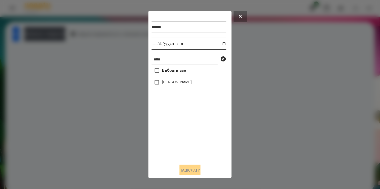
click at [221, 44] on input "datetime-local" at bounding box center [188, 44] width 75 height 12
drag, startPoint x: 196, startPoint y: 132, endPoint x: 190, endPoint y: 113, distance: 19.4
click at [197, 127] on div "Вибрати все [PERSON_NAME]" at bounding box center [188, 112] width 75 height 95
click at [192, 168] on button "Надіслати" at bounding box center [189, 170] width 21 height 11
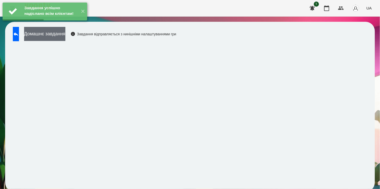
click at [62, 36] on button "Домашнє завдання" at bounding box center [44, 34] width 41 height 14
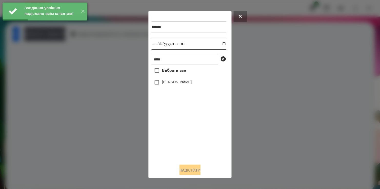
click at [219, 45] on input "datetime-local" at bounding box center [188, 44] width 75 height 12
drag, startPoint x: 166, startPoint y: 133, endPoint x: 166, endPoint y: 103, distance: 30.0
click at [166, 128] on div "Вибрати все [PERSON_NAME]" at bounding box center [188, 112] width 75 height 95
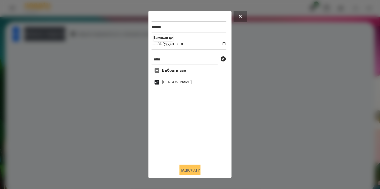
click at [190, 167] on button "Надіслати" at bounding box center [189, 170] width 21 height 11
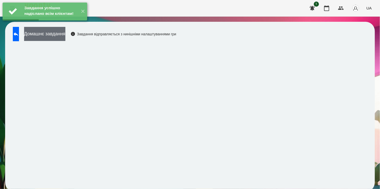
click at [65, 34] on button "Домашнє завдання" at bounding box center [44, 34] width 41 height 14
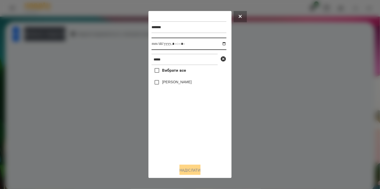
click at [220, 45] on input "datetime-local" at bounding box center [188, 44] width 75 height 12
drag, startPoint x: 171, startPoint y: 137, endPoint x: 166, endPoint y: 106, distance: 31.7
click at [171, 134] on div "Вибрати все [PERSON_NAME]" at bounding box center [188, 112] width 75 height 95
drag, startPoint x: 196, startPoint y: 172, endPoint x: 188, endPoint y: 163, distance: 12.0
click at [196, 172] on button "Надіслати" at bounding box center [189, 170] width 21 height 11
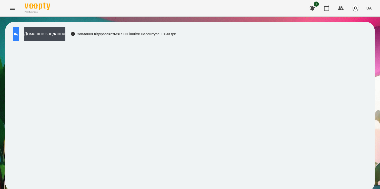
click at [13, 30] on button at bounding box center [16, 34] width 6 height 14
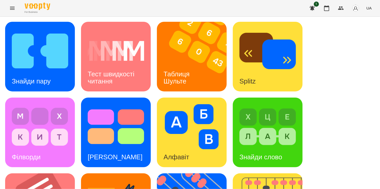
scroll to position [179, 0]
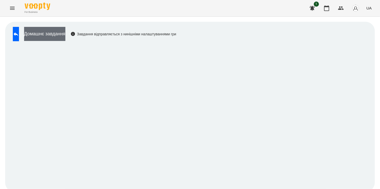
click at [57, 34] on button "Домашнє завдання" at bounding box center [44, 34] width 41 height 14
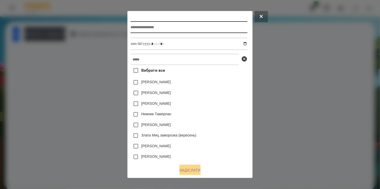
click at [150, 26] on input "text" at bounding box center [188, 27] width 117 height 12
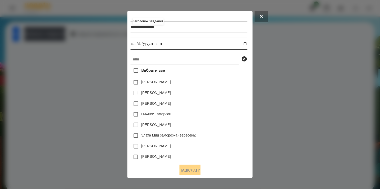
click at [245, 43] on input "datetime-local" at bounding box center [188, 44] width 117 height 12
click at [220, 94] on div "[PERSON_NAME]" at bounding box center [188, 93] width 117 height 11
drag, startPoint x: 245, startPoint y: 44, endPoint x: 218, endPoint y: 74, distance: 40.6
click at [245, 45] on input "datetime-local" at bounding box center [188, 44] width 117 height 12
click at [233, 105] on div "[PERSON_NAME]" at bounding box center [188, 103] width 117 height 11
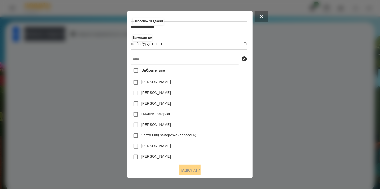
click at [175, 61] on input "text" at bounding box center [184, 59] width 108 height 11
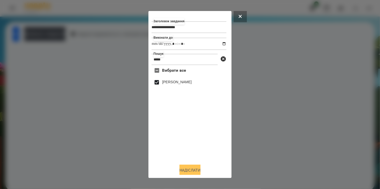
click at [193, 172] on button "Надіслати" at bounding box center [189, 170] width 21 height 11
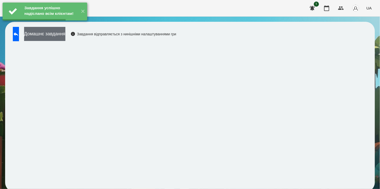
click at [63, 35] on button "Домашнє завдання" at bounding box center [44, 34] width 41 height 14
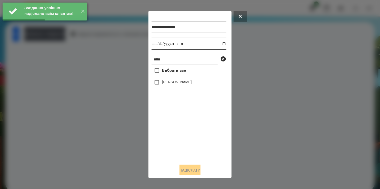
drag, startPoint x: 218, startPoint y: 44, endPoint x: 218, endPoint y: 49, distance: 4.9
click at [218, 45] on input "datetime-local" at bounding box center [188, 44] width 75 height 12
drag, startPoint x: 178, startPoint y: 133, endPoint x: 160, endPoint y: 95, distance: 42.4
click at [178, 128] on div "Вибрати все [PERSON_NAME]" at bounding box center [188, 112] width 75 height 95
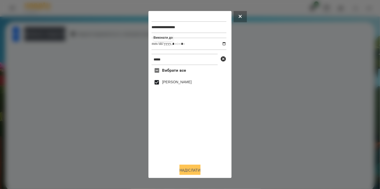
click at [189, 168] on button "Надіслати" at bounding box center [189, 170] width 21 height 11
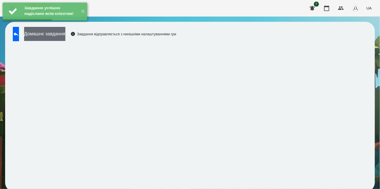
click at [53, 39] on button "Домашнє завдання" at bounding box center [44, 34] width 41 height 14
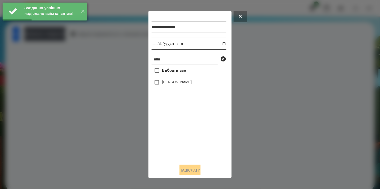
click at [221, 44] on input "datetime-local" at bounding box center [188, 44] width 75 height 12
drag, startPoint x: 191, startPoint y: 136, endPoint x: 174, endPoint y: 108, distance: 32.3
click at [192, 129] on div "Вибрати все [PERSON_NAME]" at bounding box center [188, 112] width 75 height 95
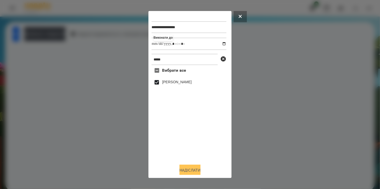
click at [189, 172] on button "Надіслати" at bounding box center [189, 170] width 21 height 11
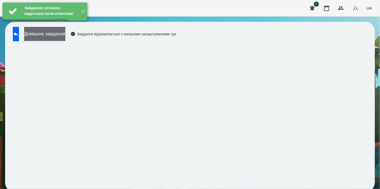
click at [58, 34] on button "Домашнє завдання" at bounding box center [44, 34] width 41 height 14
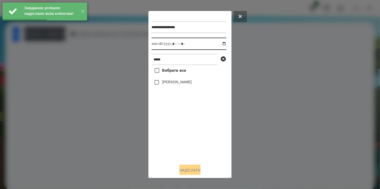
click at [220, 44] on input "datetime-local" at bounding box center [188, 44] width 75 height 12
drag, startPoint x: 190, startPoint y: 139, endPoint x: 177, endPoint y: 119, distance: 24.2
click at [190, 137] on div "Вибрати все [PERSON_NAME]" at bounding box center [188, 112] width 75 height 95
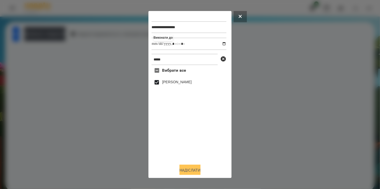
click at [192, 171] on button "Надіслати" at bounding box center [189, 170] width 21 height 11
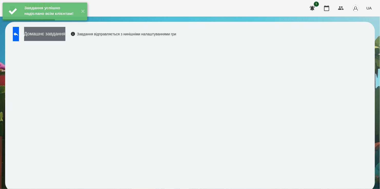
click at [58, 34] on button "Домашнє завдання" at bounding box center [44, 34] width 41 height 14
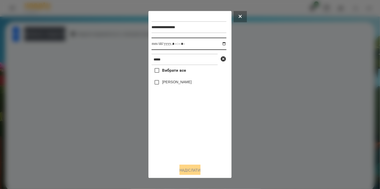
click at [219, 45] on input "datetime-local" at bounding box center [188, 44] width 75 height 12
drag, startPoint x: 180, startPoint y: 141, endPoint x: 156, endPoint y: 98, distance: 49.7
click at [180, 137] on div "Вибрати все [PERSON_NAME]" at bounding box center [188, 112] width 75 height 95
click at [195, 170] on button "Надіслати" at bounding box center [189, 170] width 21 height 11
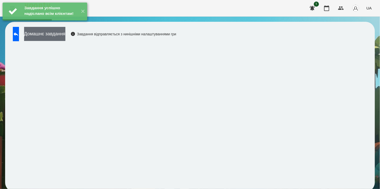
click at [65, 36] on button "Домашнє завдання" at bounding box center [44, 34] width 41 height 14
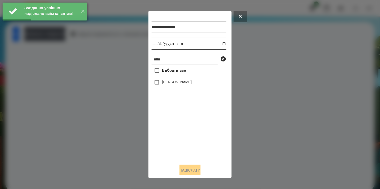
click at [219, 43] on input "datetime-local" at bounding box center [188, 44] width 75 height 12
drag, startPoint x: 184, startPoint y: 125, endPoint x: 159, endPoint y: 91, distance: 42.5
click at [184, 124] on div "Вибрати все [PERSON_NAME]" at bounding box center [188, 112] width 75 height 95
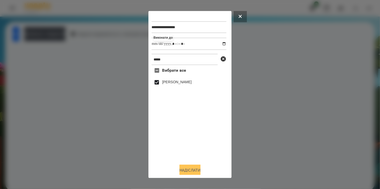
click at [190, 171] on button "Надіслати" at bounding box center [189, 170] width 21 height 11
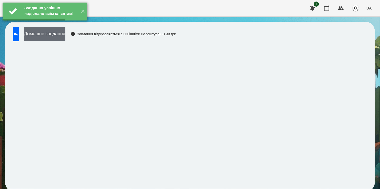
click at [65, 33] on button "Домашнє завдання" at bounding box center [44, 34] width 41 height 14
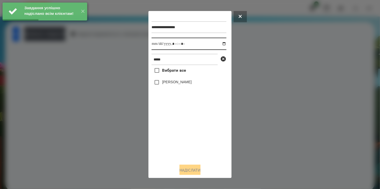
drag, startPoint x: 218, startPoint y: 44, endPoint x: 215, endPoint y: 48, distance: 4.6
click at [218, 44] on input "datetime-local" at bounding box center [188, 44] width 75 height 12
click at [171, 134] on div "Вибрати все [PERSON_NAME]" at bounding box center [188, 112] width 75 height 95
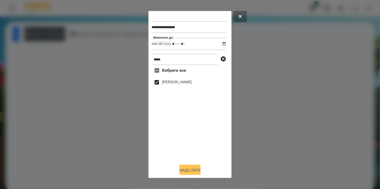
click at [190, 169] on button "Надіслати" at bounding box center [189, 170] width 21 height 11
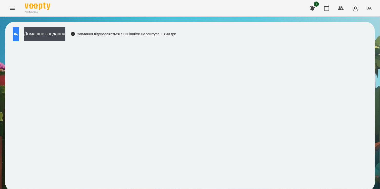
click at [19, 33] on button at bounding box center [16, 34] width 6 height 14
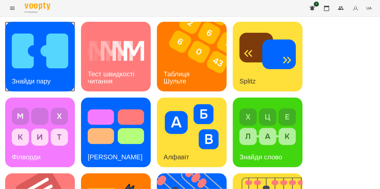
click at [50, 56] on img at bounding box center [40, 50] width 56 height 45
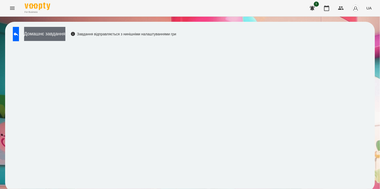
click at [56, 32] on button "Домашнє завдання" at bounding box center [44, 34] width 41 height 14
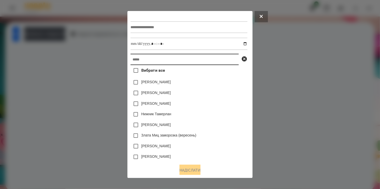
click at [142, 62] on input "text" at bounding box center [184, 59] width 108 height 11
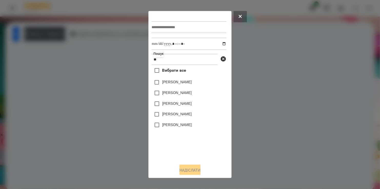
click at [248, 15] on div at bounding box center [190, 94] width 380 height 189
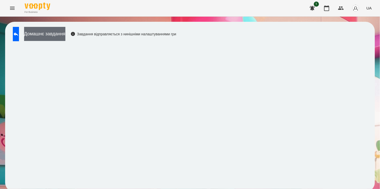
click at [62, 35] on button "Домашнє завдання" at bounding box center [44, 34] width 41 height 14
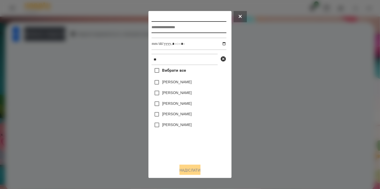
click at [170, 26] on input "text" at bounding box center [188, 27] width 75 height 12
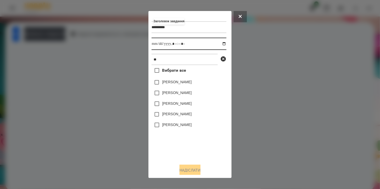
click at [220, 45] on input "datetime-local" at bounding box center [188, 44] width 75 height 12
click at [208, 138] on div "Вибрати все [PERSON_NAME] [PERSON_NAME] [PERSON_NAME] [PERSON_NAME] [PERSON_NAM…" at bounding box center [188, 112] width 75 height 95
click at [172, 125] on label "[PERSON_NAME]" at bounding box center [176, 124] width 29 height 5
click at [189, 171] on button "Надіслати" at bounding box center [189, 170] width 21 height 11
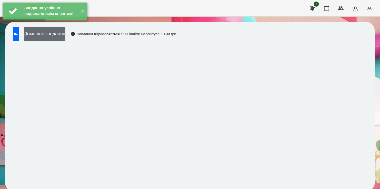
click at [63, 35] on button "Домашнє завдання" at bounding box center [44, 34] width 41 height 14
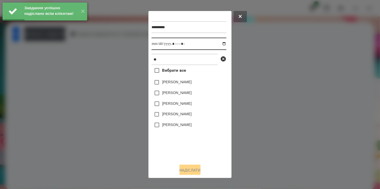
drag, startPoint x: 219, startPoint y: 44, endPoint x: 219, endPoint y: 47, distance: 2.6
click at [220, 44] on input "datetime-local" at bounding box center [188, 44] width 75 height 12
click at [170, 126] on label "[PERSON_NAME]" at bounding box center [176, 124] width 29 height 5
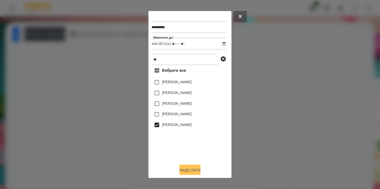
click at [193, 173] on button "Надіслати" at bounding box center [189, 170] width 21 height 11
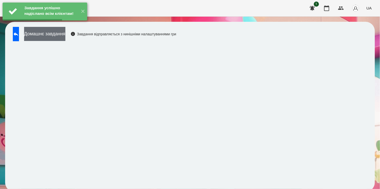
click at [53, 34] on button "Домашнє завдання" at bounding box center [44, 34] width 41 height 14
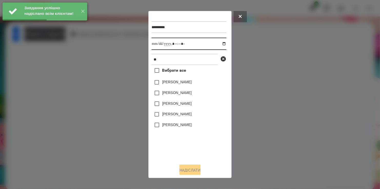
click at [219, 45] on input "datetime-local" at bounding box center [188, 44] width 75 height 12
click at [177, 125] on label "[PERSON_NAME]" at bounding box center [176, 124] width 29 height 5
click at [193, 172] on button "Надіслати" at bounding box center [189, 170] width 21 height 11
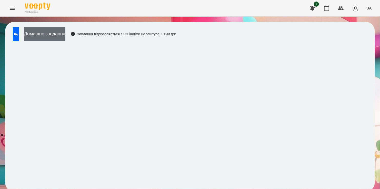
click at [65, 35] on button "Домашнє завдання" at bounding box center [44, 34] width 41 height 14
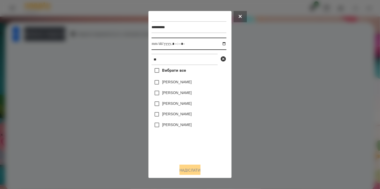
click at [220, 44] on input "datetime-local" at bounding box center [188, 44] width 75 height 12
click at [173, 126] on label "[PERSON_NAME]" at bounding box center [176, 124] width 29 height 5
drag, startPoint x: 190, startPoint y: 170, endPoint x: 188, endPoint y: 168, distance: 2.8
click at [190, 170] on button "Надіслати" at bounding box center [189, 170] width 21 height 11
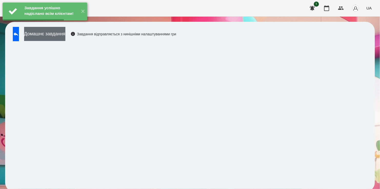
click at [65, 35] on button "Домашнє завдання" at bounding box center [44, 34] width 41 height 14
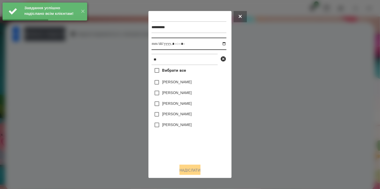
click at [222, 44] on input "datetime-local" at bounding box center [188, 44] width 75 height 12
click at [164, 124] on label "[PERSON_NAME]" at bounding box center [176, 124] width 29 height 5
click at [190, 170] on button "Надіслати" at bounding box center [189, 170] width 21 height 11
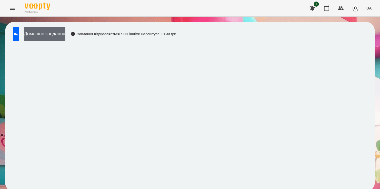
click at [60, 35] on button "Домашнє завдання" at bounding box center [44, 34] width 41 height 14
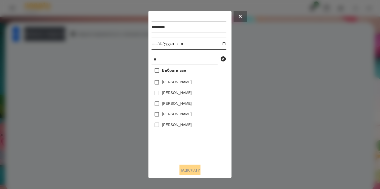
click at [220, 45] on input "datetime-local" at bounding box center [188, 44] width 75 height 12
click at [173, 125] on label "[PERSON_NAME]" at bounding box center [176, 124] width 29 height 5
click at [187, 172] on button "Надіслати" at bounding box center [189, 170] width 21 height 11
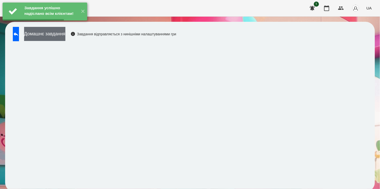
click at [58, 35] on button "Домашнє завдання" at bounding box center [44, 34] width 41 height 14
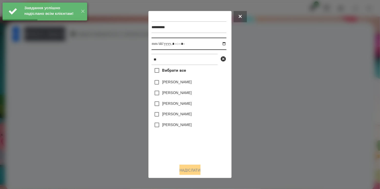
click at [218, 44] on input "datetime-local" at bounding box center [188, 44] width 75 height 12
click at [170, 126] on label "[PERSON_NAME]" at bounding box center [176, 124] width 29 height 5
click at [186, 171] on button "Надіслати" at bounding box center [189, 170] width 21 height 11
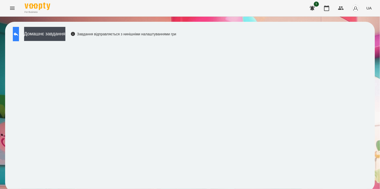
click at [19, 34] on icon at bounding box center [16, 34] width 6 height 6
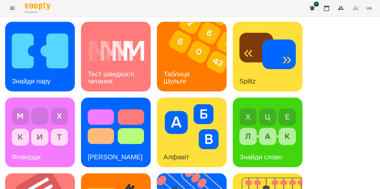
scroll to position [205, 0]
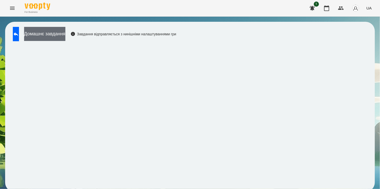
click at [65, 35] on button "Домашнє завдання" at bounding box center [44, 34] width 41 height 14
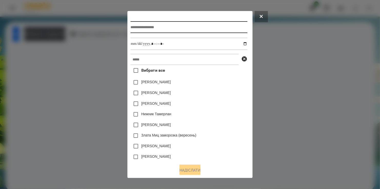
click at [166, 28] on input "text" at bounding box center [188, 27] width 117 height 12
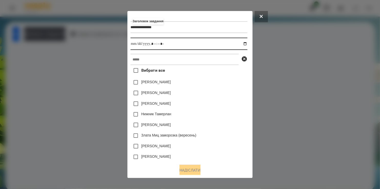
click at [244, 45] on input "datetime-local" at bounding box center [188, 44] width 117 height 12
drag, startPoint x: 238, startPoint y: 96, endPoint x: 224, endPoint y: 87, distance: 16.0
click at [237, 96] on div "[PERSON_NAME]" at bounding box center [188, 93] width 117 height 11
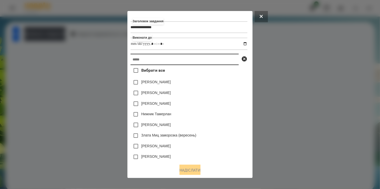
click at [182, 65] on input "text" at bounding box center [184, 59] width 108 height 11
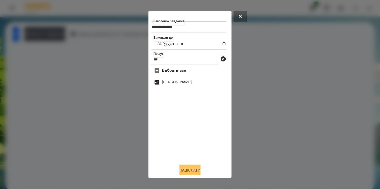
click at [193, 168] on button "Надіслати" at bounding box center [189, 170] width 21 height 11
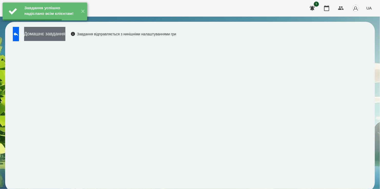
click at [65, 33] on button "Домашнє завдання" at bounding box center [44, 34] width 41 height 14
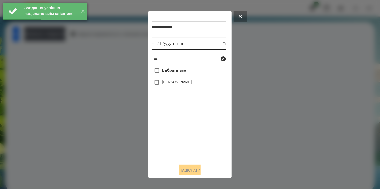
click at [219, 44] on input "datetime-local" at bounding box center [188, 44] width 75 height 12
drag, startPoint x: 175, startPoint y: 137, endPoint x: 157, endPoint y: 109, distance: 33.0
click at [175, 131] on div "Вибрати все [PERSON_NAME]" at bounding box center [188, 112] width 75 height 95
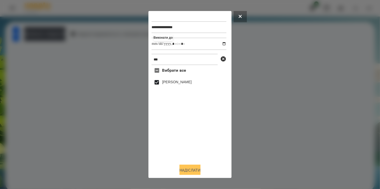
click at [192, 171] on button "Надіслати" at bounding box center [189, 170] width 21 height 11
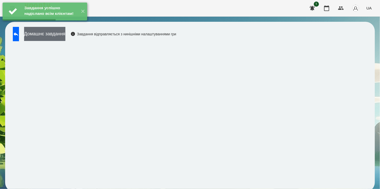
click at [59, 36] on button "Домашнє завдання" at bounding box center [44, 34] width 41 height 14
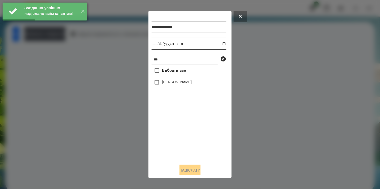
click at [219, 43] on input "datetime-local" at bounding box center [188, 44] width 75 height 12
drag, startPoint x: 172, startPoint y: 143, endPoint x: 163, endPoint y: 105, distance: 39.8
click at [171, 135] on div "Вибрати все [PERSON_NAME]" at bounding box center [188, 112] width 75 height 95
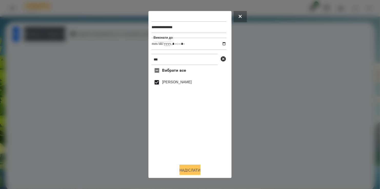
click at [196, 169] on button "Надіслати" at bounding box center [189, 170] width 21 height 11
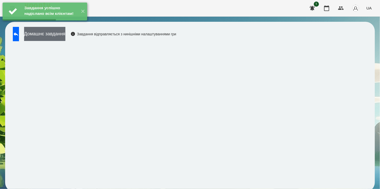
click at [58, 33] on button "Домашнє завдання" at bounding box center [44, 34] width 41 height 14
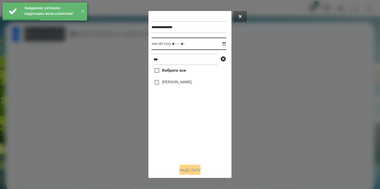
drag, startPoint x: 220, startPoint y: 45, endPoint x: 217, endPoint y: 50, distance: 6.5
click at [220, 45] on input "datetime-local" at bounding box center [188, 44] width 75 height 12
drag, startPoint x: 176, startPoint y: 147, endPoint x: 176, endPoint y: 130, distance: 16.4
click at [178, 144] on div "Вибрати все [PERSON_NAME]" at bounding box center [188, 112] width 75 height 95
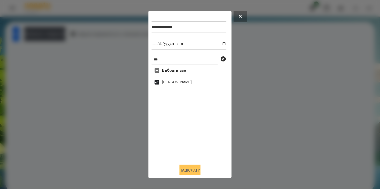
click at [189, 170] on button "Надіслати" at bounding box center [189, 170] width 21 height 11
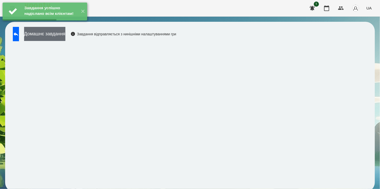
click at [59, 31] on button "Домашнє завдання" at bounding box center [44, 34] width 41 height 14
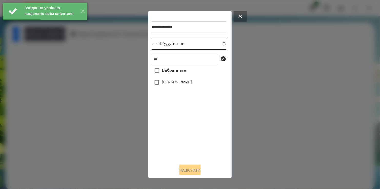
drag, startPoint x: 218, startPoint y: 43, endPoint x: 215, endPoint y: 50, distance: 7.2
click at [218, 44] on input "datetime-local" at bounding box center [188, 44] width 75 height 12
drag, startPoint x: 179, startPoint y: 132, endPoint x: 166, endPoint y: 102, distance: 32.7
click at [180, 128] on div "Вибрати все [PERSON_NAME]" at bounding box center [188, 112] width 75 height 95
click at [195, 172] on button "Надіслати" at bounding box center [189, 170] width 21 height 11
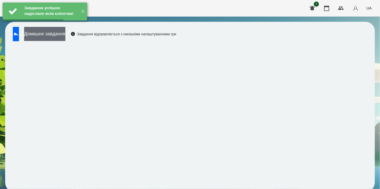
click at [54, 39] on button "Домашнє завдання" at bounding box center [44, 34] width 41 height 14
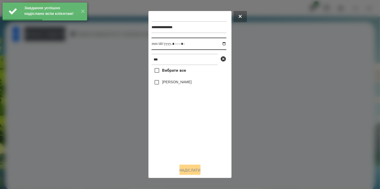
click at [219, 43] on input "datetime-local" at bounding box center [188, 44] width 75 height 12
click at [175, 136] on div "Вибрати все [PERSON_NAME]" at bounding box center [188, 112] width 75 height 95
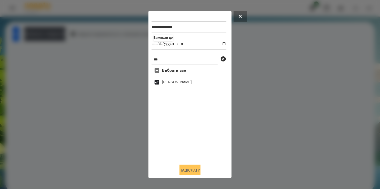
click at [192, 171] on button "Надіслати" at bounding box center [189, 170] width 21 height 11
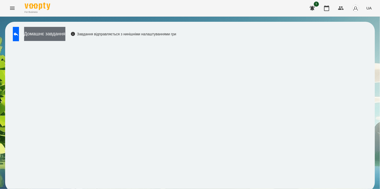
click at [58, 35] on button "Домашнє завдання" at bounding box center [44, 34] width 41 height 14
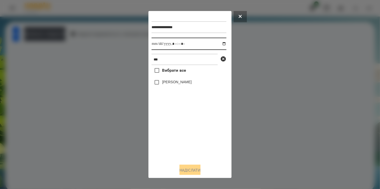
click at [221, 43] on input "datetime-local" at bounding box center [188, 44] width 75 height 12
drag, startPoint x: 168, startPoint y: 128, endPoint x: 165, endPoint y: 104, distance: 24.1
click at [169, 124] on div "Вибрати все [PERSON_NAME]" at bounding box center [188, 112] width 75 height 95
click at [156, 80] on span at bounding box center [156, 82] width 11 height 11
click at [189, 171] on button "Надіслати" at bounding box center [189, 170] width 21 height 11
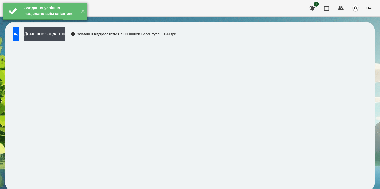
click at [61, 34] on button "Домашнє завдання" at bounding box center [44, 34] width 41 height 14
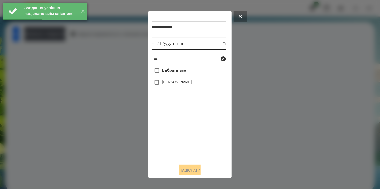
drag, startPoint x: 221, startPoint y: 44, endPoint x: 217, endPoint y: 47, distance: 4.9
click at [221, 43] on input "datetime-local" at bounding box center [188, 44] width 75 height 12
drag, startPoint x: 166, startPoint y: 125, endPoint x: 160, endPoint y: 99, distance: 26.9
click at [166, 125] on div "Вибрати все [PERSON_NAME]" at bounding box center [188, 112] width 75 height 95
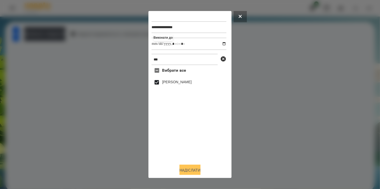
drag, startPoint x: 189, startPoint y: 167, endPoint x: 184, endPoint y: 167, distance: 4.4
click at [189, 168] on button "Надіслати" at bounding box center [189, 170] width 21 height 11
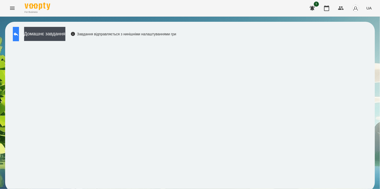
click at [18, 34] on icon at bounding box center [16, 34] width 5 height 4
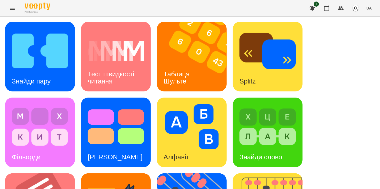
scroll to position [211, 0]
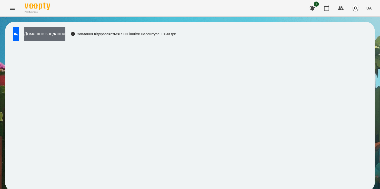
click at [56, 32] on button "Домашнє завдання" at bounding box center [44, 34] width 41 height 14
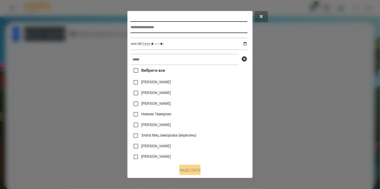
click at [155, 30] on input "text" at bounding box center [188, 27] width 117 height 12
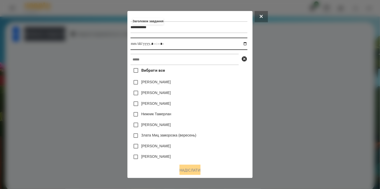
click at [247, 45] on input "datetime-local" at bounding box center [188, 44] width 117 height 12
drag, startPoint x: 221, startPoint y: 86, endPoint x: 186, endPoint y: 67, distance: 40.1
click at [211, 79] on div "[PERSON_NAME]" at bounding box center [188, 82] width 117 height 11
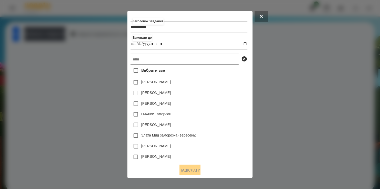
click at [184, 65] on input "text" at bounding box center [184, 59] width 108 height 11
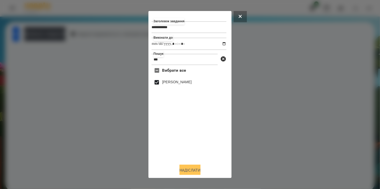
click at [196, 168] on button "Надіслати" at bounding box center [189, 170] width 21 height 11
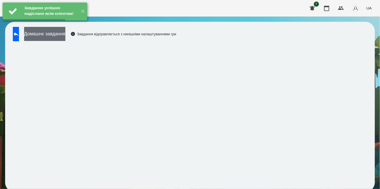
click at [65, 36] on button "Домашнє завдання" at bounding box center [44, 34] width 41 height 14
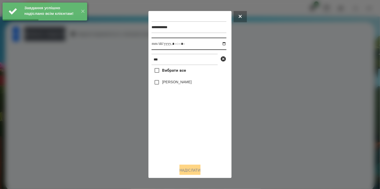
click at [218, 46] on input "datetime-local" at bounding box center [188, 44] width 75 height 12
drag, startPoint x: 171, startPoint y: 141, endPoint x: 170, endPoint y: 119, distance: 22.6
click at [172, 137] on div "Вибрати все [PERSON_NAME]" at bounding box center [188, 112] width 75 height 95
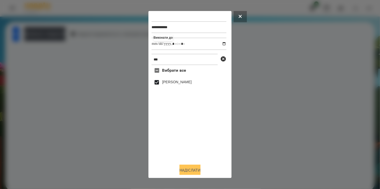
click at [189, 170] on button "Надіслати" at bounding box center [189, 170] width 21 height 11
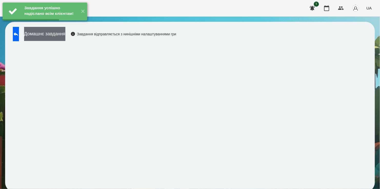
click at [65, 35] on button "Домашнє завдання" at bounding box center [44, 34] width 41 height 14
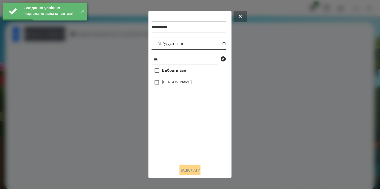
drag, startPoint x: 220, startPoint y: 44, endPoint x: 217, endPoint y: 49, distance: 6.4
click at [220, 44] on input "datetime-local" at bounding box center [188, 44] width 75 height 12
drag, startPoint x: 181, startPoint y: 146, endPoint x: 173, endPoint y: 122, distance: 24.8
click at [181, 138] on div "Вибрати все [PERSON_NAME]" at bounding box center [188, 112] width 75 height 95
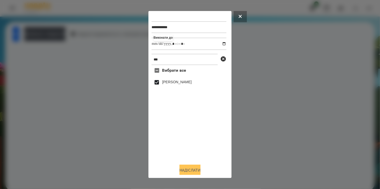
click at [195, 170] on button "Надіслати" at bounding box center [189, 170] width 21 height 11
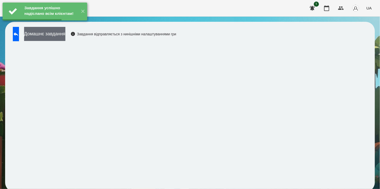
click at [64, 34] on button "Домашнє завдання" at bounding box center [44, 34] width 41 height 14
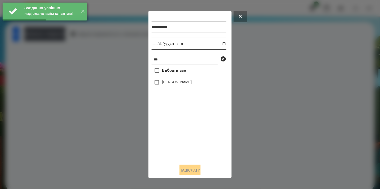
click at [220, 44] on input "datetime-local" at bounding box center [188, 44] width 75 height 12
drag, startPoint x: 182, startPoint y: 126, endPoint x: 172, endPoint y: 112, distance: 16.9
click at [182, 125] on div "Вибрати все [PERSON_NAME]" at bounding box center [188, 112] width 75 height 95
click at [194, 170] on button "Надіслати" at bounding box center [189, 170] width 21 height 11
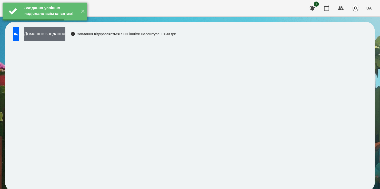
drag, startPoint x: 59, startPoint y: 35, endPoint x: 64, endPoint y: 35, distance: 4.9
click at [64, 35] on button "Домашнє завдання" at bounding box center [44, 34] width 41 height 14
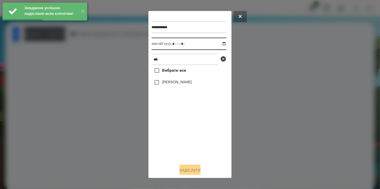
click at [219, 44] on input "datetime-local" at bounding box center [188, 44] width 75 height 12
drag, startPoint x: 178, startPoint y: 147, endPoint x: 174, endPoint y: 130, distance: 16.9
click at [179, 143] on div "Вибрати все [PERSON_NAME]" at bounding box center [188, 112] width 75 height 95
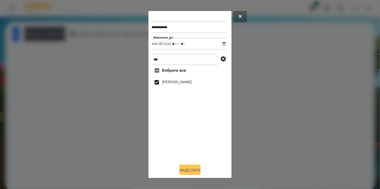
click at [192, 169] on button "Надіслати" at bounding box center [189, 170] width 21 height 11
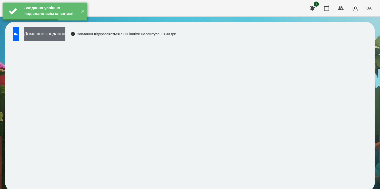
click at [65, 35] on button "Домашнє завдання" at bounding box center [44, 34] width 41 height 14
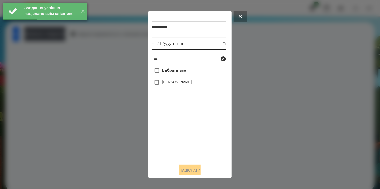
click at [219, 45] on input "datetime-local" at bounding box center [188, 44] width 75 height 12
drag, startPoint x: 174, startPoint y: 152, endPoint x: 171, endPoint y: 122, distance: 29.6
click at [175, 146] on div "Вибрати все [PERSON_NAME]" at bounding box center [188, 112] width 75 height 95
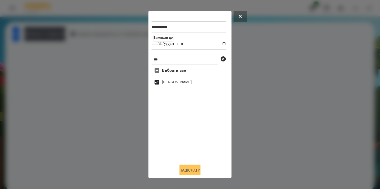
click at [194, 171] on button "Надіслати" at bounding box center [189, 170] width 21 height 11
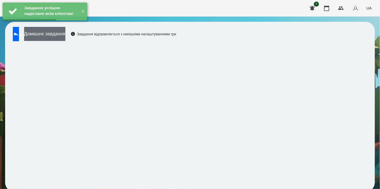
click at [62, 35] on button "Домашнє завдання" at bounding box center [44, 34] width 41 height 14
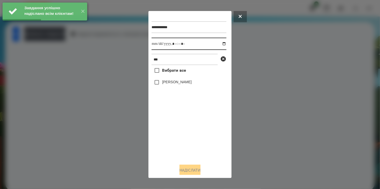
click at [219, 45] on input "datetime-local" at bounding box center [188, 44] width 75 height 12
drag, startPoint x: 178, startPoint y: 146, endPoint x: 177, endPoint y: 127, distance: 19.2
click at [178, 141] on div "Вибрати все [PERSON_NAME]" at bounding box center [188, 112] width 75 height 95
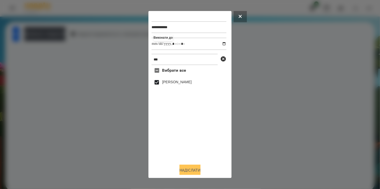
click at [191, 170] on button "Надіслати" at bounding box center [189, 170] width 21 height 11
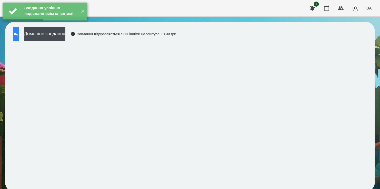
click at [19, 33] on icon at bounding box center [16, 34] width 6 height 6
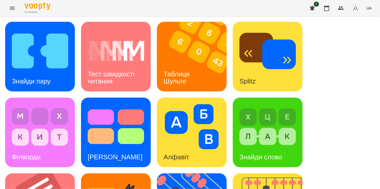
scroll to position [102, 0]
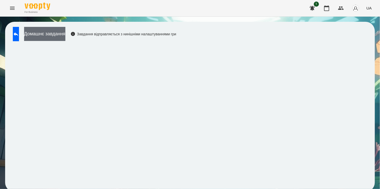
click at [54, 30] on button "Домашнє завдання" at bounding box center [44, 34] width 41 height 14
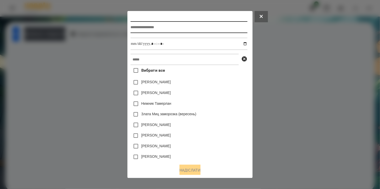
click at [138, 30] on input "text" at bounding box center [188, 27] width 117 height 12
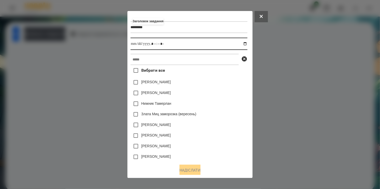
click at [245, 44] on input "datetime-local" at bounding box center [188, 44] width 117 height 12
drag, startPoint x: 226, startPoint y: 112, endPoint x: 185, endPoint y: 79, distance: 52.7
click at [221, 108] on div "Вибрати все [PERSON_NAME] [PERSON_NAME] [PERSON_NAME] [PERSON_NAME] заморозка (…" at bounding box center [188, 112] width 117 height 95
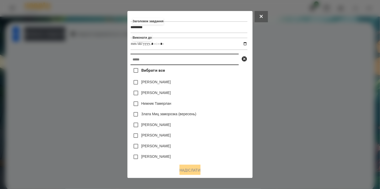
click at [183, 61] on input "text" at bounding box center [184, 59] width 108 height 11
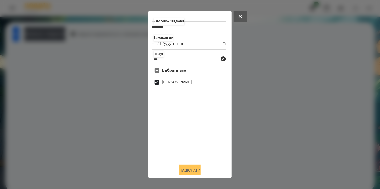
click at [192, 168] on button "Надіслати" at bounding box center [189, 170] width 21 height 11
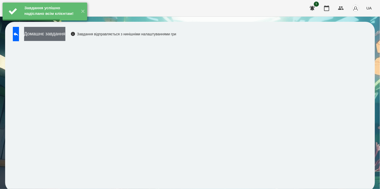
click at [63, 35] on button "Домашнє завдання" at bounding box center [44, 34] width 41 height 14
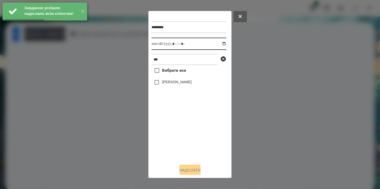
click at [219, 44] on input "datetime-local" at bounding box center [188, 44] width 75 height 12
drag, startPoint x: 189, startPoint y: 140, endPoint x: 188, endPoint y: 136, distance: 4.5
click at [188, 136] on div "Вибрати все [PERSON_NAME]" at bounding box center [188, 112] width 75 height 95
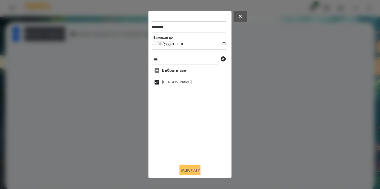
click at [191, 171] on button "Надіслати" at bounding box center [189, 170] width 21 height 11
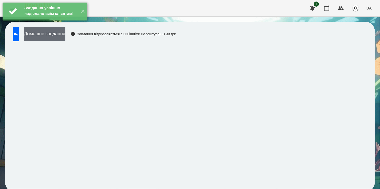
click at [61, 31] on button "Домашнє завдання" at bounding box center [44, 34] width 41 height 14
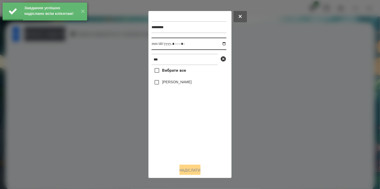
click at [218, 44] on input "datetime-local" at bounding box center [188, 44] width 75 height 12
drag, startPoint x: 184, startPoint y: 134, endPoint x: 172, endPoint y: 98, distance: 37.7
click at [183, 127] on div "Вибрати все [PERSON_NAME]" at bounding box center [188, 112] width 75 height 95
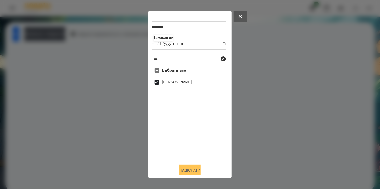
click at [190, 171] on button "Надіслати" at bounding box center [189, 170] width 21 height 11
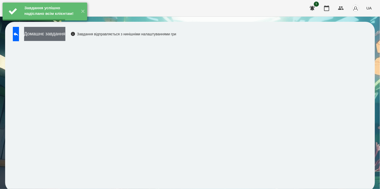
click at [49, 32] on button "Домашнє завдання" at bounding box center [44, 34] width 41 height 14
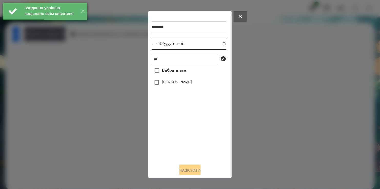
click at [218, 44] on input "datetime-local" at bounding box center [188, 44] width 75 height 12
drag, startPoint x: 186, startPoint y: 130, endPoint x: 176, endPoint y: 93, distance: 38.5
click at [187, 125] on div "Вибрати все [PERSON_NAME]" at bounding box center [188, 112] width 75 height 95
drag, startPoint x: 164, startPoint y: 83, endPoint x: 188, endPoint y: 116, distance: 40.3
click at [164, 83] on label "[PERSON_NAME]" at bounding box center [176, 81] width 29 height 5
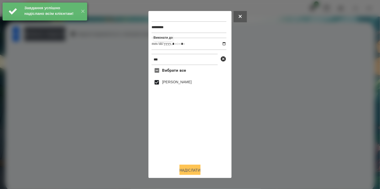
click at [192, 172] on button "Надіслати" at bounding box center [189, 170] width 21 height 11
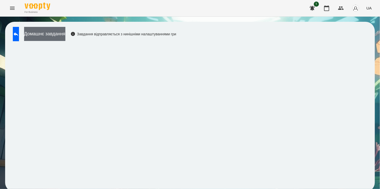
click at [60, 33] on button "Домашнє завдання" at bounding box center [44, 34] width 41 height 14
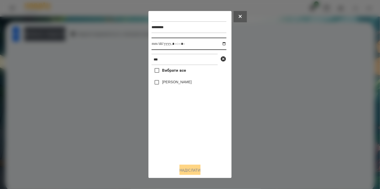
drag, startPoint x: 219, startPoint y: 45, endPoint x: 219, endPoint y: 50, distance: 5.1
click at [219, 46] on input "datetime-local" at bounding box center [188, 44] width 75 height 12
click at [178, 131] on div "Вибрати все [PERSON_NAME]" at bounding box center [188, 112] width 75 height 95
click at [192, 169] on button "Надіслати" at bounding box center [189, 170] width 21 height 11
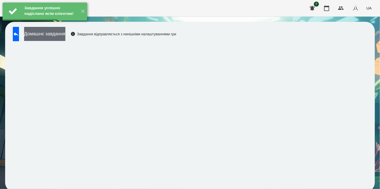
click at [60, 31] on button "Домашнє завдання" at bounding box center [44, 34] width 41 height 14
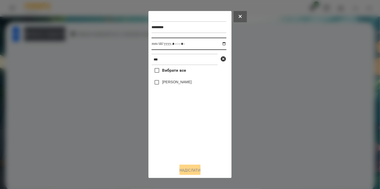
click at [219, 43] on input "datetime-local" at bounding box center [188, 44] width 75 height 12
drag, startPoint x: 170, startPoint y: 146, endPoint x: 166, endPoint y: 112, distance: 34.0
click at [171, 140] on div "Вибрати все [PERSON_NAME]" at bounding box center [188, 112] width 75 height 95
click at [194, 171] on button "Надіслати" at bounding box center [189, 170] width 21 height 11
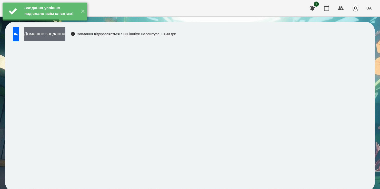
click at [61, 33] on button "Домашнє завдання" at bounding box center [44, 34] width 41 height 14
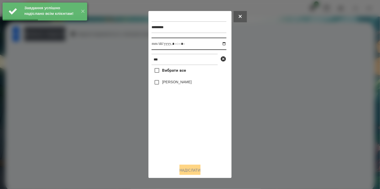
click at [219, 44] on input "datetime-local" at bounding box center [188, 44] width 75 height 12
drag, startPoint x: 171, startPoint y: 131, endPoint x: 167, endPoint y: 114, distance: 17.8
click at [170, 127] on div "Вибрати все [PERSON_NAME]" at bounding box center [188, 112] width 75 height 95
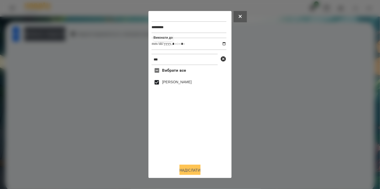
click at [189, 169] on button "Надіслати" at bounding box center [189, 170] width 21 height 11
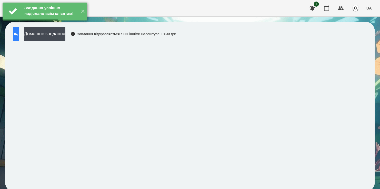
click at [17, 34] on button at bounding box center [16, 34] width 6 height 14
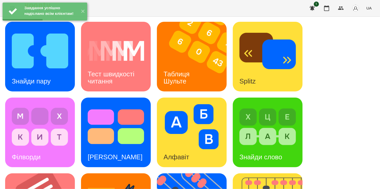
scroll to position [205, 0]
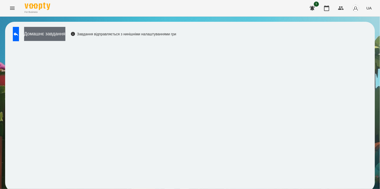
click at [52, 29] on button "Домашнє завдання" at bounding box center [44, 34] width 41 height 14
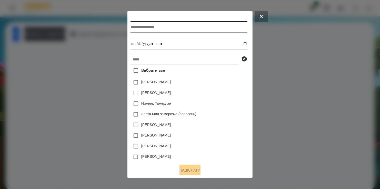
click at [151, 25] on input "text" at bounding box center [188, 27] width 117 height 12
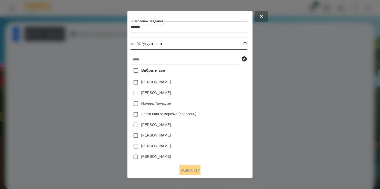
click at [245, 44] on input "datetime-local" at bounding box center [188, 44] width 117 height 12
drag, startPoint x: 217, startPoint y: 107, endPoint x: 216, endPoint y: 104, distance: 3.4
click at [216, 104] on div "Нижник Тамерлан" at bounding box center [188, 103] width 117 height 11
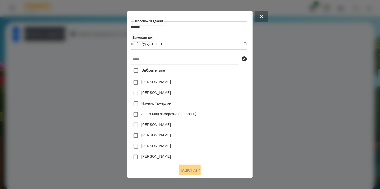
click at [188, 60] on input "text" at bounding box center [184, 59] width 108 height 11
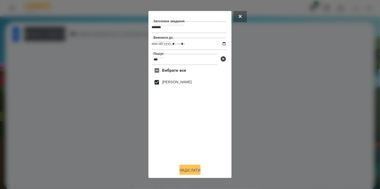
click at [187, 167] on button "Надіслати" at bounding box center [189, 170] width 21 height 11
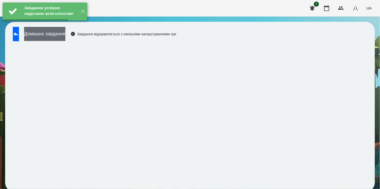
click at [59, 34] on button "Домашнє завдання" at bounding box center [44, 34] width 41 height 14
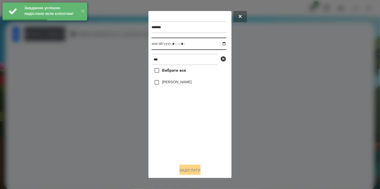
click at [220, 45] on input "datetime-local" at bounding box center [188, 44] width 75 height 12
drag, startPoint x: 179, startPoint y: 136, endPoint x: 168, endPoint y: 88, distance: 49.2
click at [179, 132] on div "Вибрати все [PERSON_NAME]" at bounding box center [188, 112] width 75 height 95
click at [153, 80] on div "[PERSON_NAME]" at bounding box center [188, 82] width 75 height 11
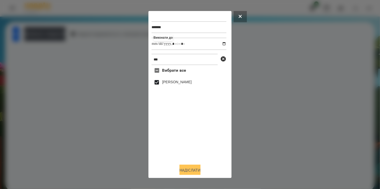
click at [194, 171] on button "Надіслати" at bounding box center [189, 170] width 21 height 11
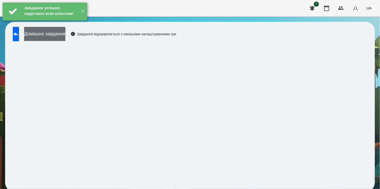
drag, startPoint x: 59, startPoint y: 27, endPoint x: 59, endPoint y: 33, distance: 5.4
click at [59, 20] on div "Завдання успішно надіслано всім клієнтам!" at bounding box center [50, 12] width 55 height 18
click at [59, 33] on button "Домашнє завдання" at bounding box center [44, 34] width 41 height 14
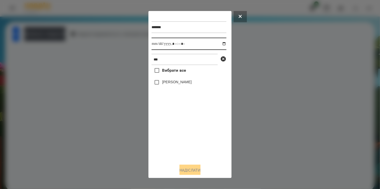
drag, startPoint x: 219, startPoint y: 43, endPoint x: 215, endPoint y: 50, distance: 8.0
click at [219, 44] on input "datetime-local" at bounding box center [188, 44] width 75 height 12
drag, startPoint x: 180, startPoint y: 141, endPoint x: 173, endPoint y: 109, distance: 32.8
click at [180, 133] on div "Вибрати все [PERSON_NAME]" at bounding box center [188, 112] width 75 height 95
click at [193, 170] on button "Надіслати" at bounding box center [189, 170] width 21 height 11
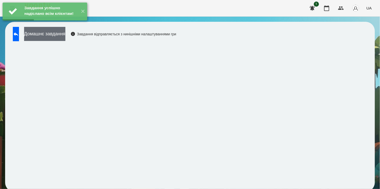
click at [61, 34] on button "Домашнє завдання" at bounding box center [44, 34] width 41 height 14
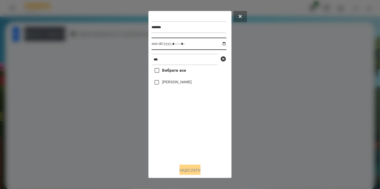
click at [219, 43] on input "datetime-local" at bounding box center [188, 44] width 75 height 12
drag, startPoint x: 178, startPoint y: 148, endPoint x: 176, endPoint y: 129, distance: 18.8
click at [180, 139] on div "Вибрати все [PERSON_NAME]" at bounding box center [188, 112] width 75 height 95
click at [189, 169] on button "Надіслати" at bounding box center [189, 170] width 21 height 11
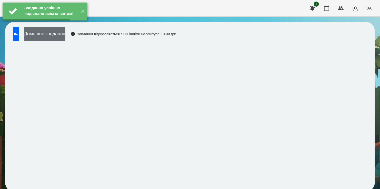
click at [63, 35] on button "Домашнє завдання" at bounding box center [44, 34] width 41 height 14
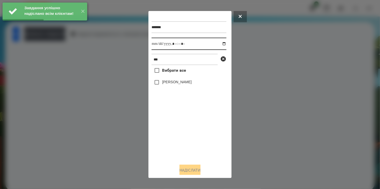
click at [221, 44] on input "datetime-local" at bounding box center [188, 44] width 75 height 12
drag, startPoint x: 184, startPoint y: 140, endPoint x: 183, endPoint y: 130, distance: 10.0
click at [185, 139] on div "Вибрати все [PERSON_NAME]" at bounding box center [188, 112] width 75 height 95
click at [194, 168] on button "Надіслати" at bounding box center [189, 170] width 21 height 11
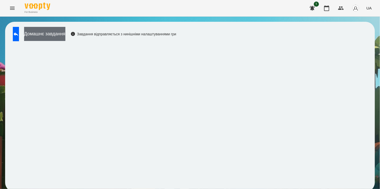
click at [59, 34] on button "Домашнє завдання" at bounding box center [44, 34] width 41 height 14
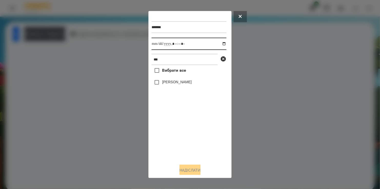
click at [221, 44] on input "datetime-local" at bounding box center [188, 44] width 75 height 12
drag, startPoint x: 167, startPoint y: 141, endPoint x: 161, endPoint y: 101, distance: 40.4
click at [168, 138] on div "Вибрати все [PERSON_NAME]" at bounding box center [188, 112] width 75 height 95
click at [192, 170] on button "Надіслати" at bounding box center [189, 170] width 21 height 11
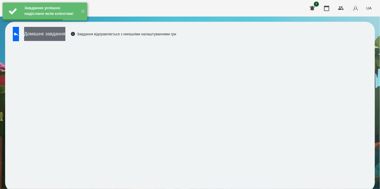
click at [65, 36] on button "Домашнє завдання" at bounding box center [44, 34] width 41 height 14
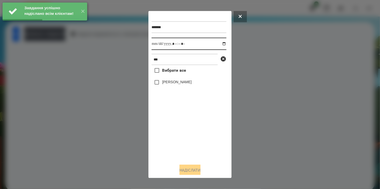
click at [220, 43] on input "datetime-local" at bounding box center [188, 44] width 75 height 12
drag, startPoint x: 182, startPoint y: 158, endPoint x: 184, endPoint y: 126, distance: 32.1
click at [186, 149] on div "Вибрати все [PERSON_NAME]" at bounding box center [188, 112] width 75 height 95
drag, startPoint x: 194, startPoint y: 170, endPoint x: 194, endPoint y: 167, distance: 3.1
click at [195, 170] on button "Надіслати" at bounding box center [189, 170] width 21 height 11
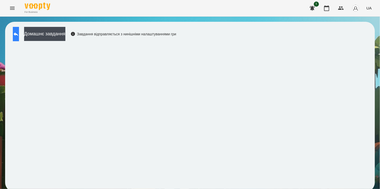
click at [19, 33] on icon at bounding box center [16, 34] width 6 height 6
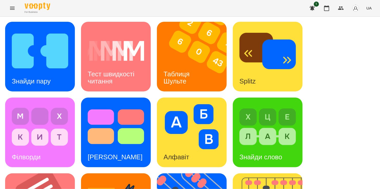
scroll to position [211, 0]
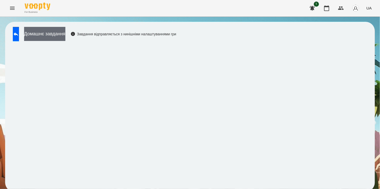
click at [65, 35] on button "Домашнє завдання" at bounding box center [44, 34] width 41 height 14
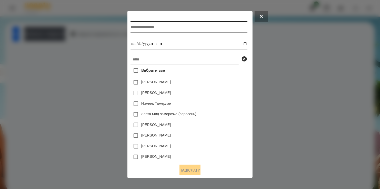
click at [157, 26] on input "text" at bounding box center [188, 27] width 117 height 12
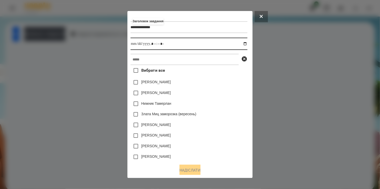
click at [247, 45] on input "datetime-local" at bounding box center [188, 44] width 117 height 12
drag, startPoint x: 228, startPoint y: 101, endPoint x: 181, endPoint y: 64, distance: 59.6
click at [227, 100] on div "Вибрати все [PERSON_NAME] [PERSON_NAME] [PERSON_NAME] [PERSON_NAME] заморозка (…" at bounding box center [188, 112] width 117 height 95
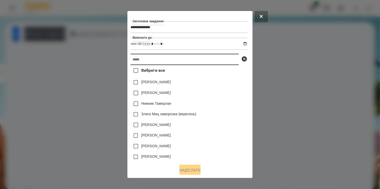
click at [175, 63] on input "text" at bounding box center [184, 59] width 108 height 11
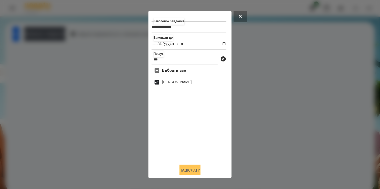
click at [191, 167] on button "Надіслати" at bounding box center [189, 170] width 21 height 11
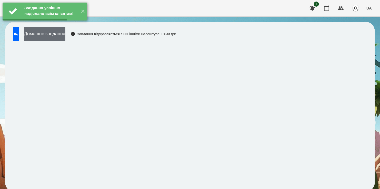
click at [56, 33] on button "Домашнє завдання" at bounding box center [44, 34] width 41 height 14
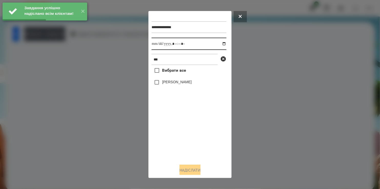
click at [220, 45] on input "datetime-local" at bounding box center [188, 44] width 75 height 12
drag, startPoint x: 182, startPoint y: 138, endPoint x: 166, endPoint y: 105, distance: 36.8
click at [182, 127] on div "Вибрати все [PERSON_NAME]" at bounding box center [188, 112] width 75 height 95
click at [192, 170] on button "Надіслати" at bounding box center [189, 170] width 21 height 11
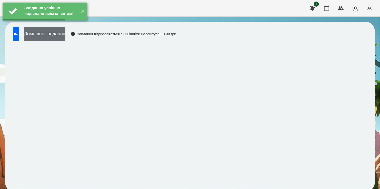
click at [61, 32] on button "Домашнє завдання" at bounding box center [44, 34] width 41 height 14
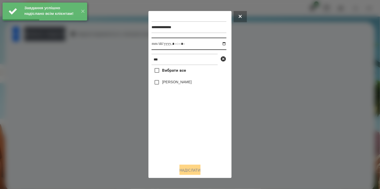
drag, startPoint x: 219, startPoint y: 45, endPoint x: 217, endPoint y: 50, distance: 5.5
click at [219, 45] on input "datetime-local" at bounding box center [188, 44] width 75 height 12
drag, startPoint x: 180, startPoint y: 139, endPoint x: 163, endPoint y: 102, distance: 40.1
click at [181, 131] on div "Вибрати все [PERSON_NAME]" at bounding box center [188, 112] width 75 height 95
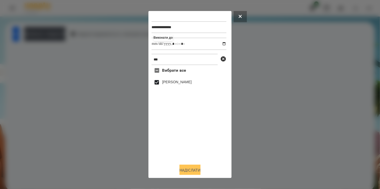
click at [196, 169] on div "**********" at bounding box center [189, 94] width 77 height 161
click at [195, 170] on button "Надіслати" at bounding box center [189, 170] width 21 height 11
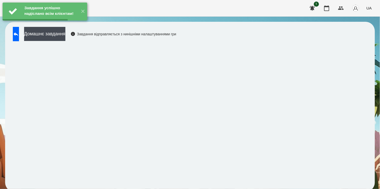
click at [61, 23] on div "Завдання успішно надіслано всім клієнтам! ✕" at bounding box center [45, 11] width 90 height 23
click at [59, 33] on button "Домашнє завдання" at bounding box center [44, 34] width 41 height 14
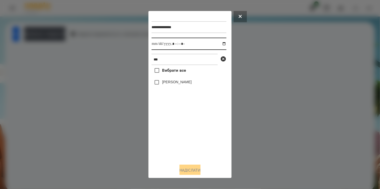
click at [219, 44] on input "datetime-local" at bounding box center [188, 44] width 75 height 12
drag, startPoint x: 189, startPoint y: 153, endPoint x: 171, endPoint y: 117, distance: 40.8
click at [190, 148] on div "Вибрати все [PERSON_NAME]" at bounding box center [188, 112] width 75 height 95
click at [191, 170] on button "Надіслати" at bounding box center [189, 170] width 21 height 11
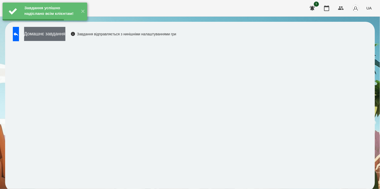
click at [65, 34] on button "Домашнє завдання" at bounding box center [44, 34] width 41 height 14
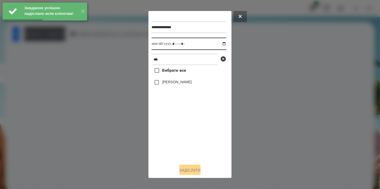
drag, startPoint x: 220, startPoint y: 44, endPoint x: 220, endPoint y: 53, distance: 9.5
click at [220, 48] on input "datetime-local" at bounding box center [188, 44] width 75 height 12
click at [220, 43] on input "datetime-local" at bounding box center [188, 44] width 75 height 12
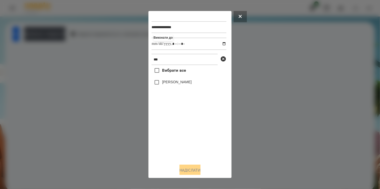
drag, startPoint x: 188, startPoint y: 143, endPoint x: 174, endPoint y: 118, distance: 29.1
click at [189, 140] on div "Вибрати все [PERSON_NAME]" at bounding box center [188, 112] width 75 height 95
click at [191, 171] on button "Надіслати" at bounding box center [189, 170] width 21 height 11
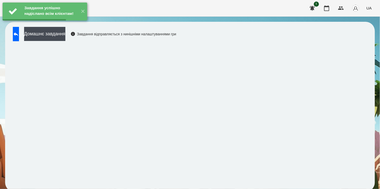
click at [65, 35] on button "Домашнє завдання" at bounding box center [44, 34] width 41 height 14
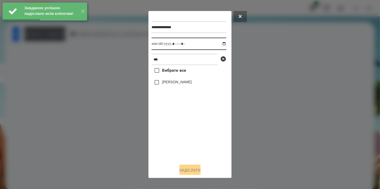
drag, startPoint x: 221, startPoint y: 44, endPoint x: 221, endPoint y: 50, distance: 6.4
click at [221, 44] on input "datetime-local" at bounding box center [188, 44] width 75 height 12
click at [187, 137] on div "Вибрати все [PERSON_NAME]" at bounding box center [188, 112] width 75 height 95
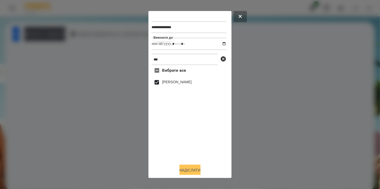
drag, startPoint x: 198, startPoint y: 173, endPoint x: 192, endPoint y: 170, distance: 6.0
click at [197, 173] on button "Надіслати" at bounding box center [189, 170] width 21 height 11
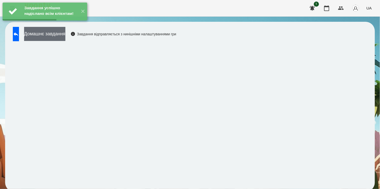
click at [61, 35] on button "Домашнє завдання" at bounding box center [44, 34] width 41 height 14
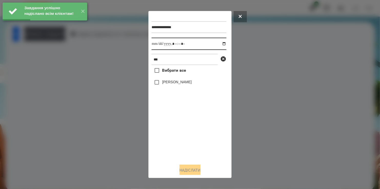
click at [217, 43] on input "datetime-local" at bounding box center [188, 44] width 75 height 12
click at [174, 132] on div "Вибрати все [PERSON_NAME]" at bounding box center [188, 112] width 75 height 95
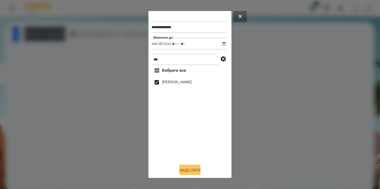
click at [199, 172] on button "Надіслати" at bounding box center [189, 170] width 21 height 11
